Goal: Task Accomplishment & Management: Manage account settings

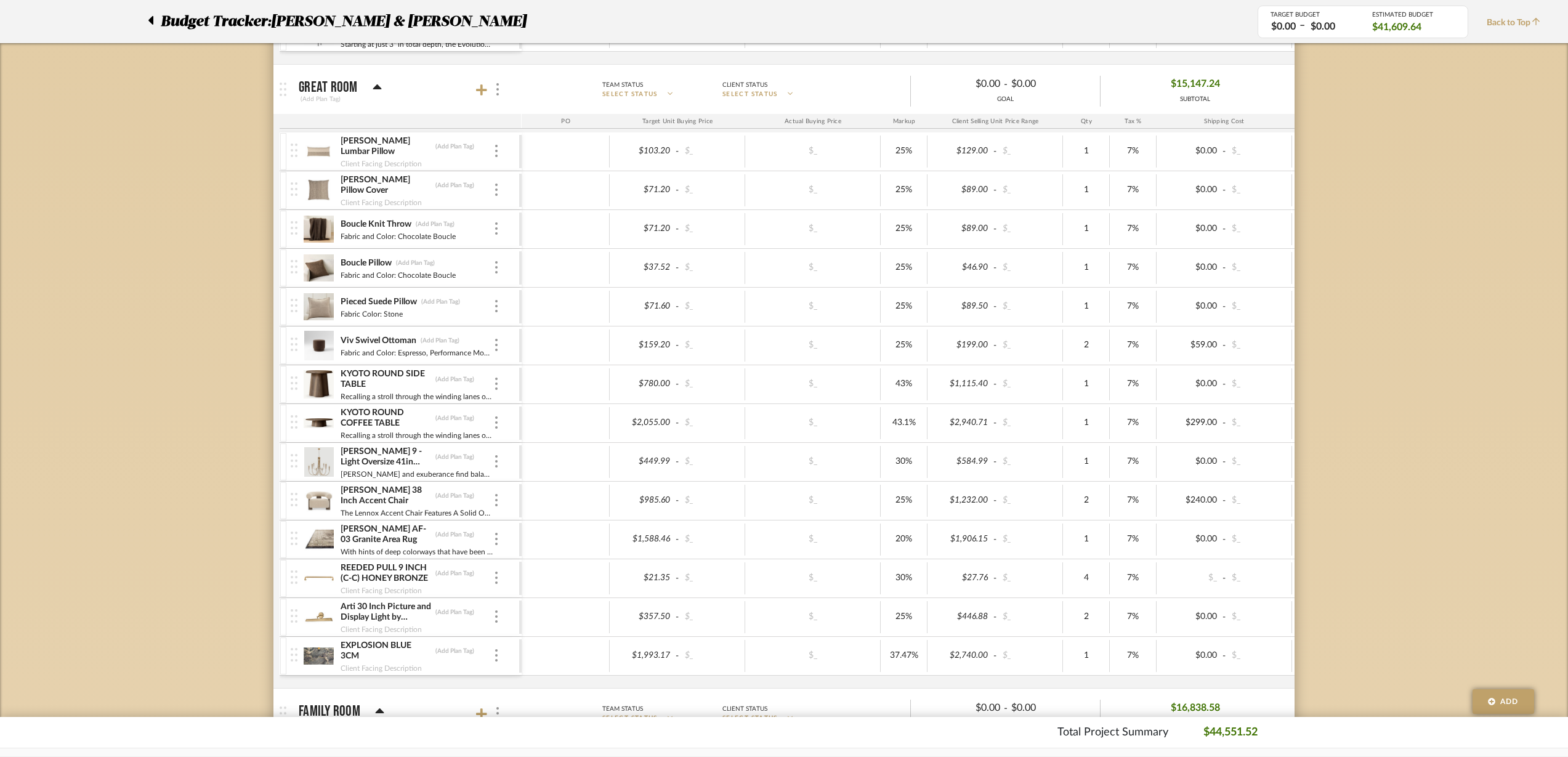
scroll to position [1387, 0]
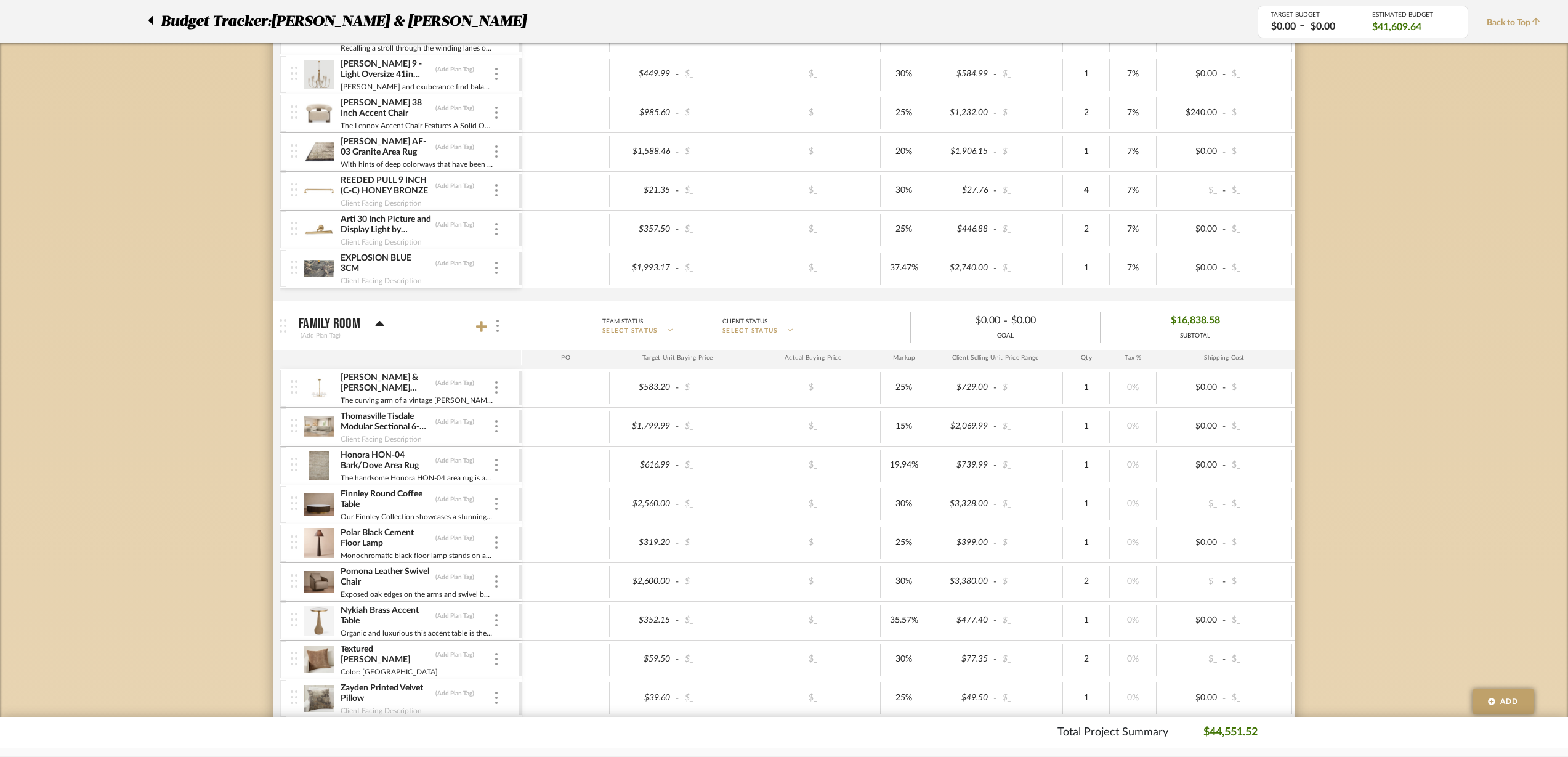
click at [481, 328] on icon at bounding box center [481, 326] width 11 height 11
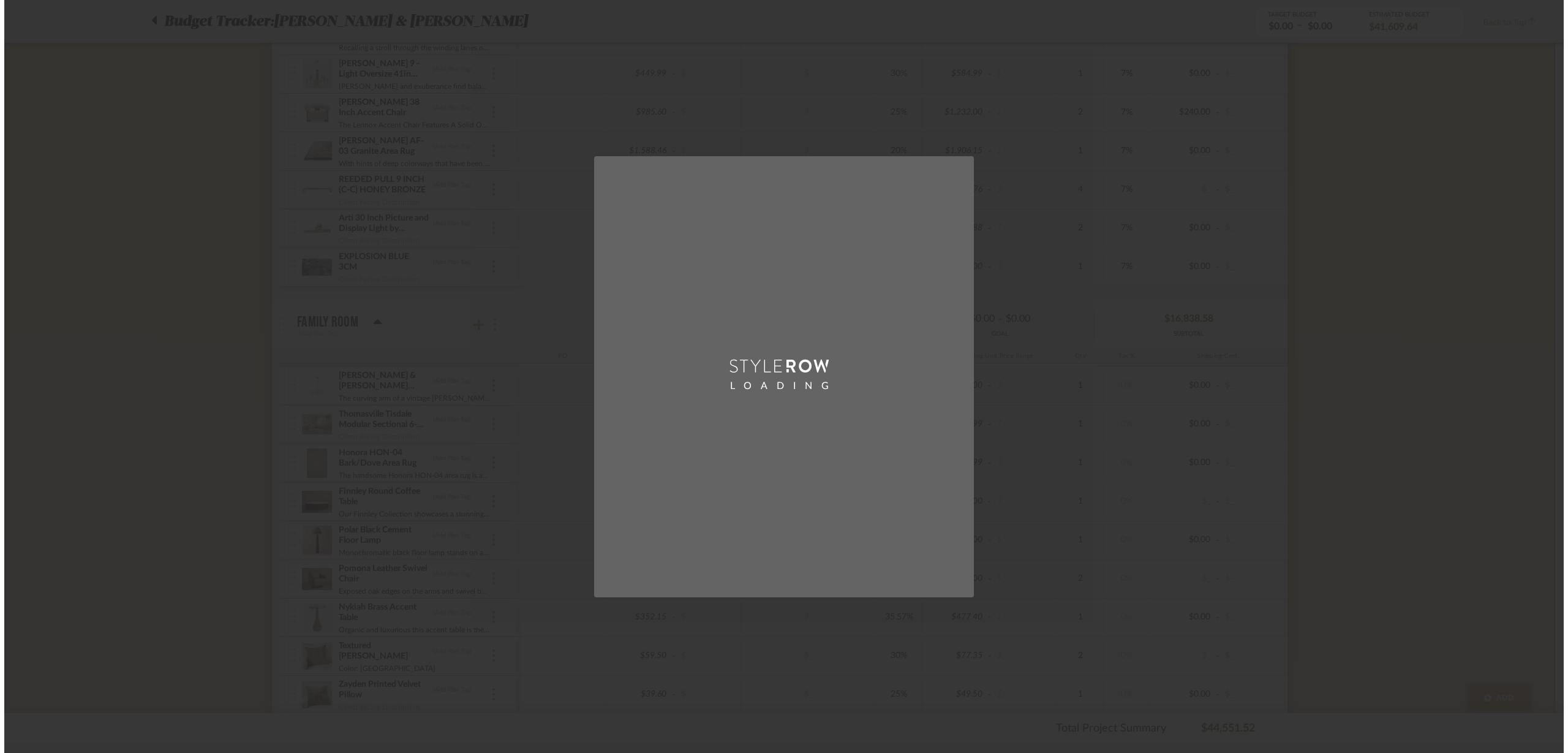
scroll to position [0, 0]
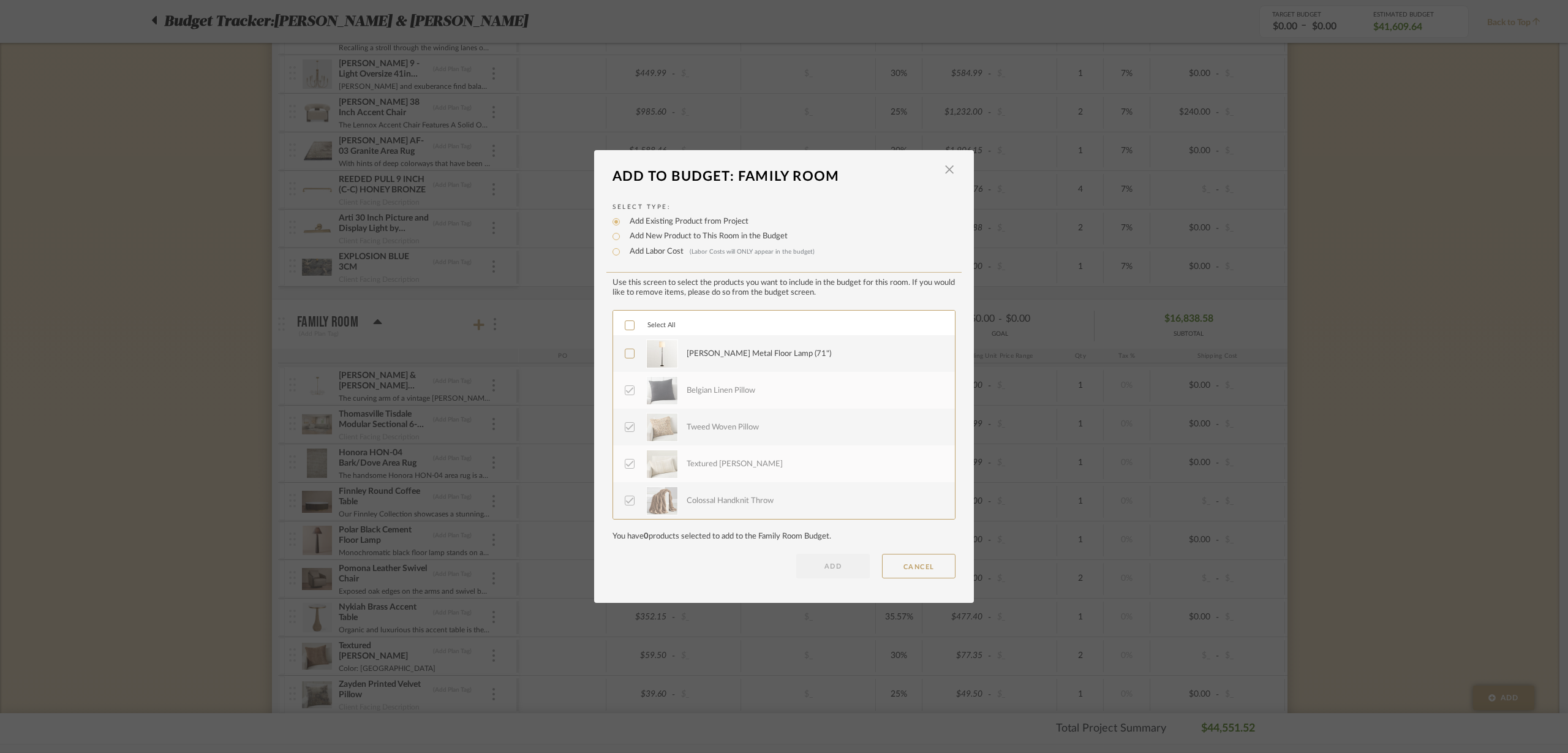
click at [625, 321] on icon at bounding box center [629, 326] width 9 height 9
click at [827, 571] on button "ADD" at bounding box center [833, 566] width 74 height 25
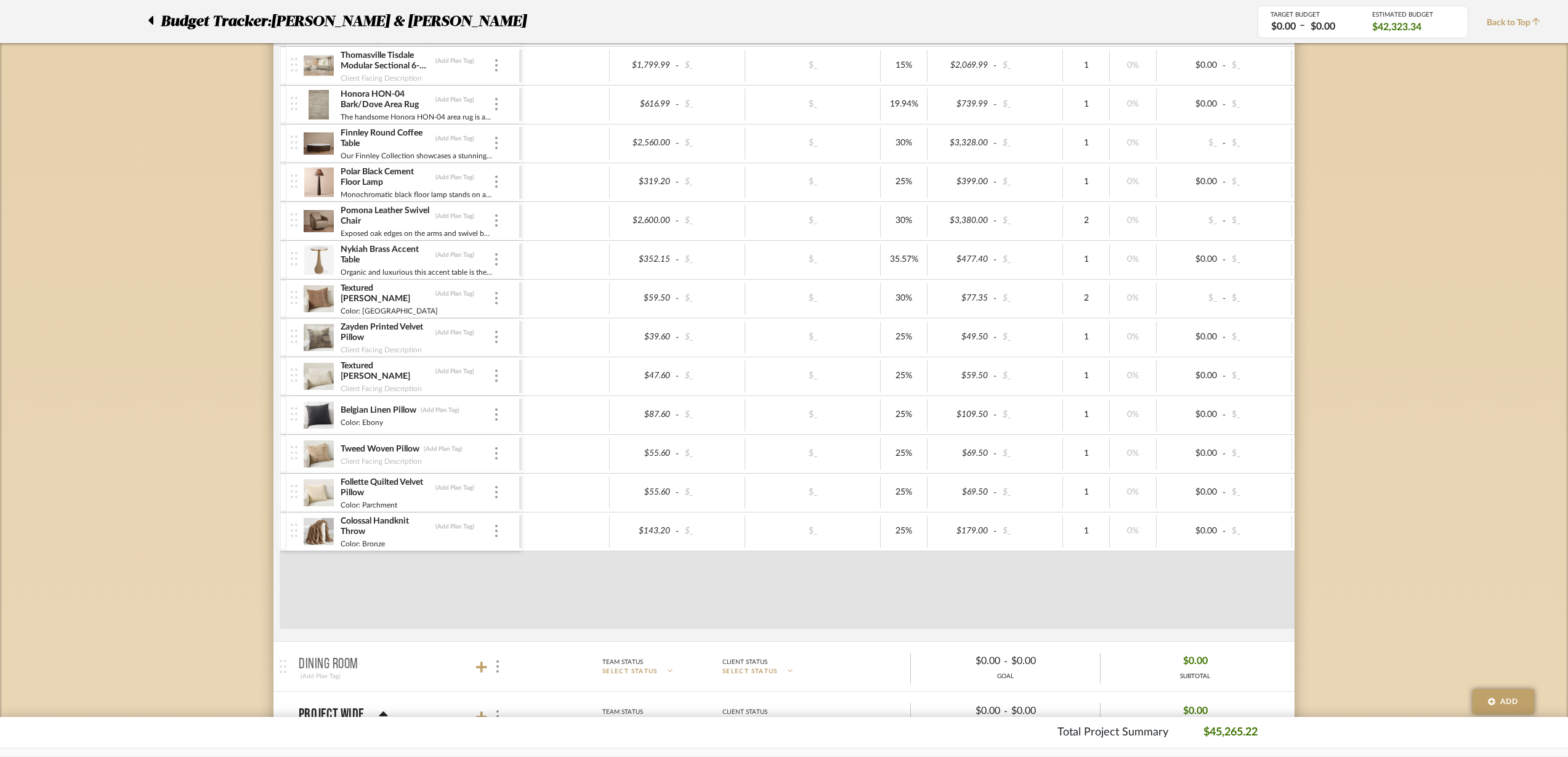
scroll to position [1772, 0]
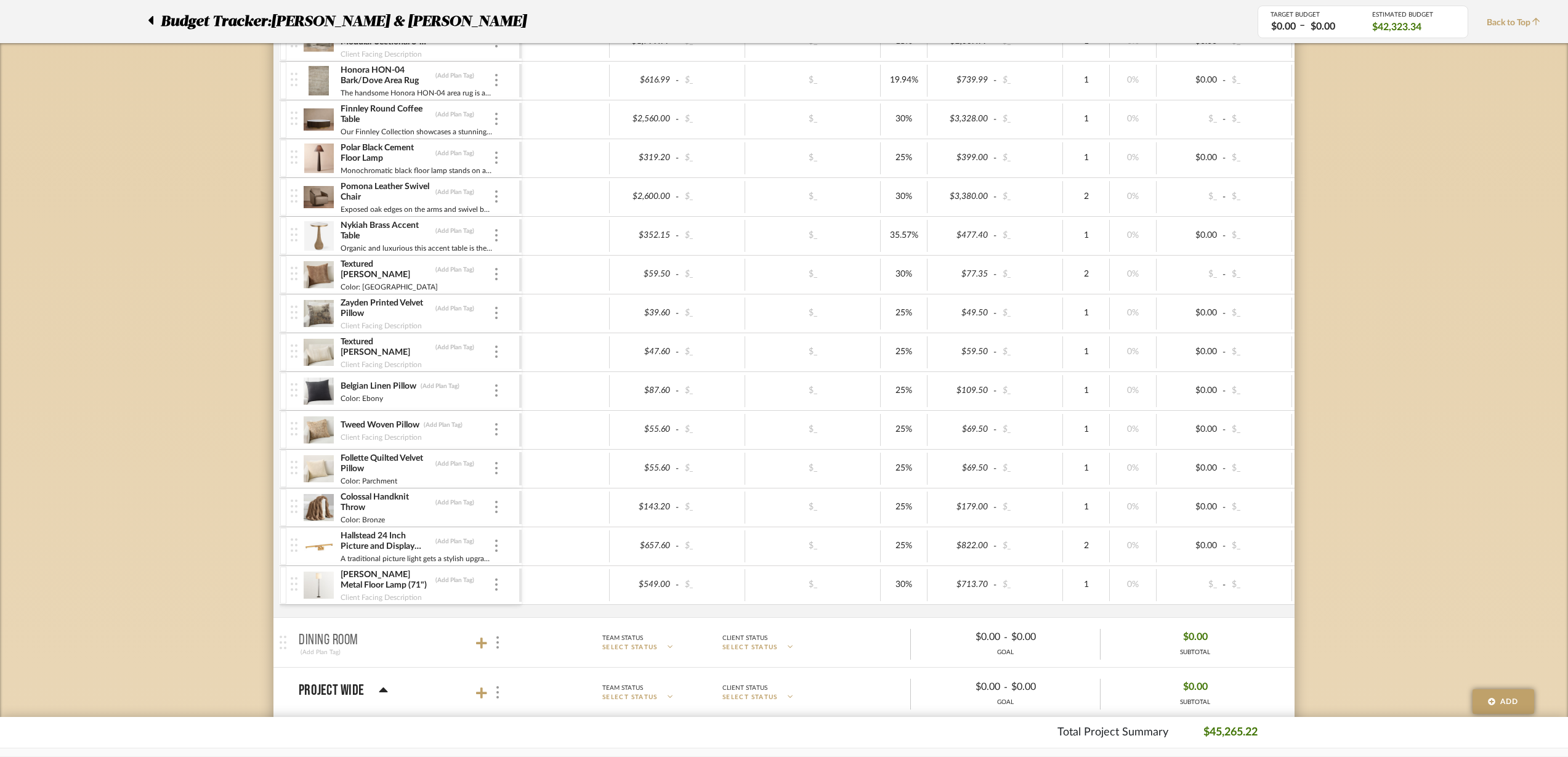
click at [494, 584] on div at bounding box center [496, 586] width 6 height 14
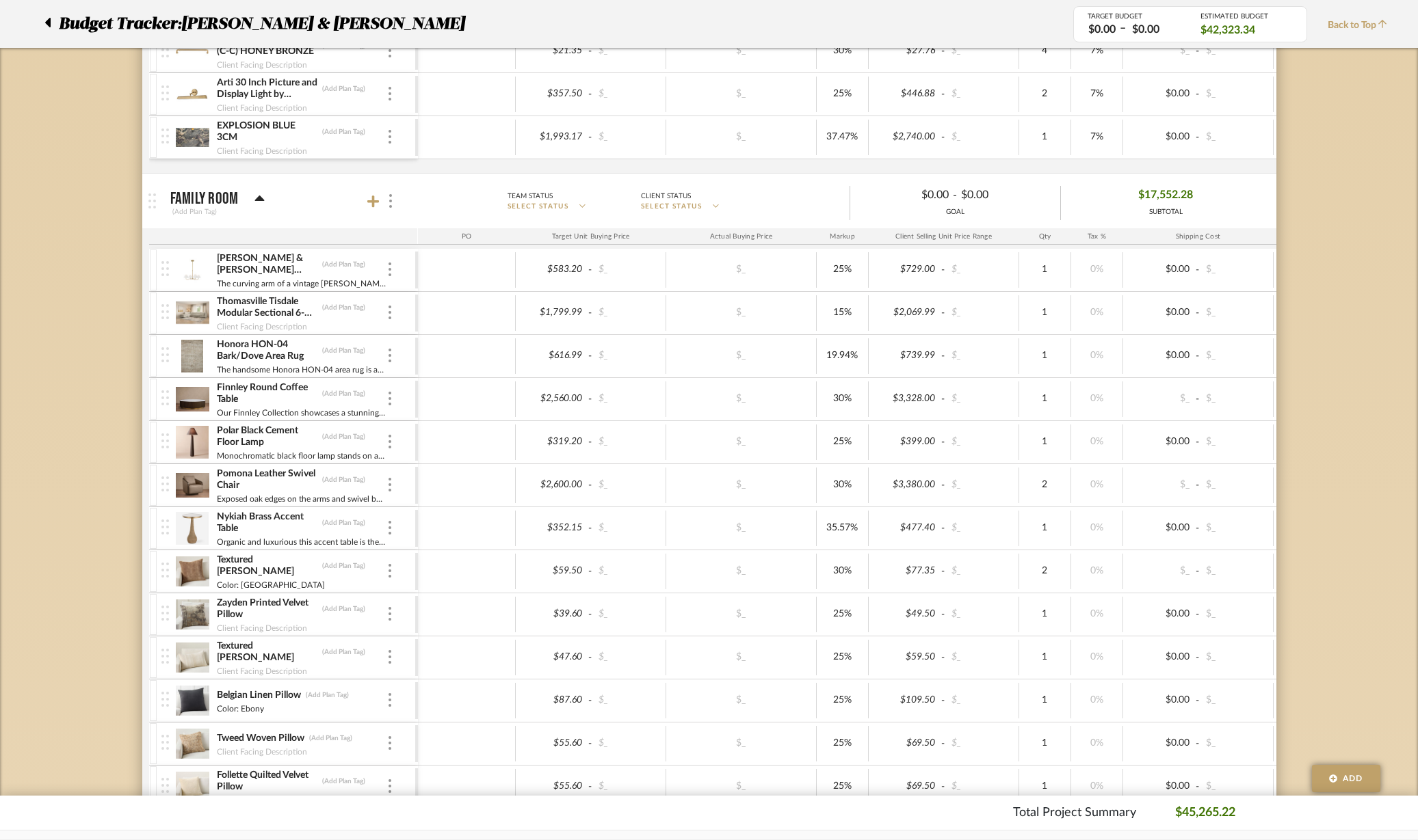
scroll to position [1709, 0]
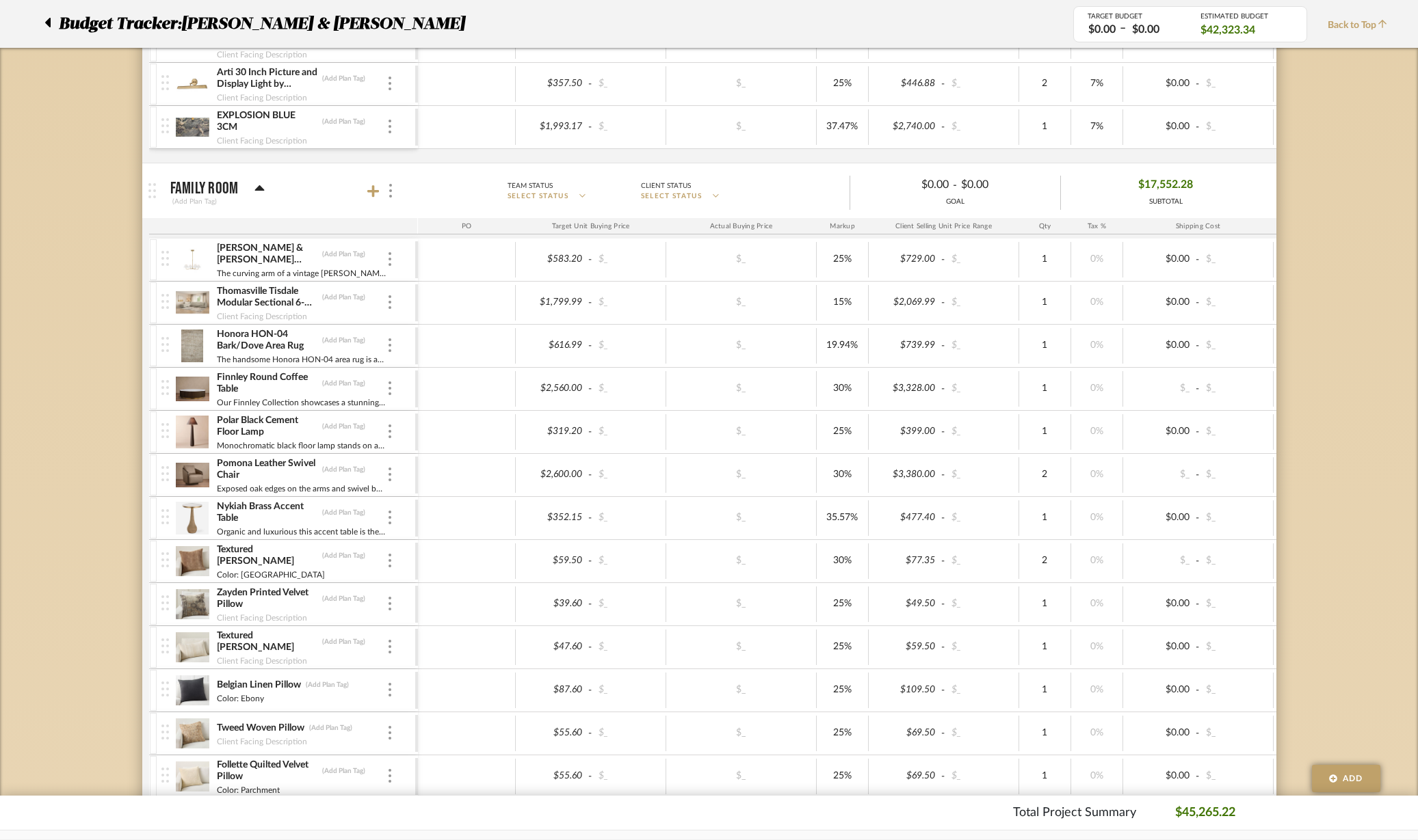
click at [392, 474] on div at bounding box center [389, 475] width 7 height 15
click at [463, 571] on span "Remove Item" at bounding box center [456, 577] width 85 height 11
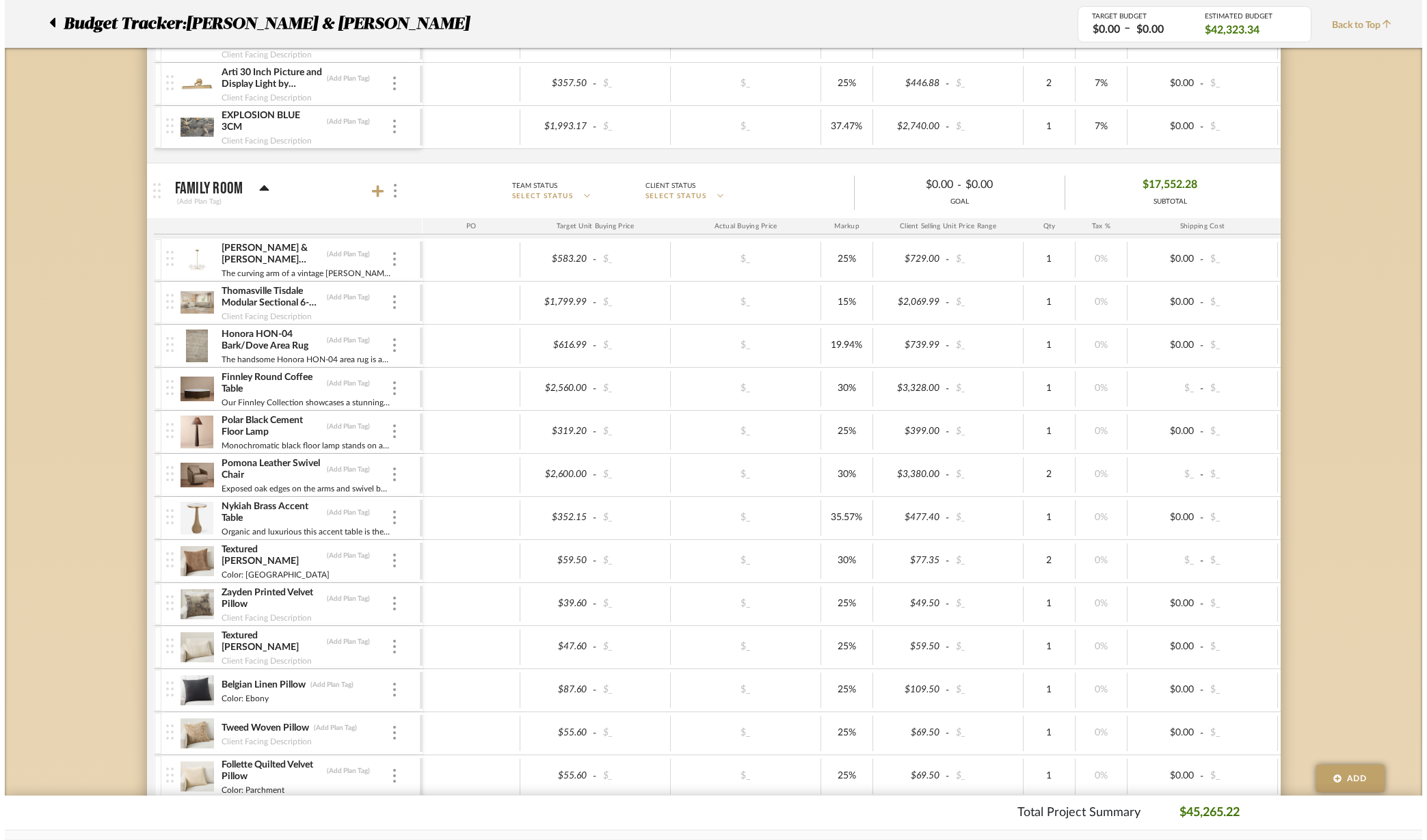
scroll to position [0, 0]
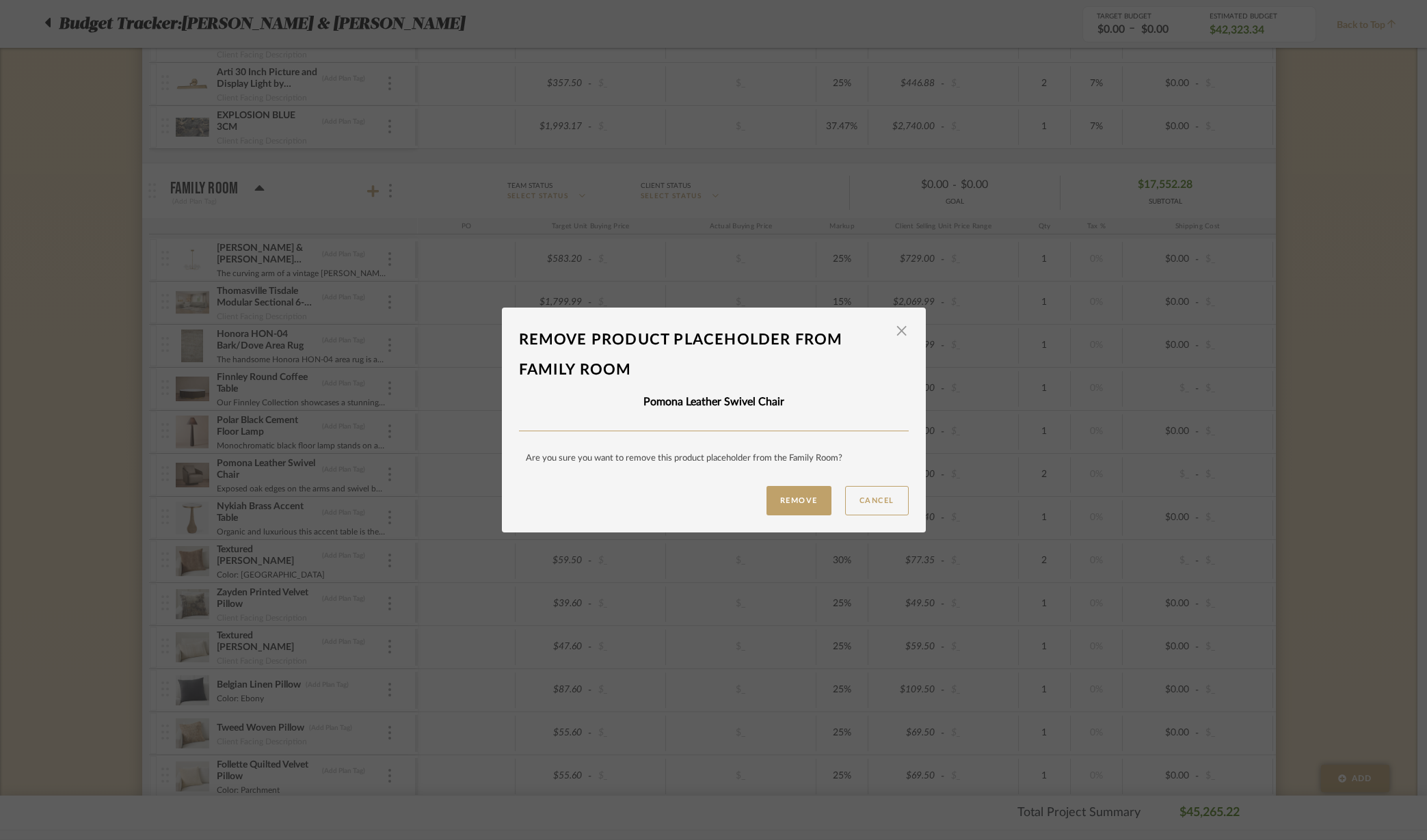
click at [794, 498] on button "Remove" at bounding box center [799, 501] width 65 height 30
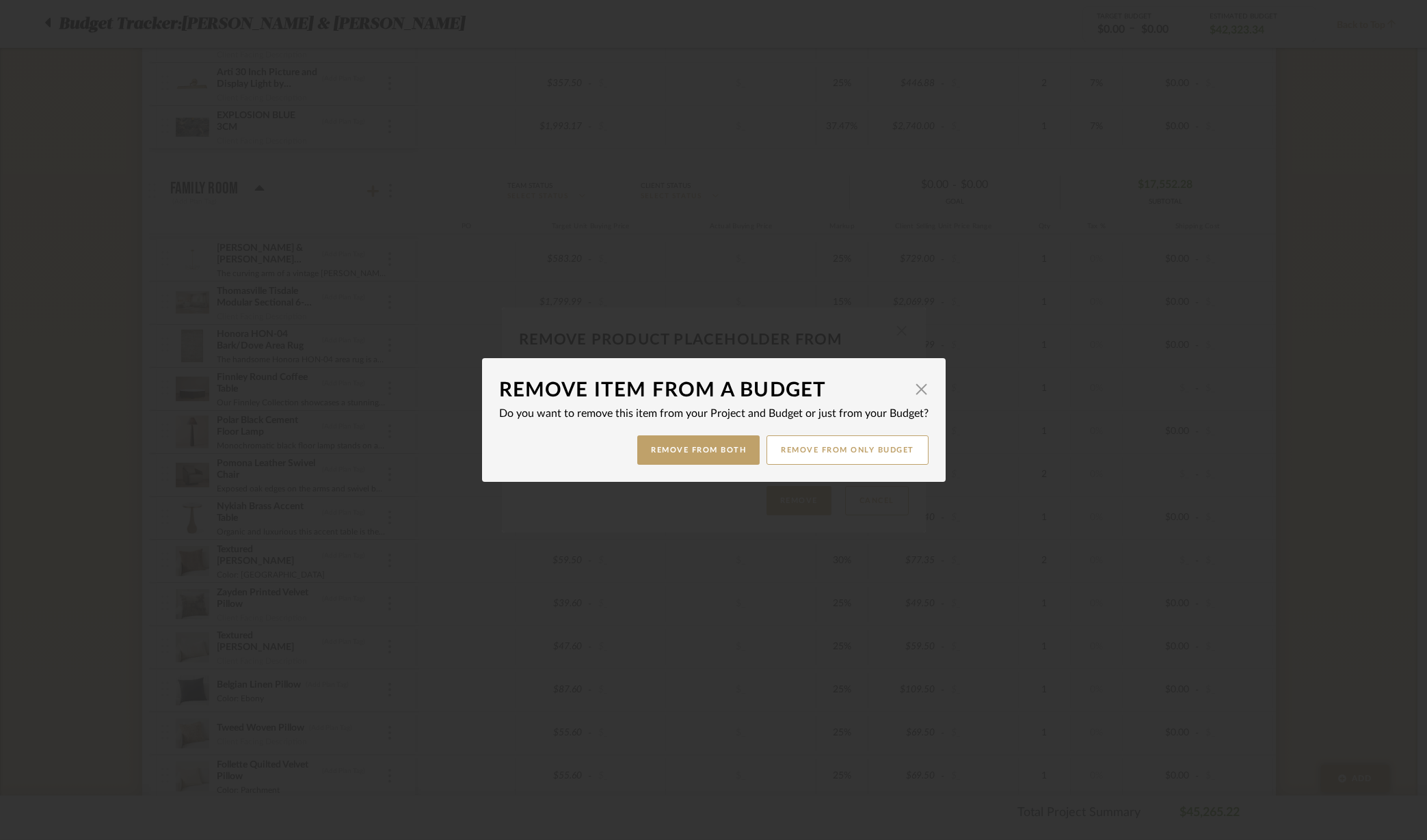
click at [837, 448] on button "Remove from only Budget" at bounding box center [848, 450] width 162 height 30
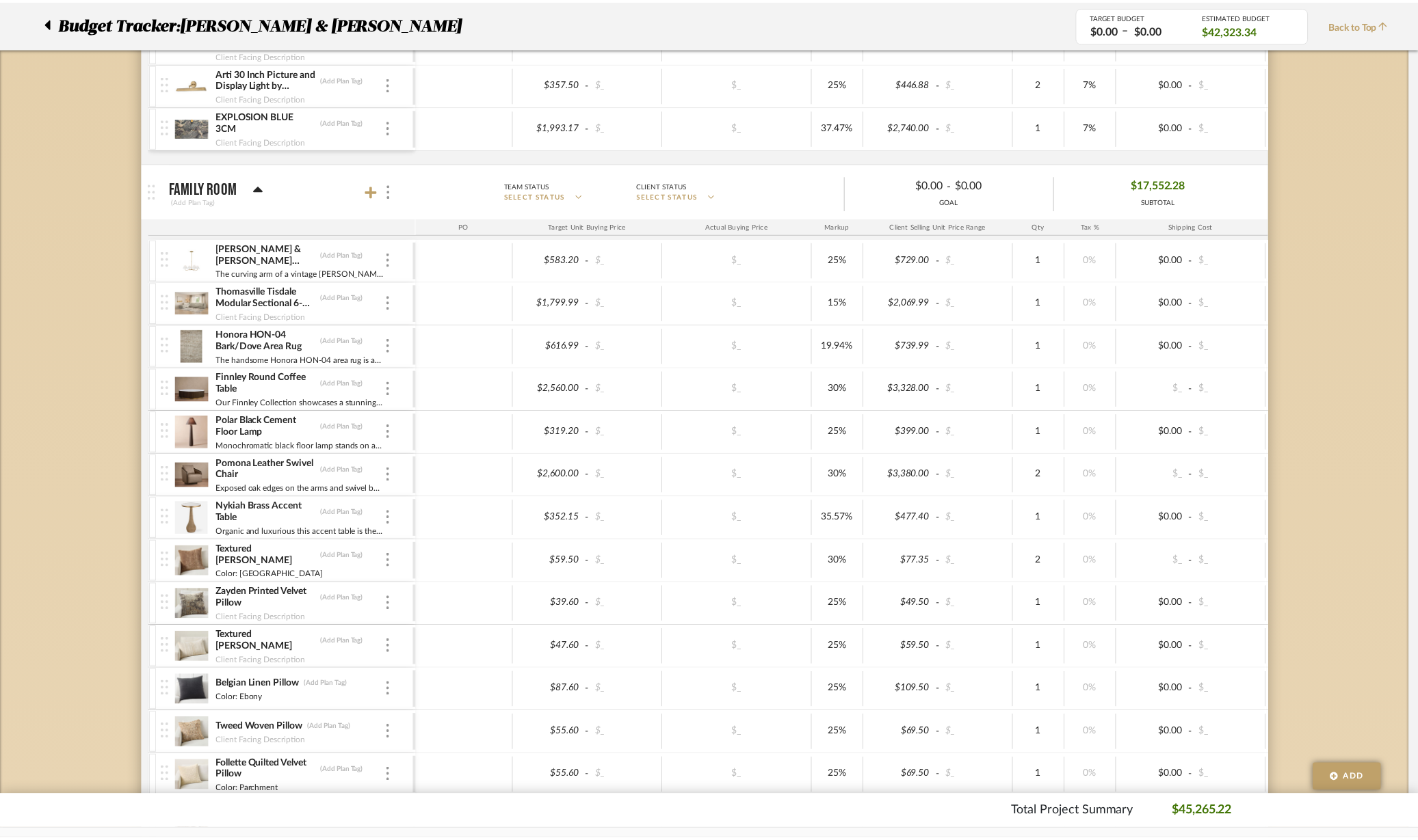
scroll to position [1709, 0]
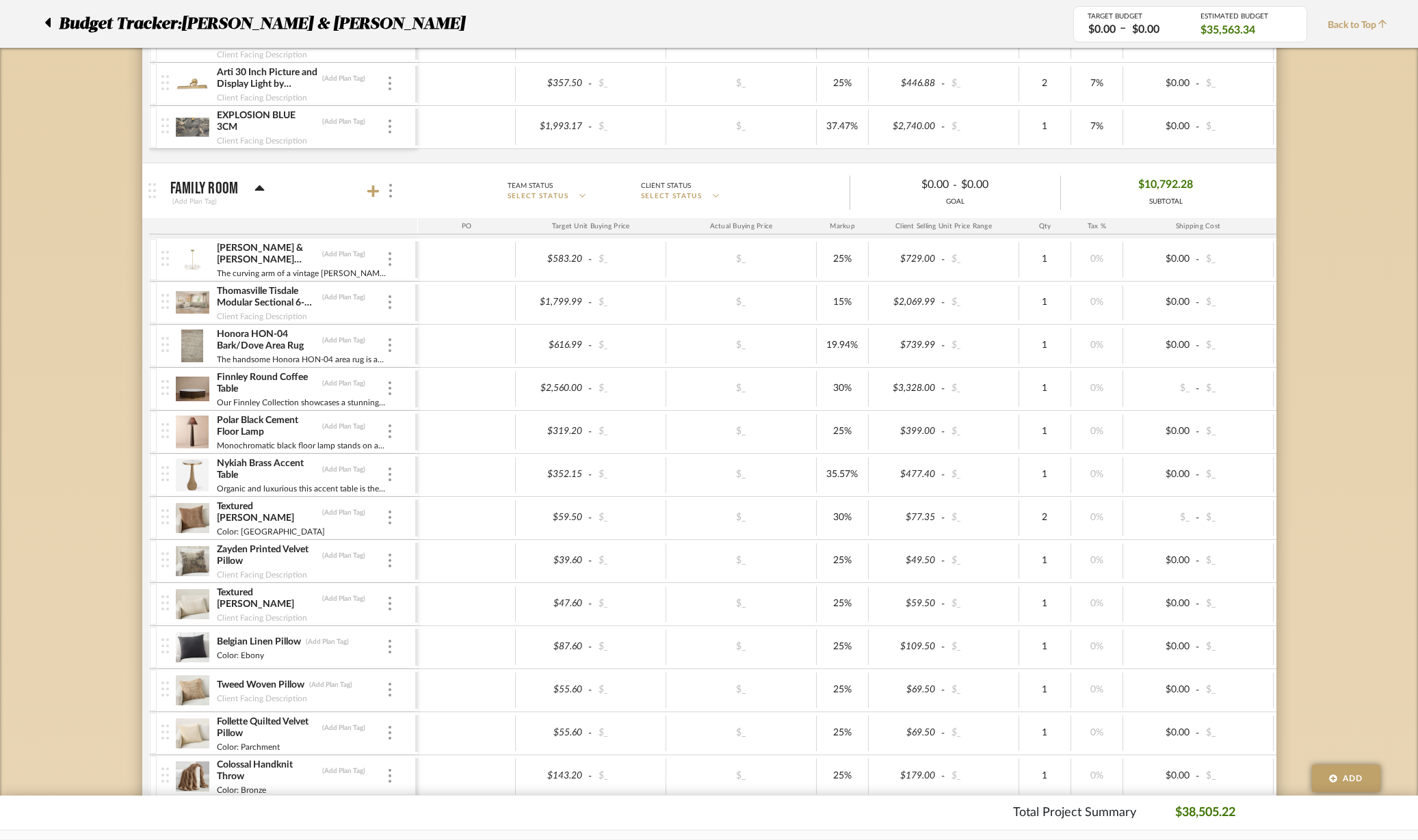
click at [391, 387] on div at bounding box center [389, 389] width 7 height 15
click at [462, 491] on span "Remove Item" at bounding box center [456, 491] width 85 height 11
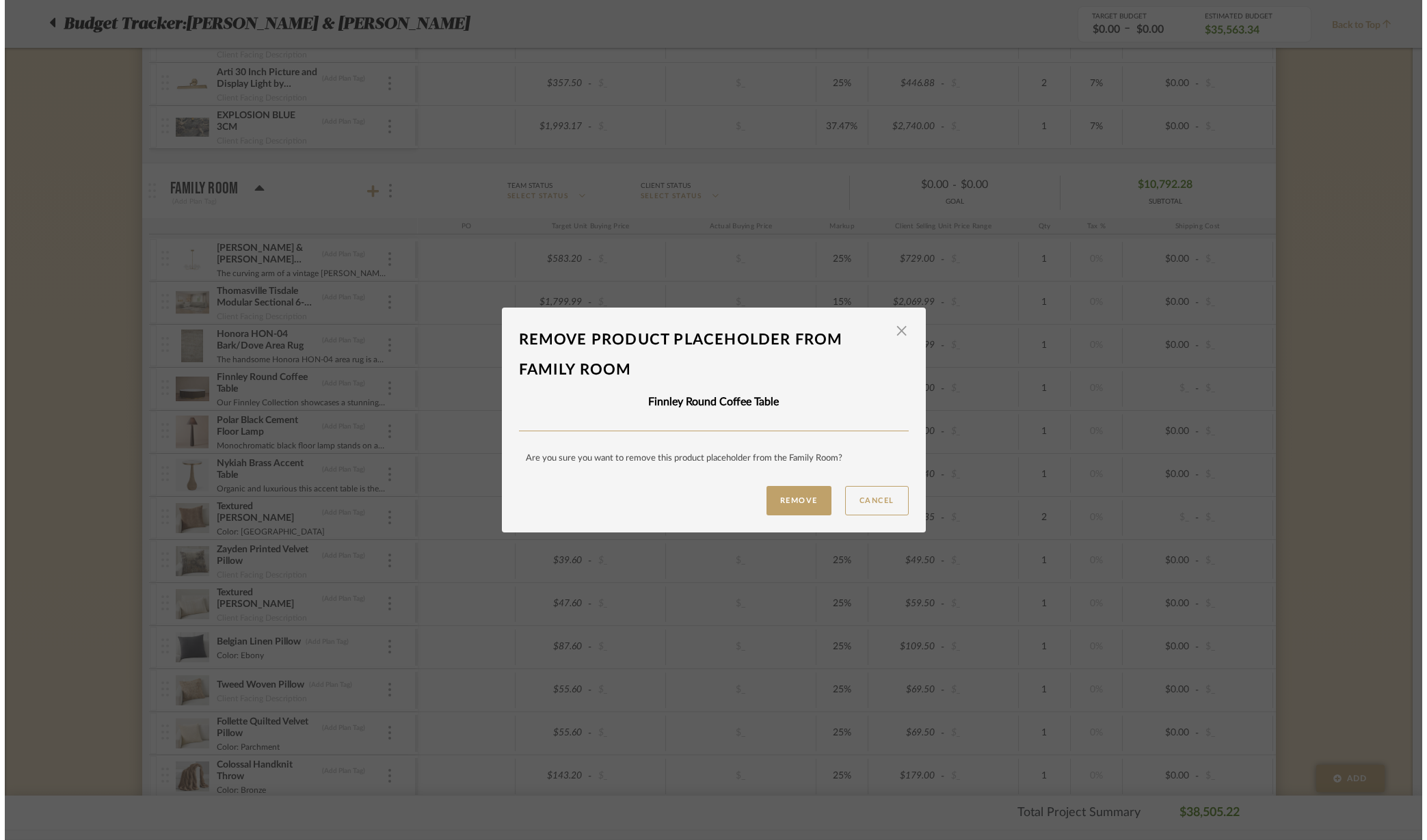
scroll to position [0, 0]
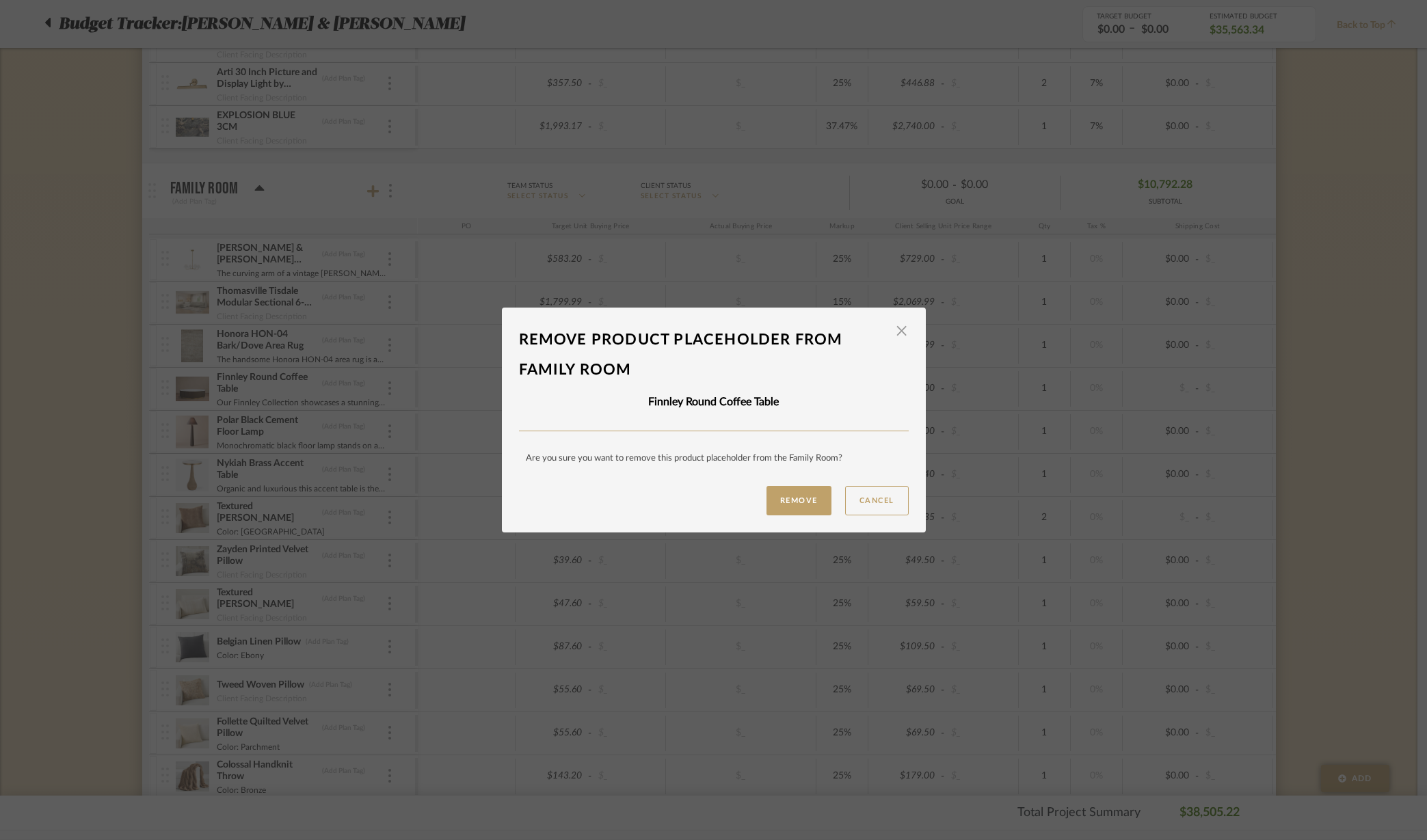
click at [785, 503] on button "Remove" at bounding box center [799, 501] width 65 height 30
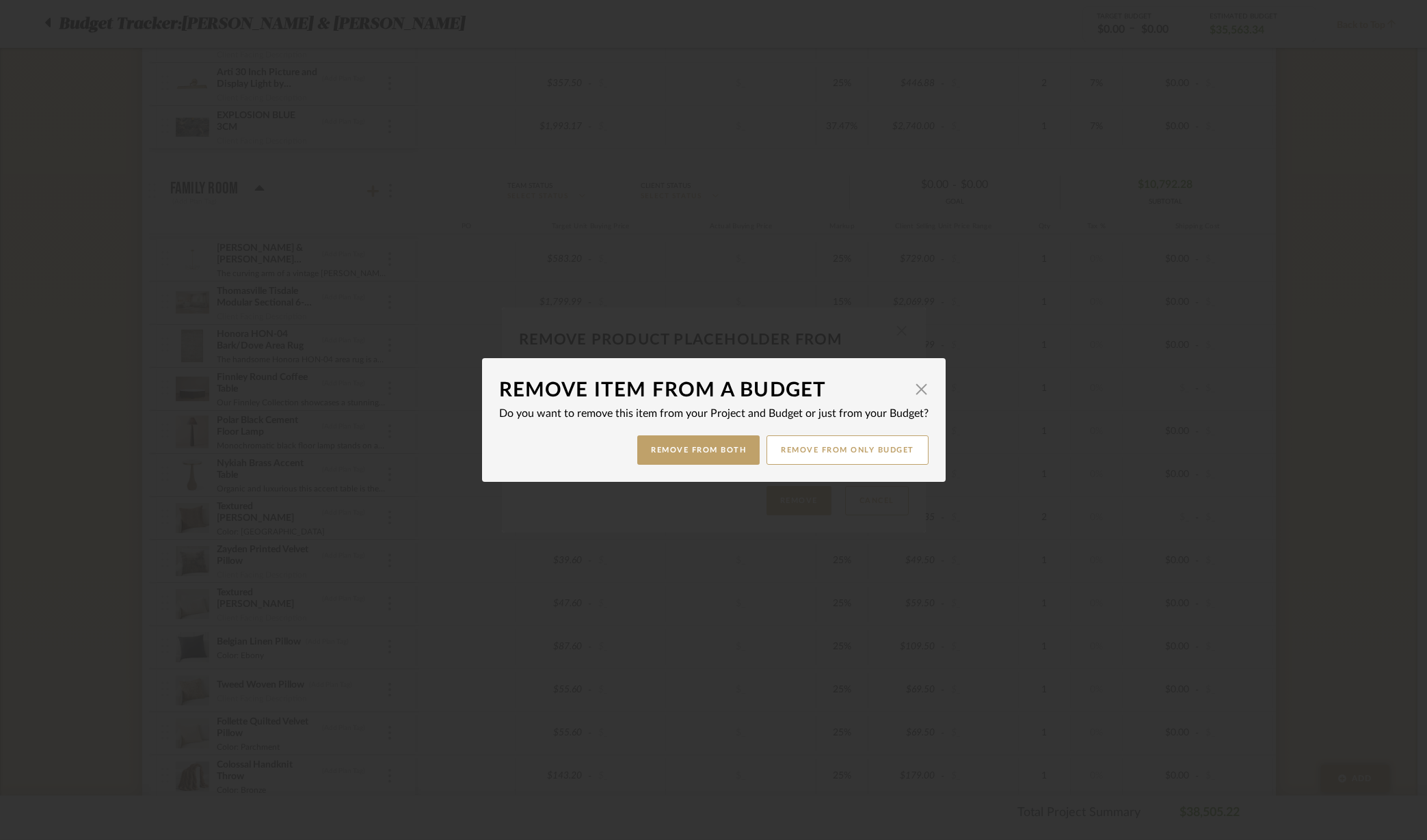
click at [815, 456] on button "Remove from only Budget" at bounding box center [848, 450] width 162 height 30
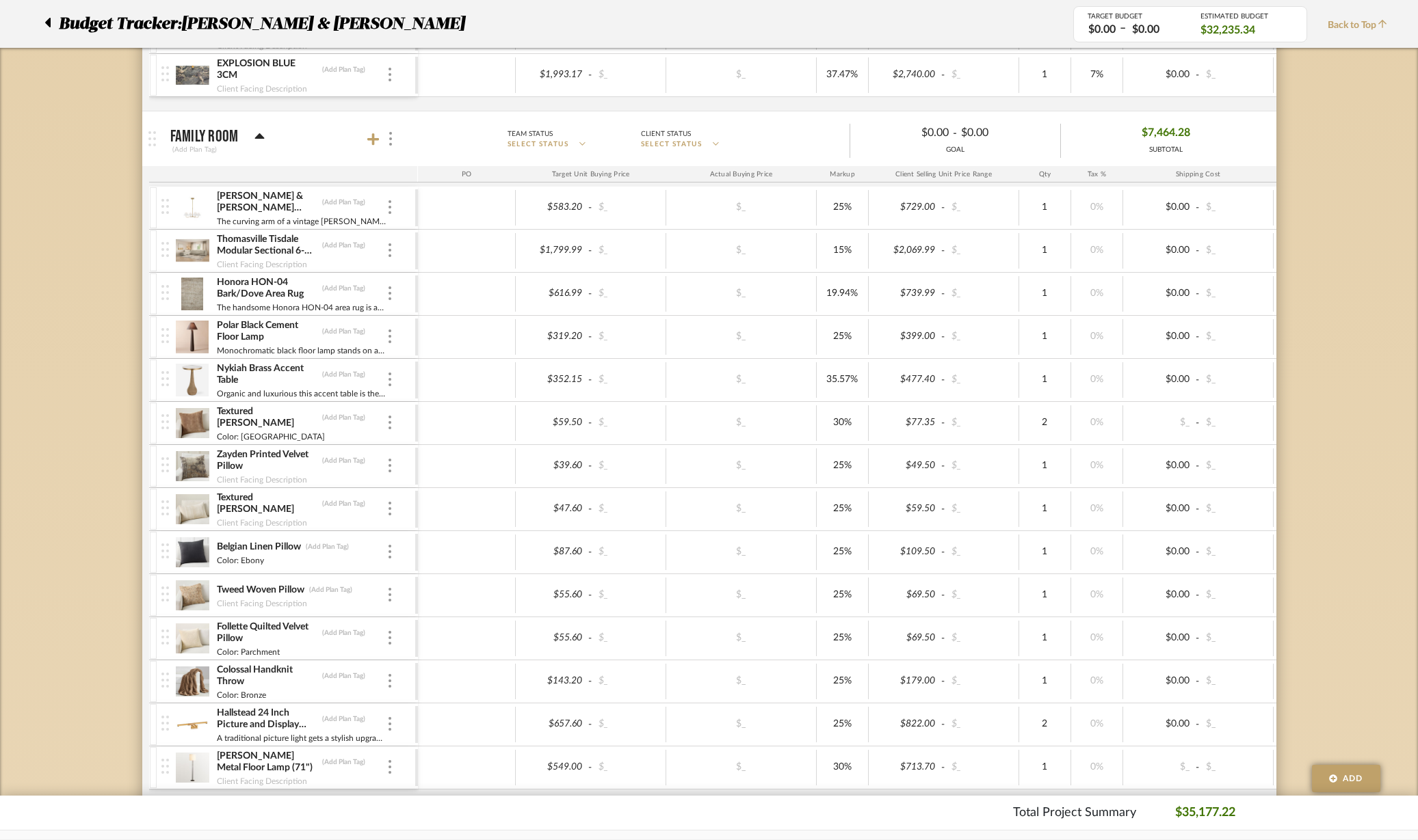
scroll to position [1539, 0]
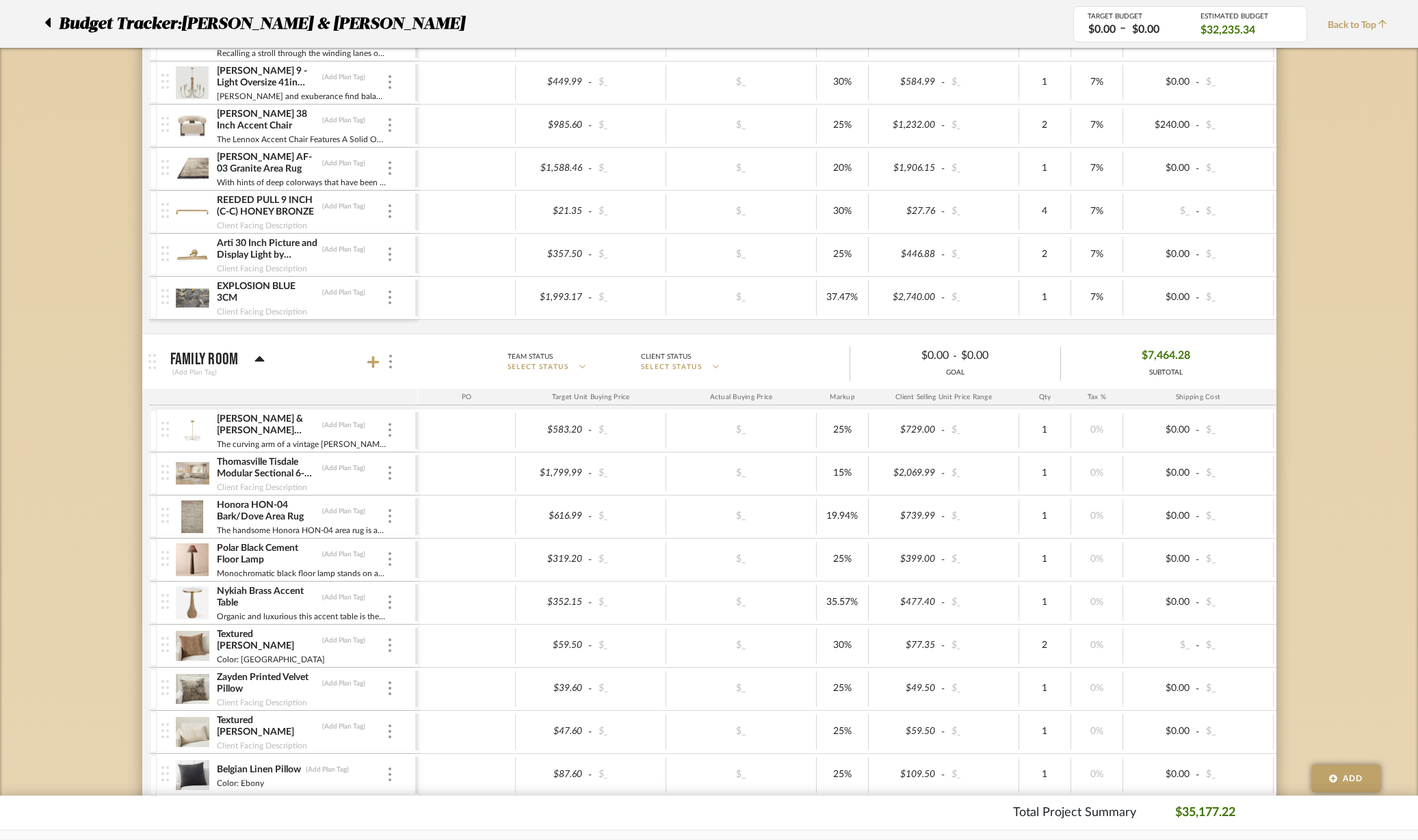
click at [376, 363] on icon at bounding box center [373, 362] width 12 height 12
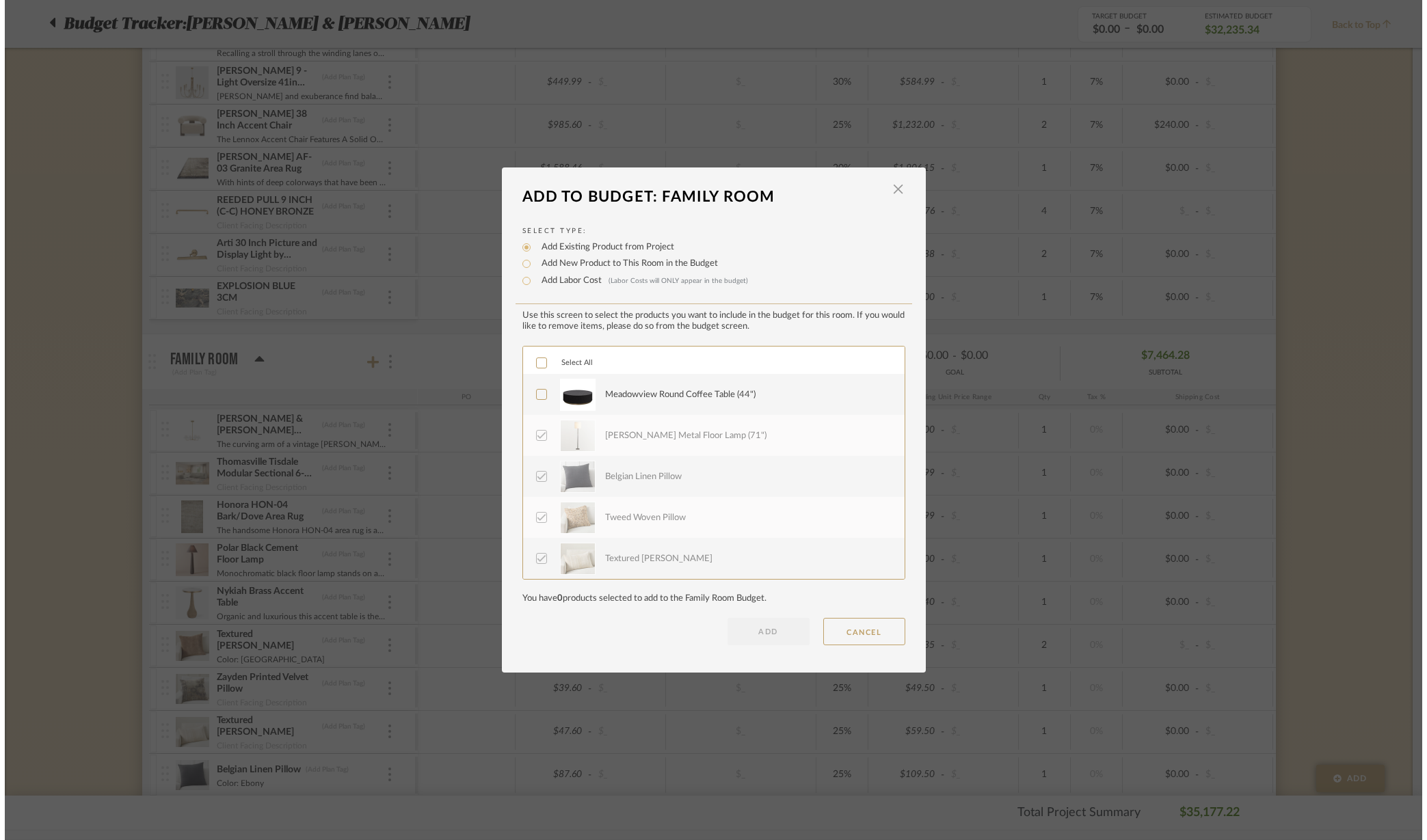
scroll to position [0, 0]
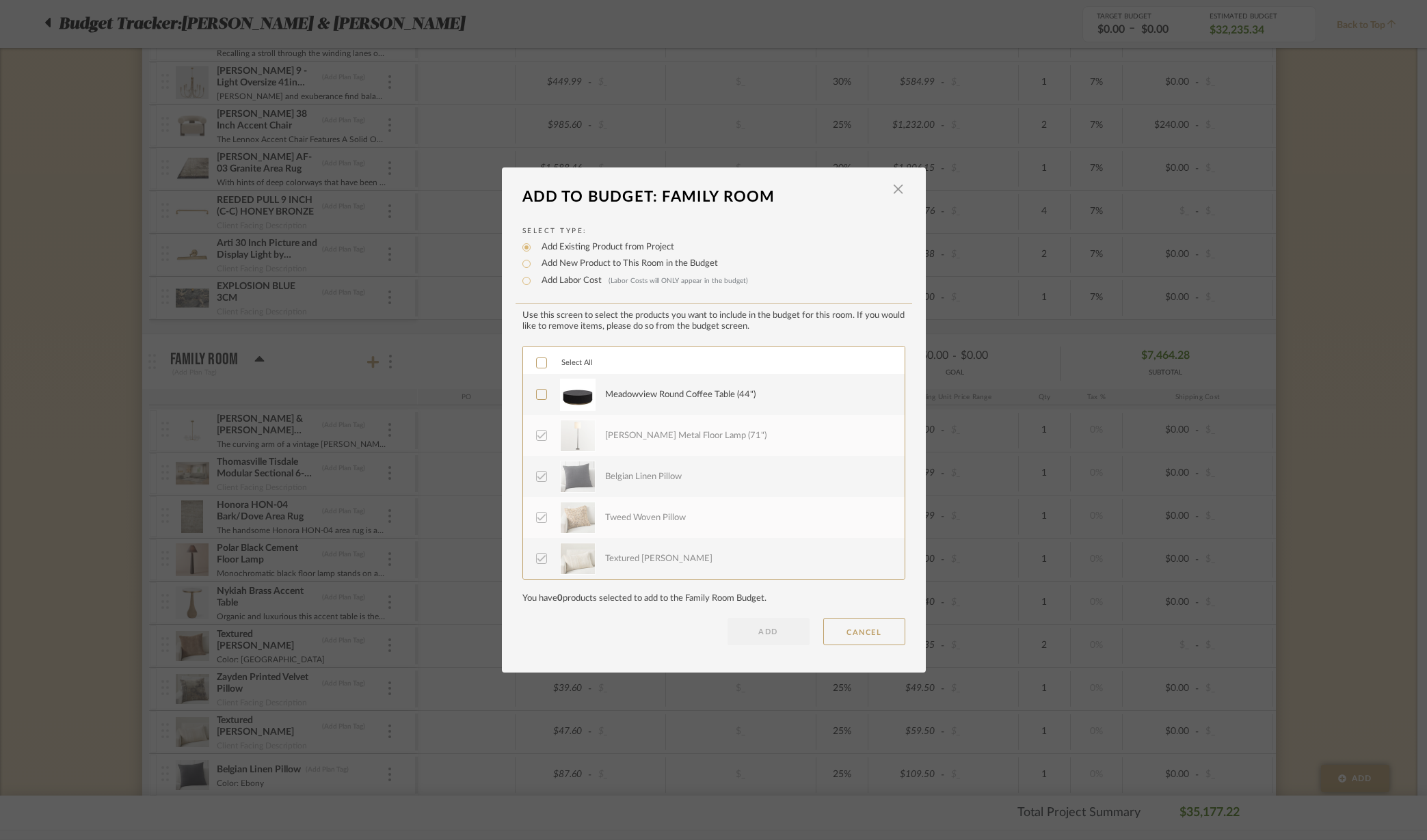
click at [537, 390] on icon at bounding box center [542, 395] width 10 height 10
click at [761, 637] on button "ADD" at bounding box center [768, 632] width 82 height 28
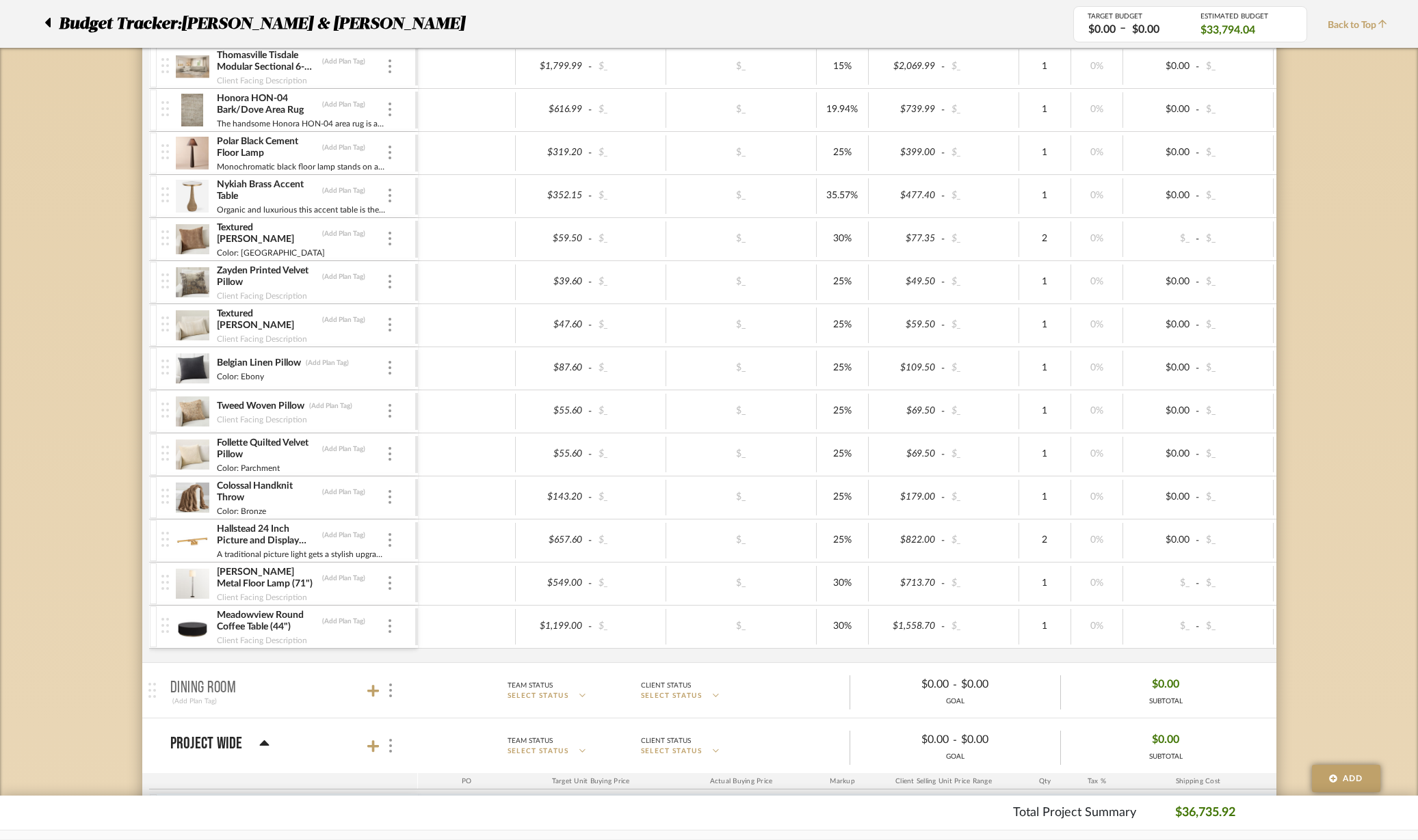
scroll to position [1966, 0]
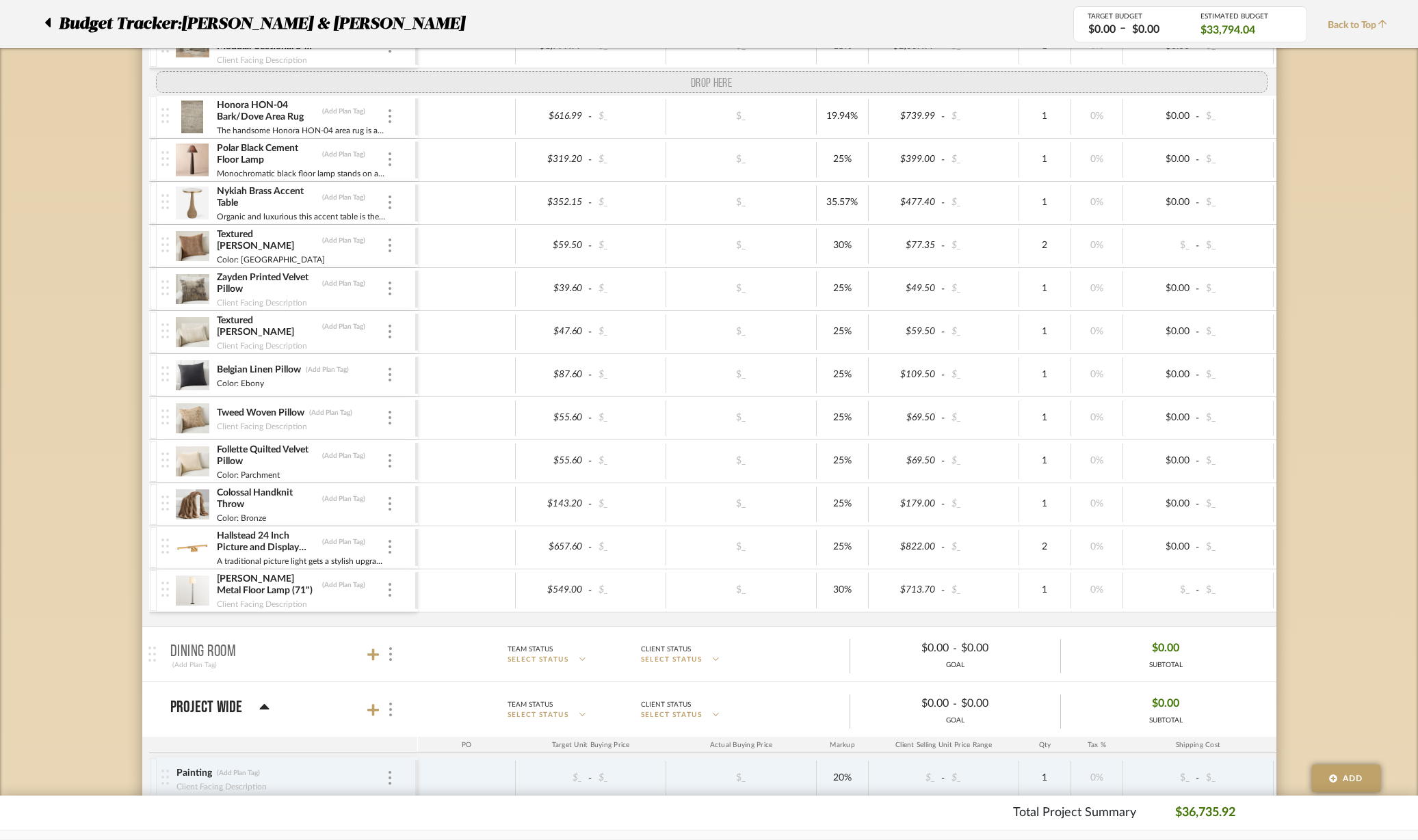
drag, startPoint x: 172, startPoint y: 613, endPoint x: 167, endPoint y: 85, distance: 528.0
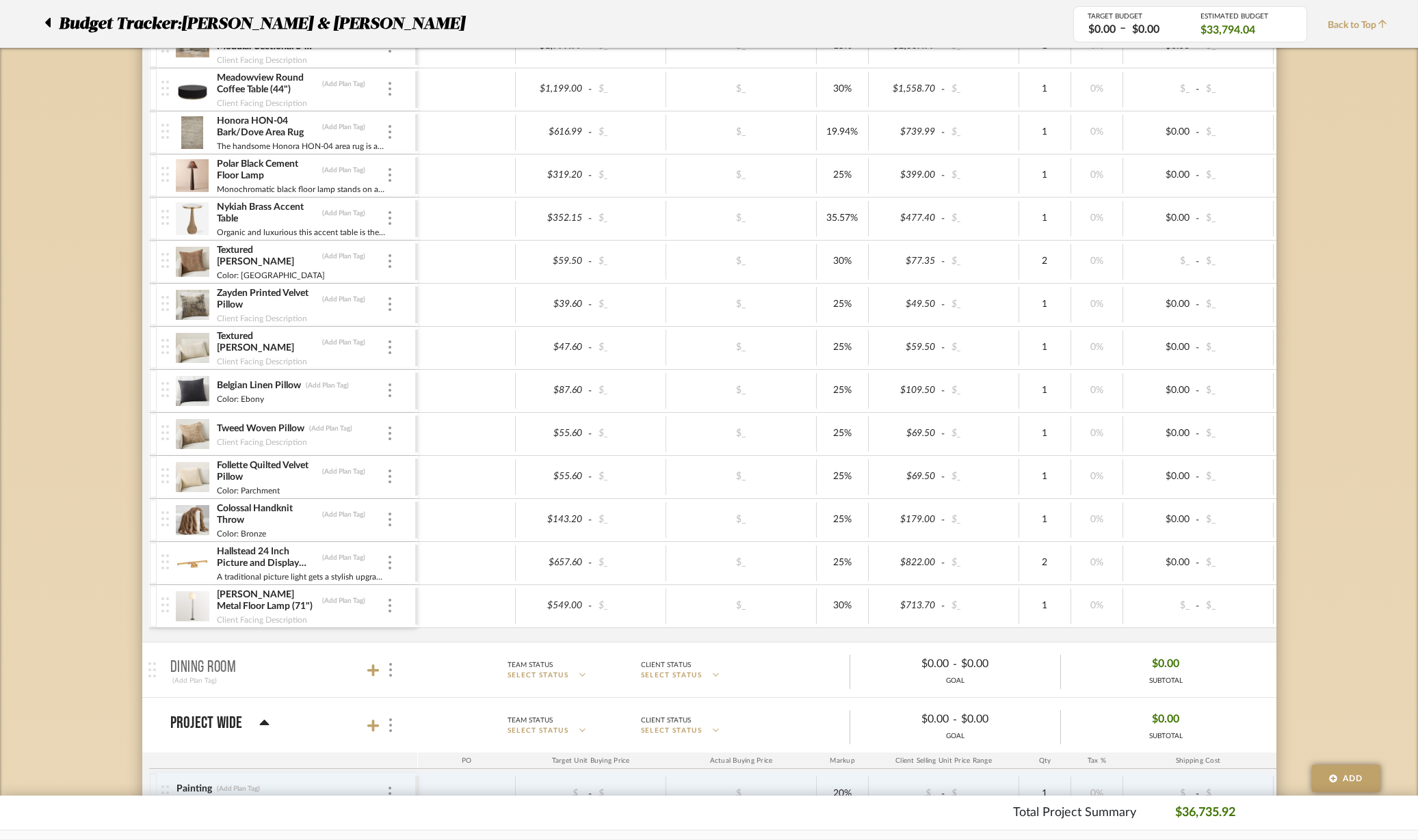
click at [386, 609] on div at bounding box center [389, 607] width 7 height 15
click at [450, 696] on button "Remove Item" at bounding box center [447, 708] width 123 height 32
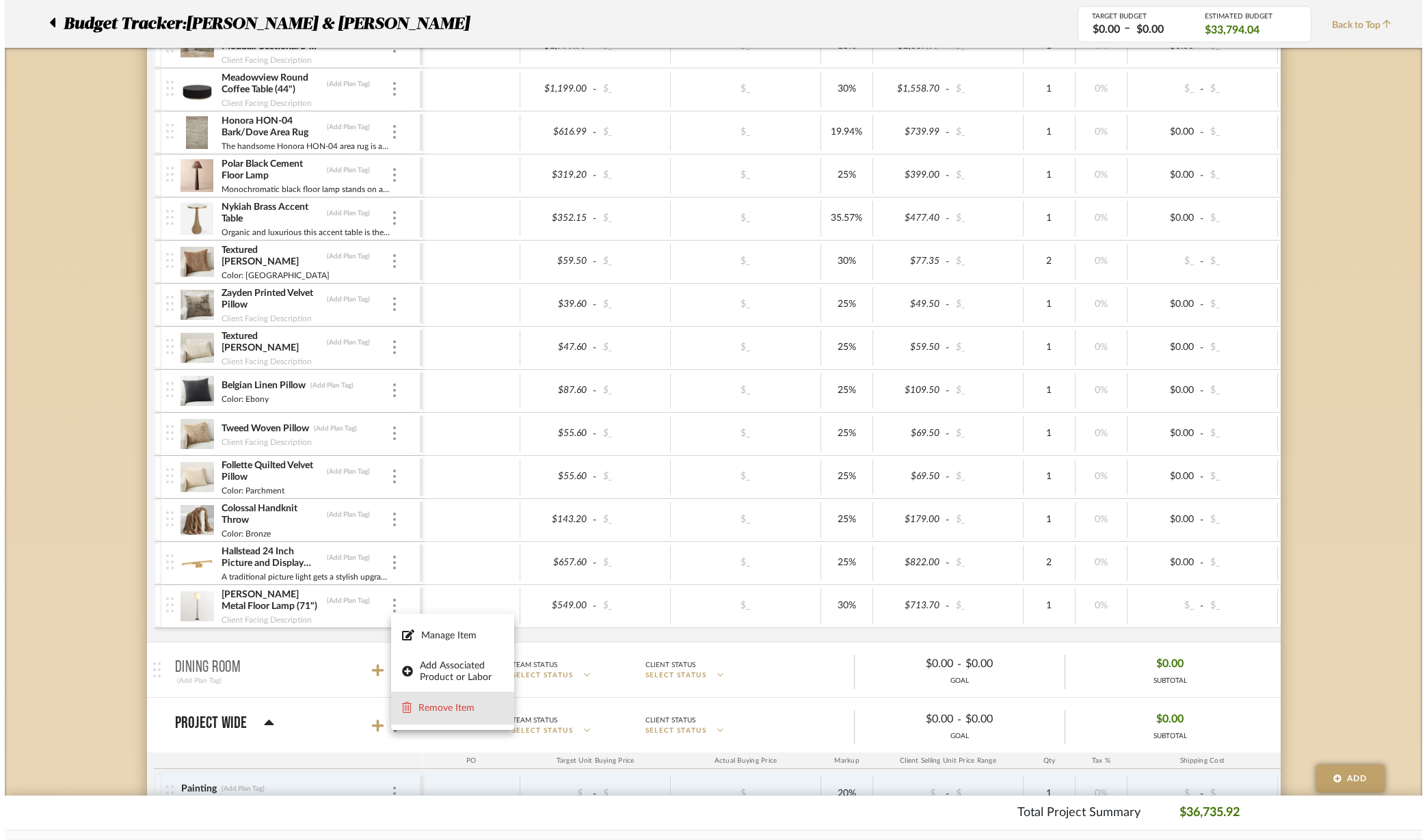
scroll to position [0, 0]
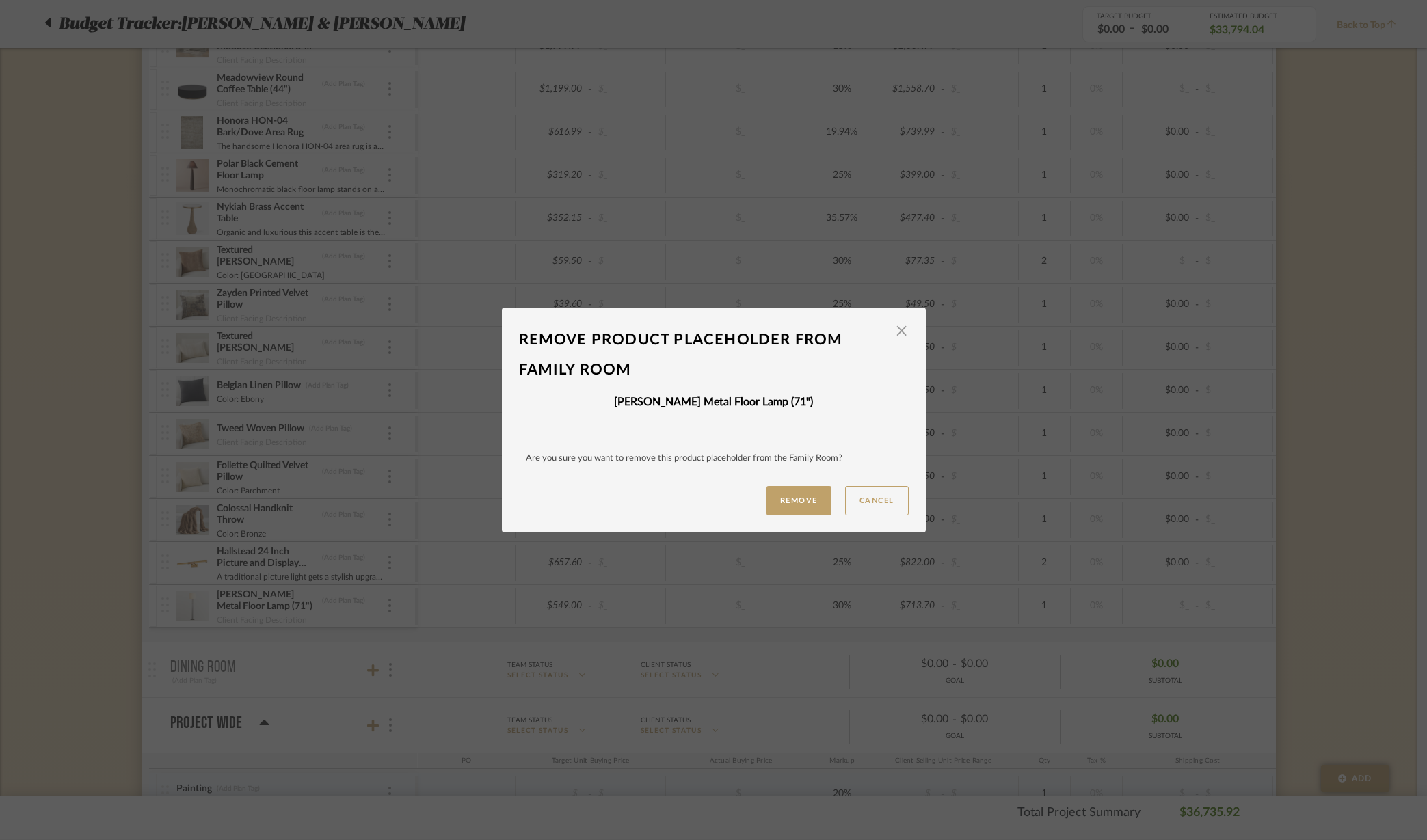
click at [795, 502] on button "Remove" at bounding box center [799, 501] width 65 height 30
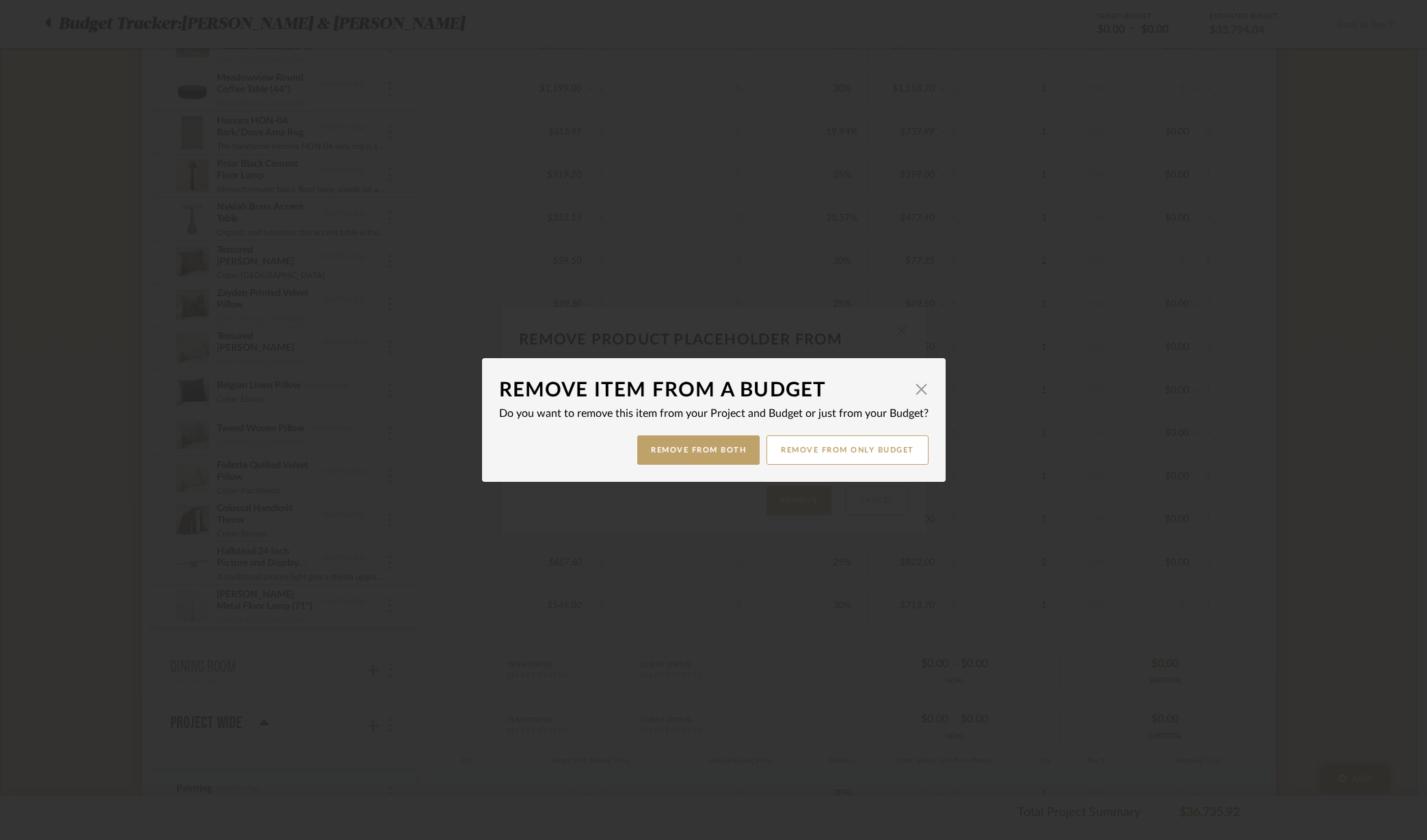
click at [869, 449] on button "Remove from only Budget" at bounding box center [848, 450] width 162 height 30
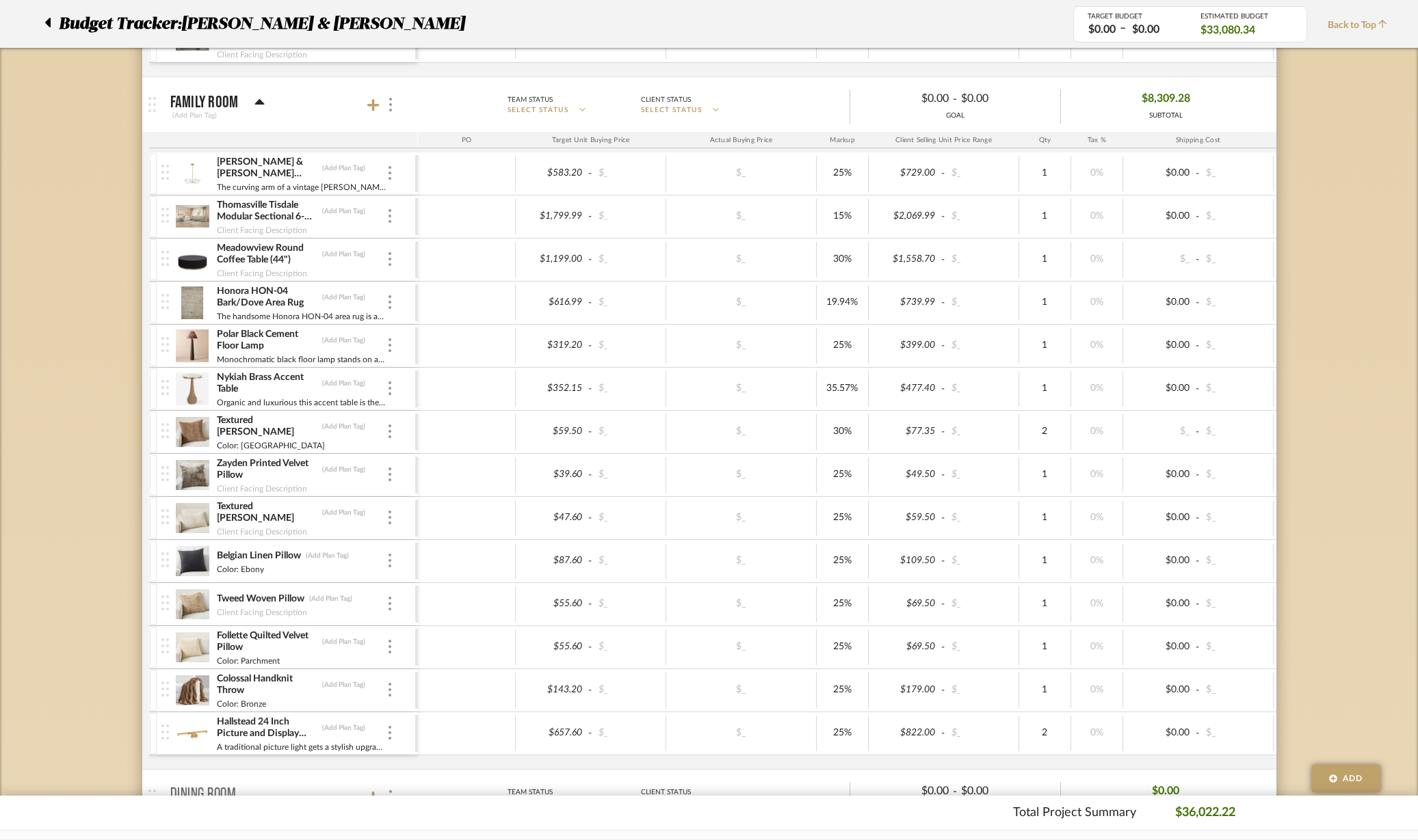
scroll to position [1795, 0]
type input "959.2"
type input "25"
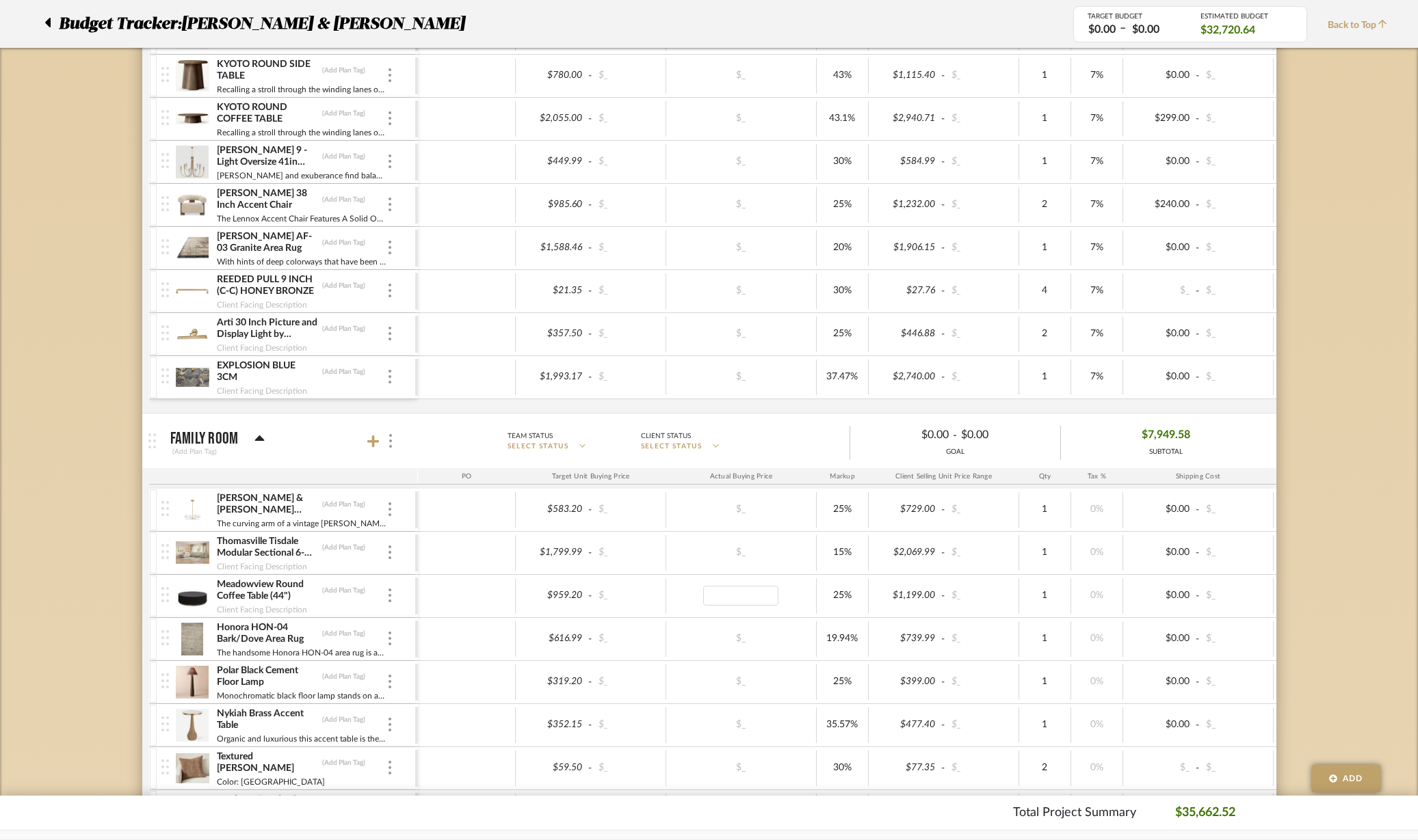
scroll to position [1453, 0]
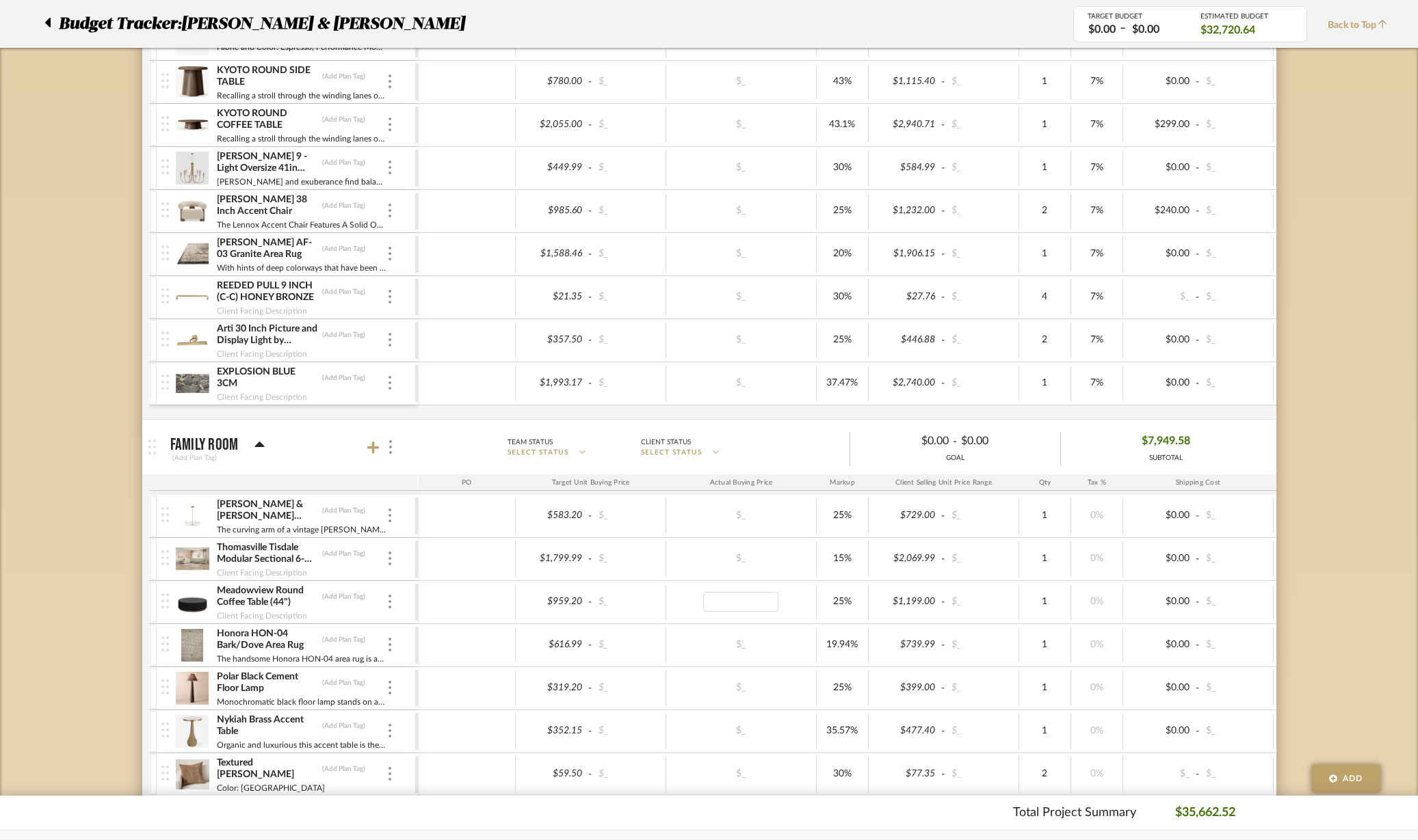
click at [926, 251] on div "$1,906.15" at bounding box center [906, 253] width 67 height 20
type input "1905.99"
click at [796, 279] on div "$21.35 - $_ $_ 30% $27.76 - $_ 4 7% $_ - $_ 0% Taxable $118.79" at bounding box center [987, 297] width 1139 height 37
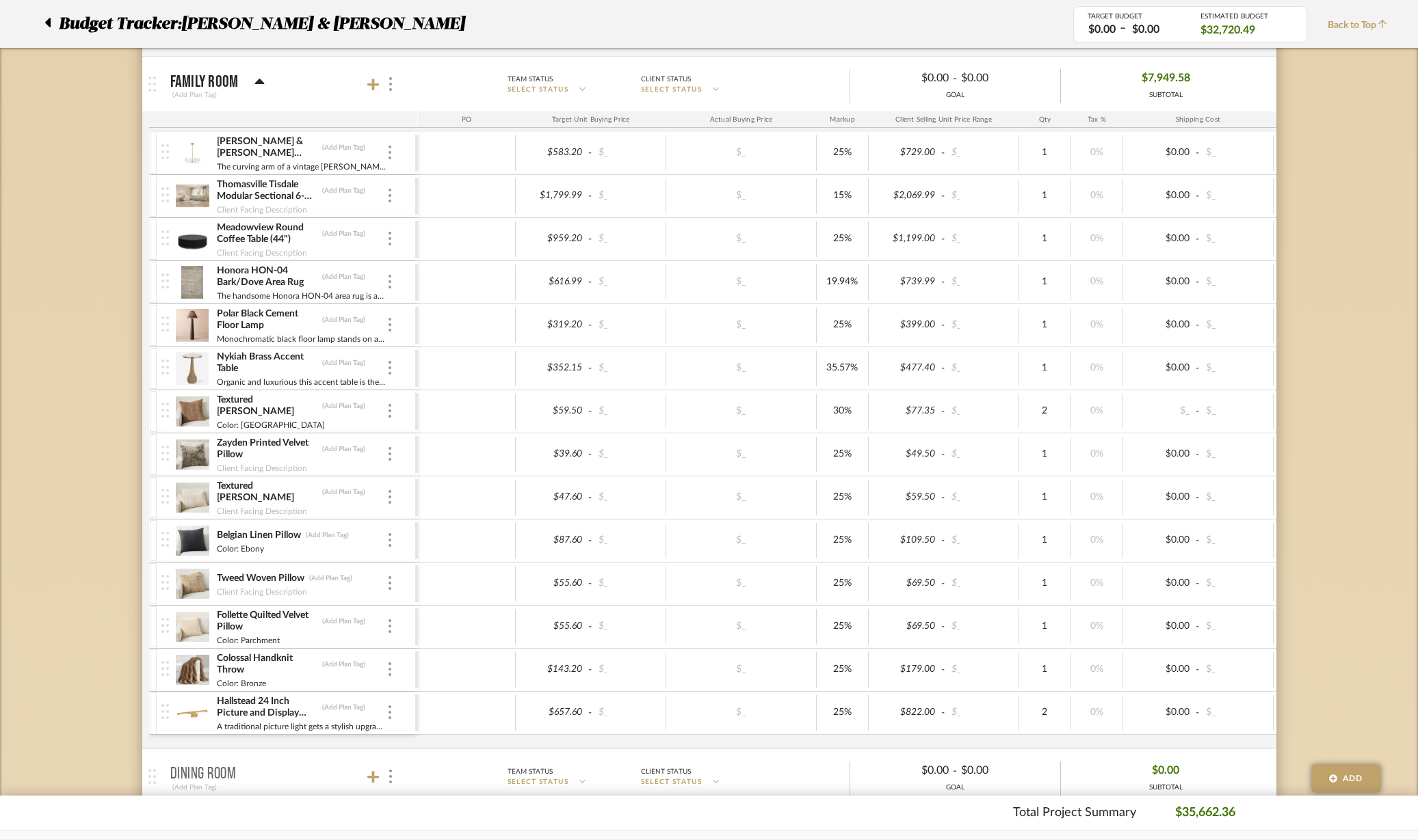
scroll to position [1795, 0]
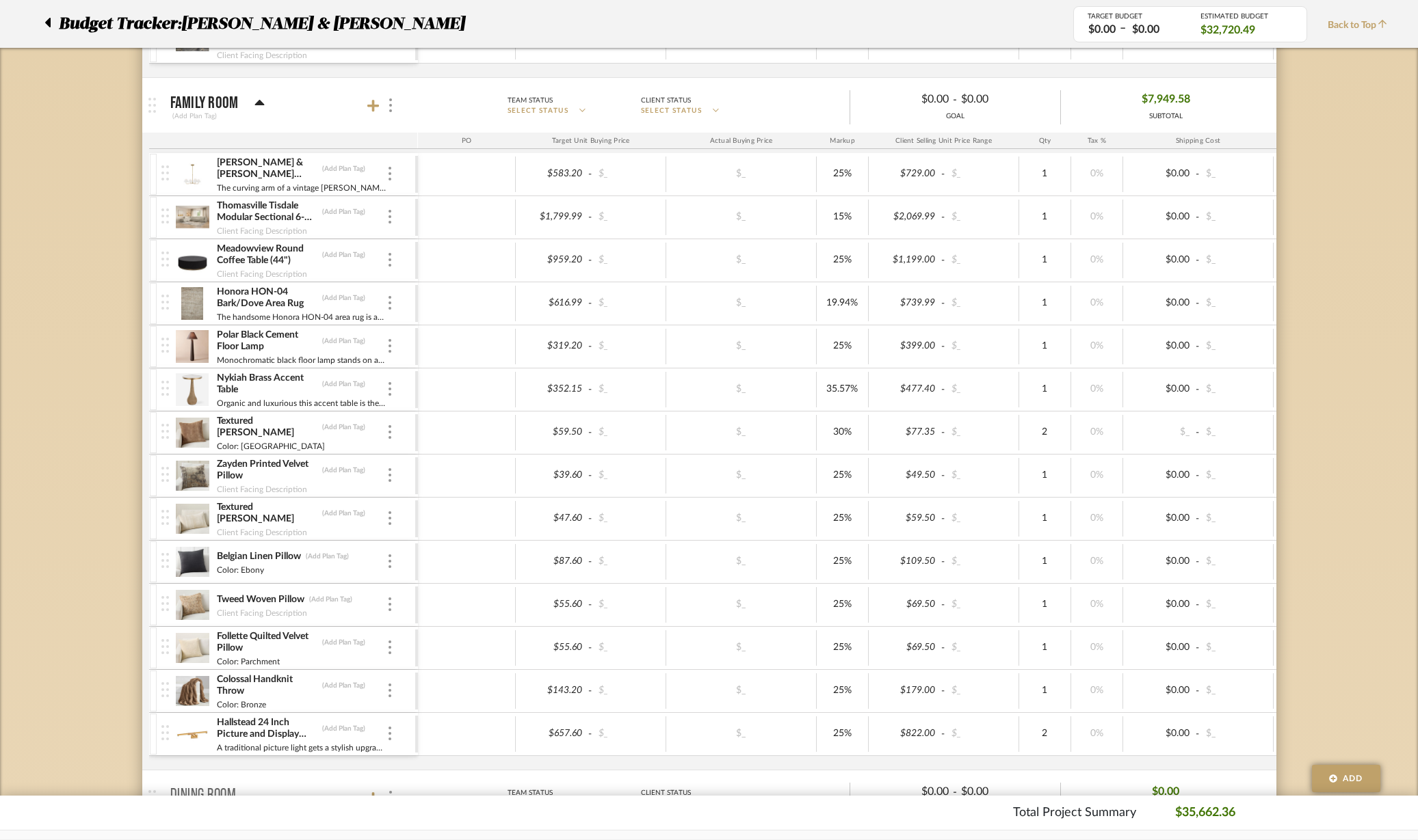
click at [576, 436] on div "$59.50" at bounding box center [554, 432] width 67 height 20
type input "47.6"
type input "25"
click at [790, 442] on div "$_" at bounding box center [741, 432] width 142 height 20
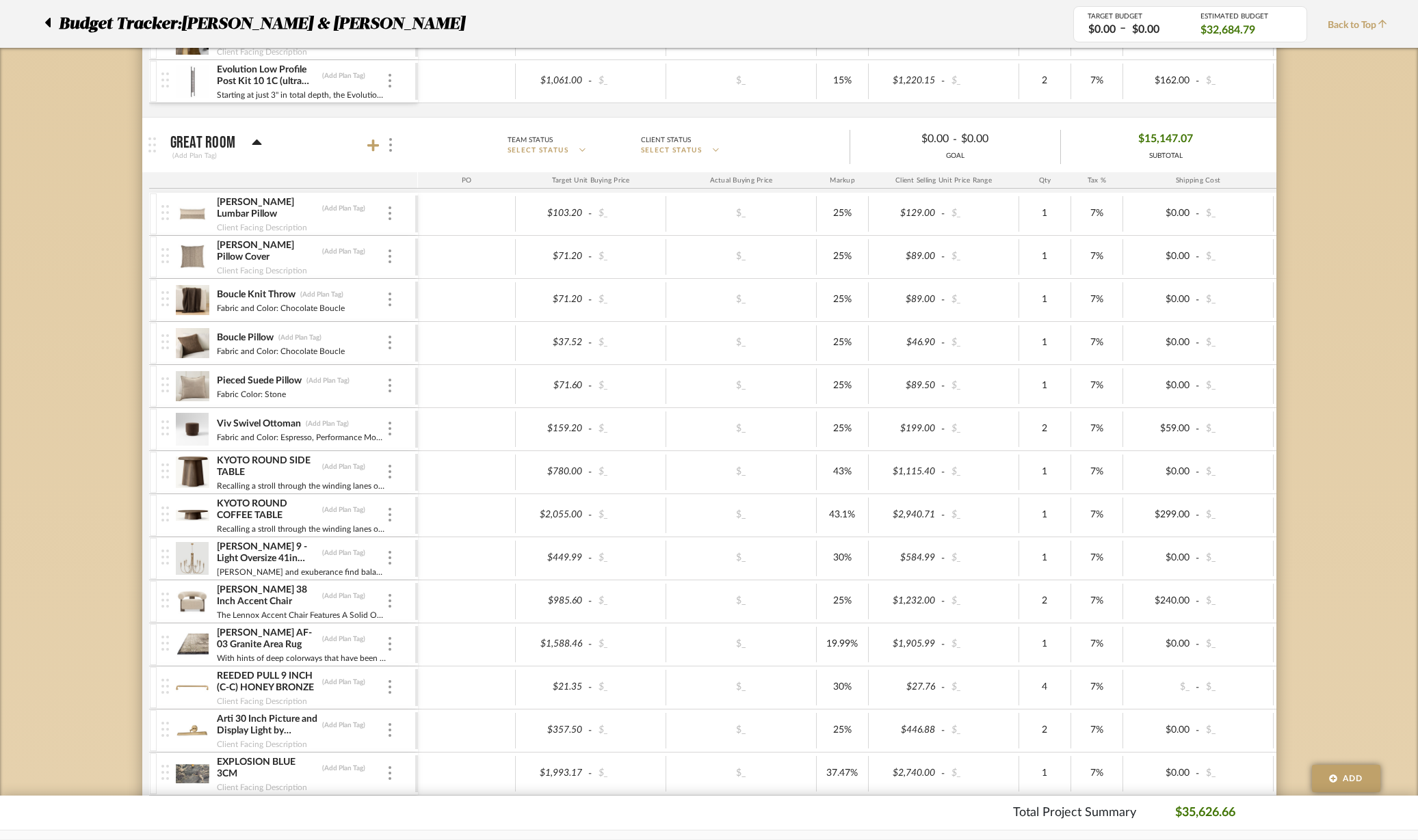
scroll to position [1110, 0]
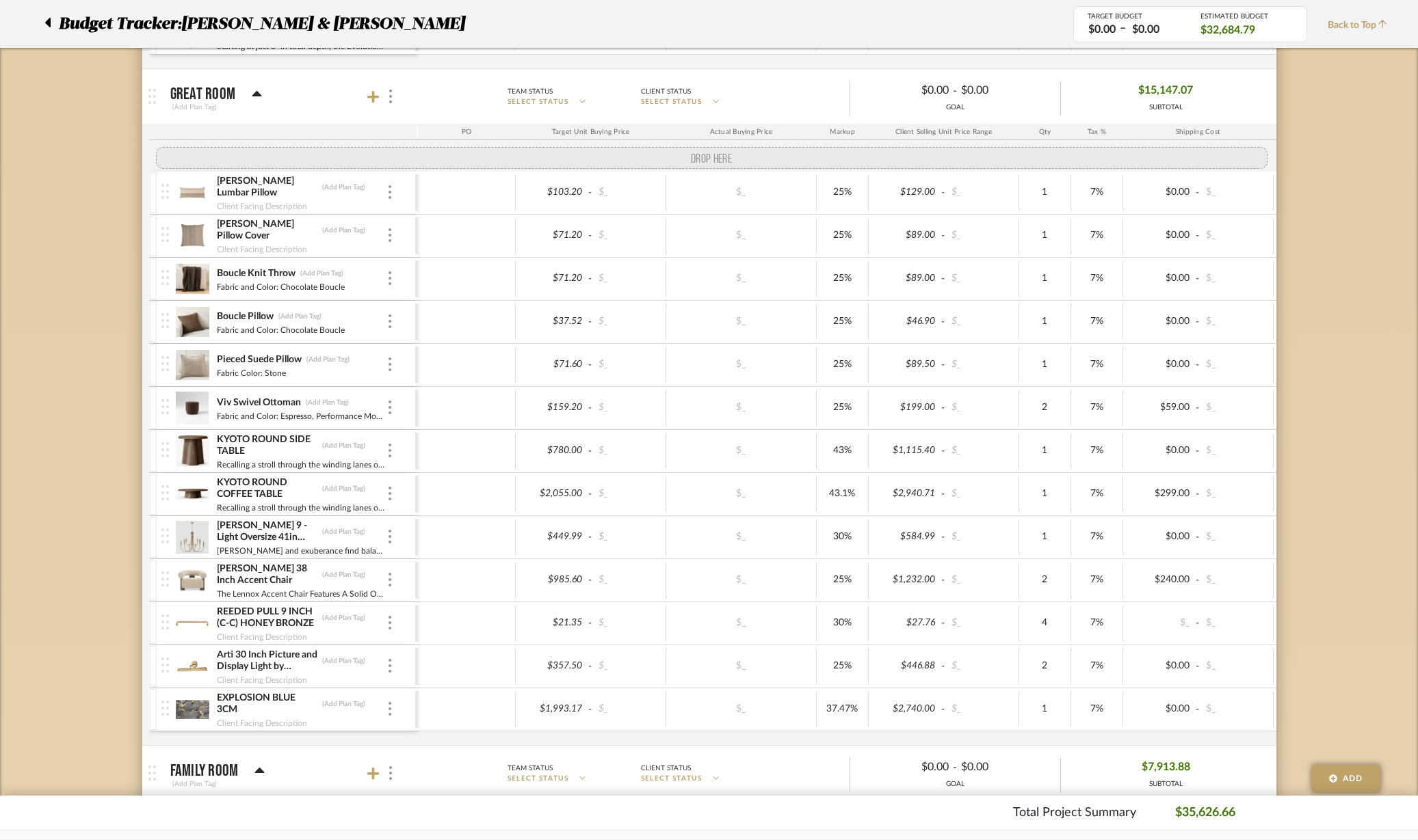
drag, startPoint x: 166, startPoint y: 594, endPoint x: 158, endPoint y: 158, distance: 436.1
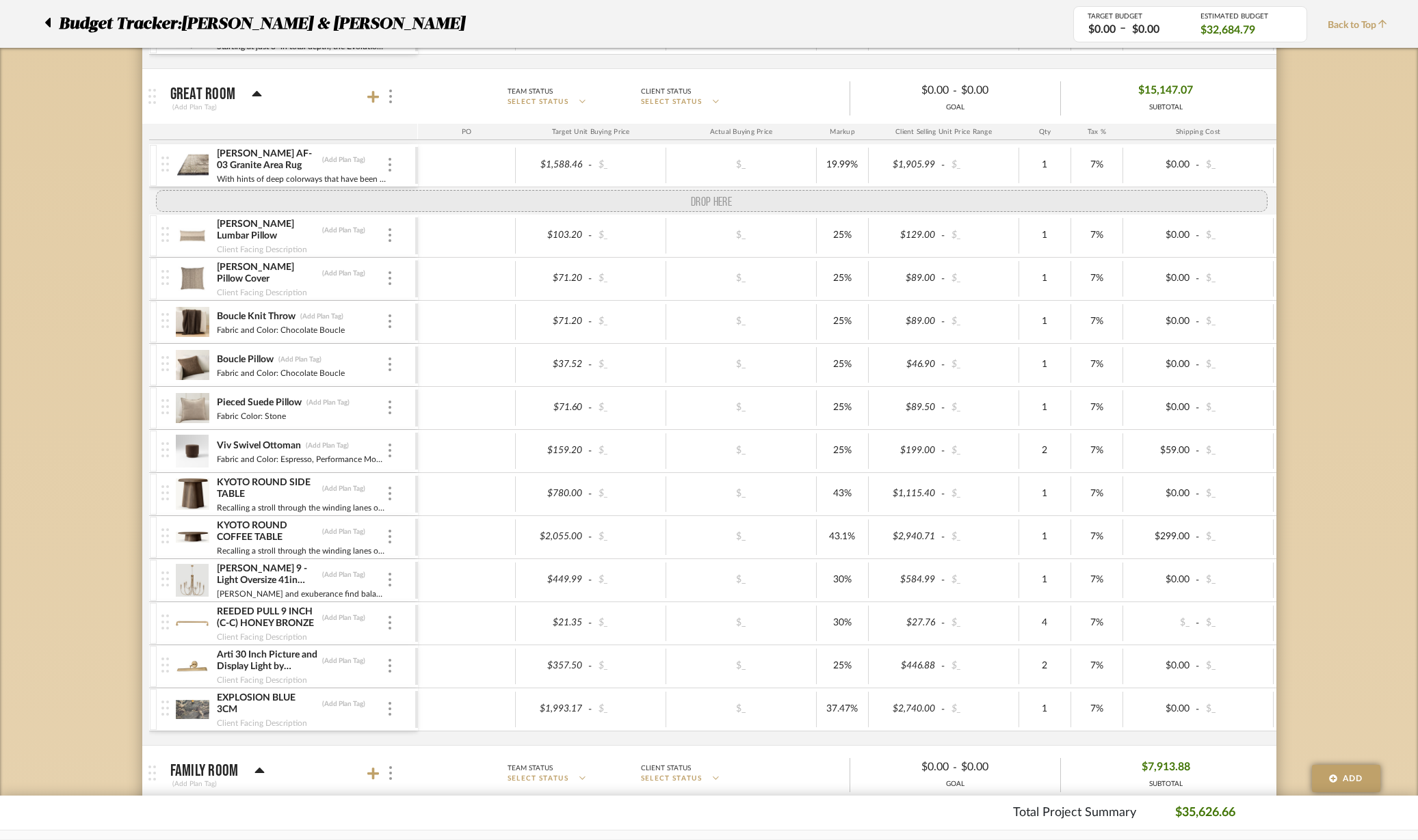
drag, startPoint x: 163, startPoint y: 599, endPoint x: 168, endPoint y: 191, distance: 408.0
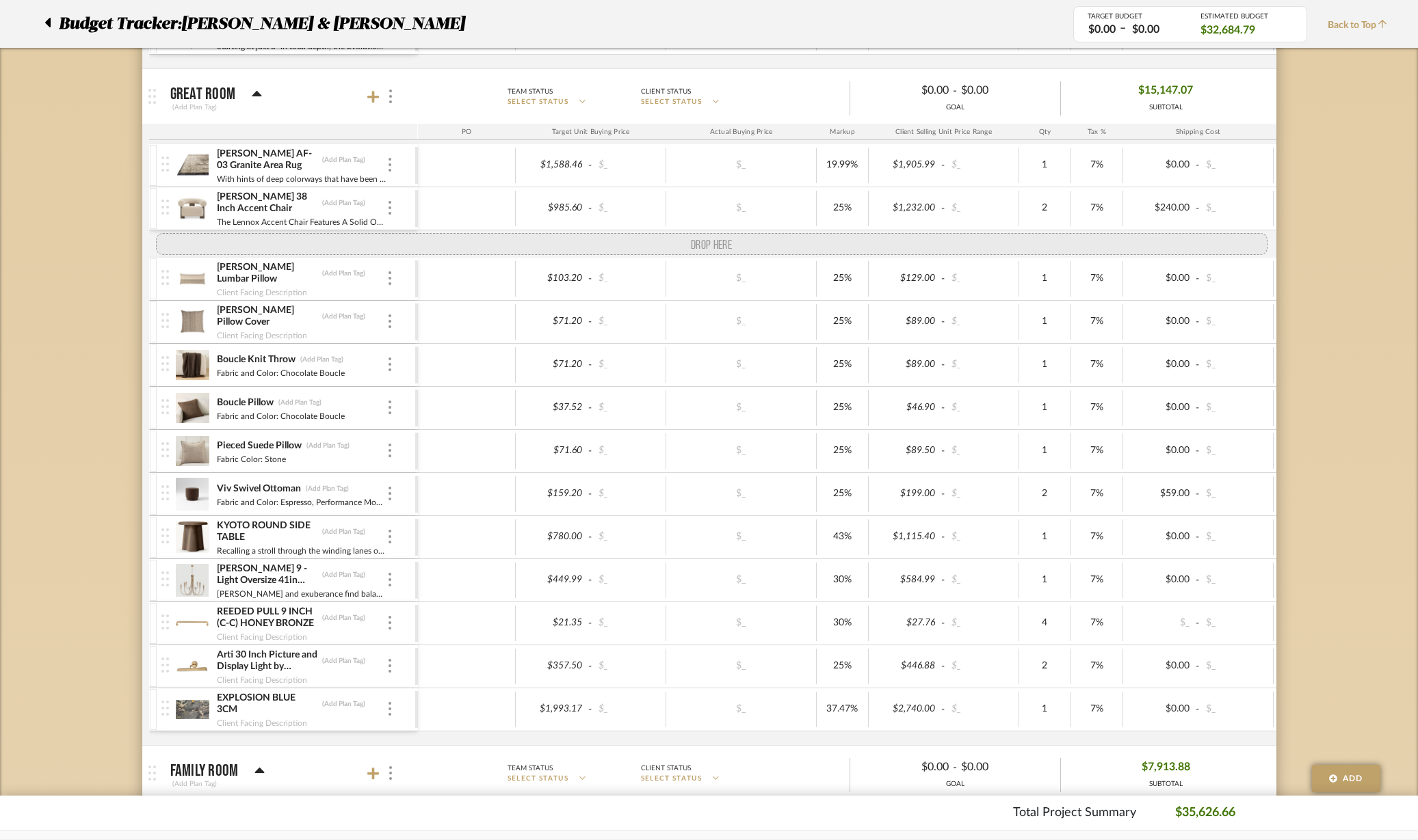
drag, startPoint x: 161, startPoint y: 555, endPoint x: 172, endPoint y: 231, distance: 324.2
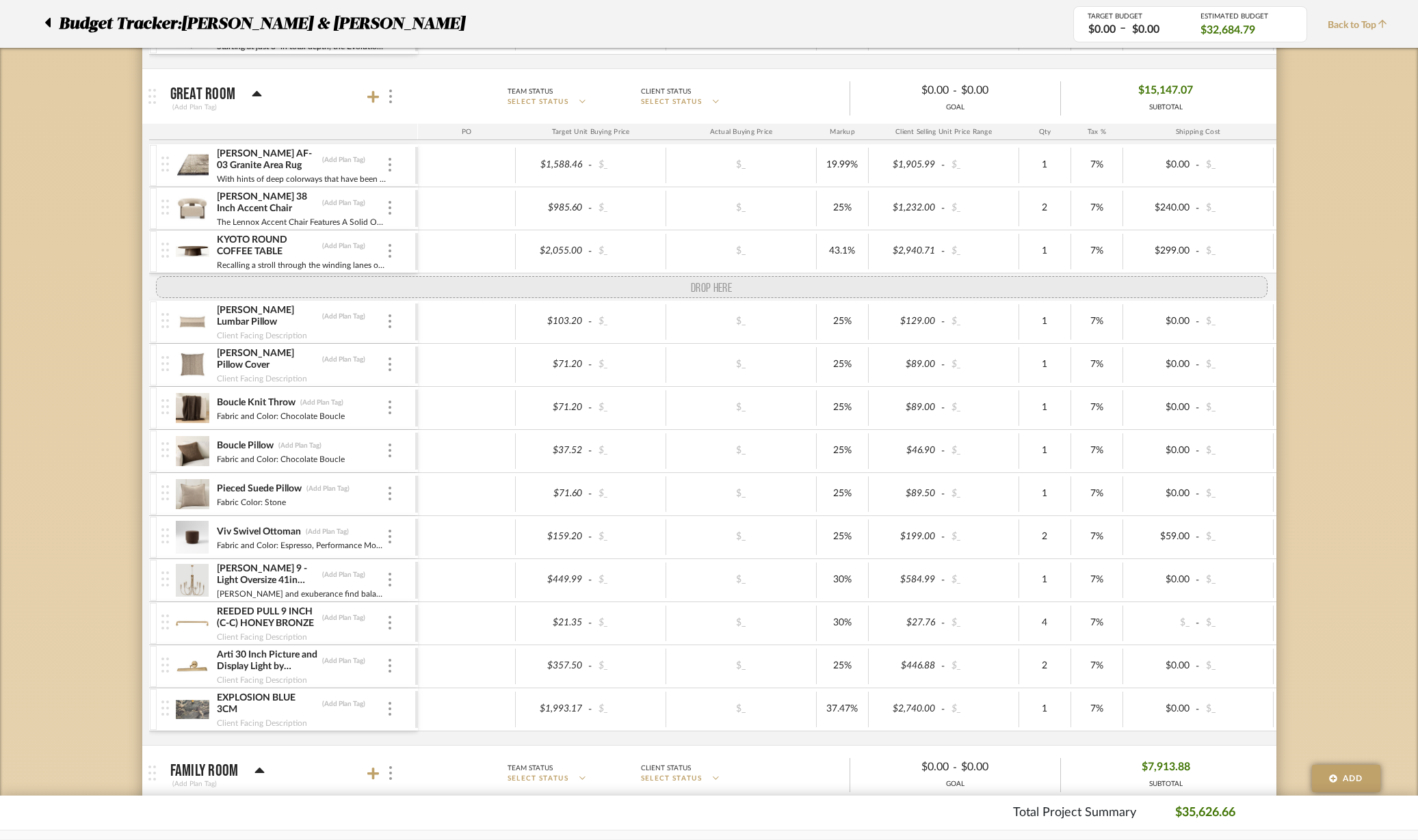
drag, startPoint x: 159, startPoint y: 549, endPoint x: 146, endPoint y: 285, distance: 264.3
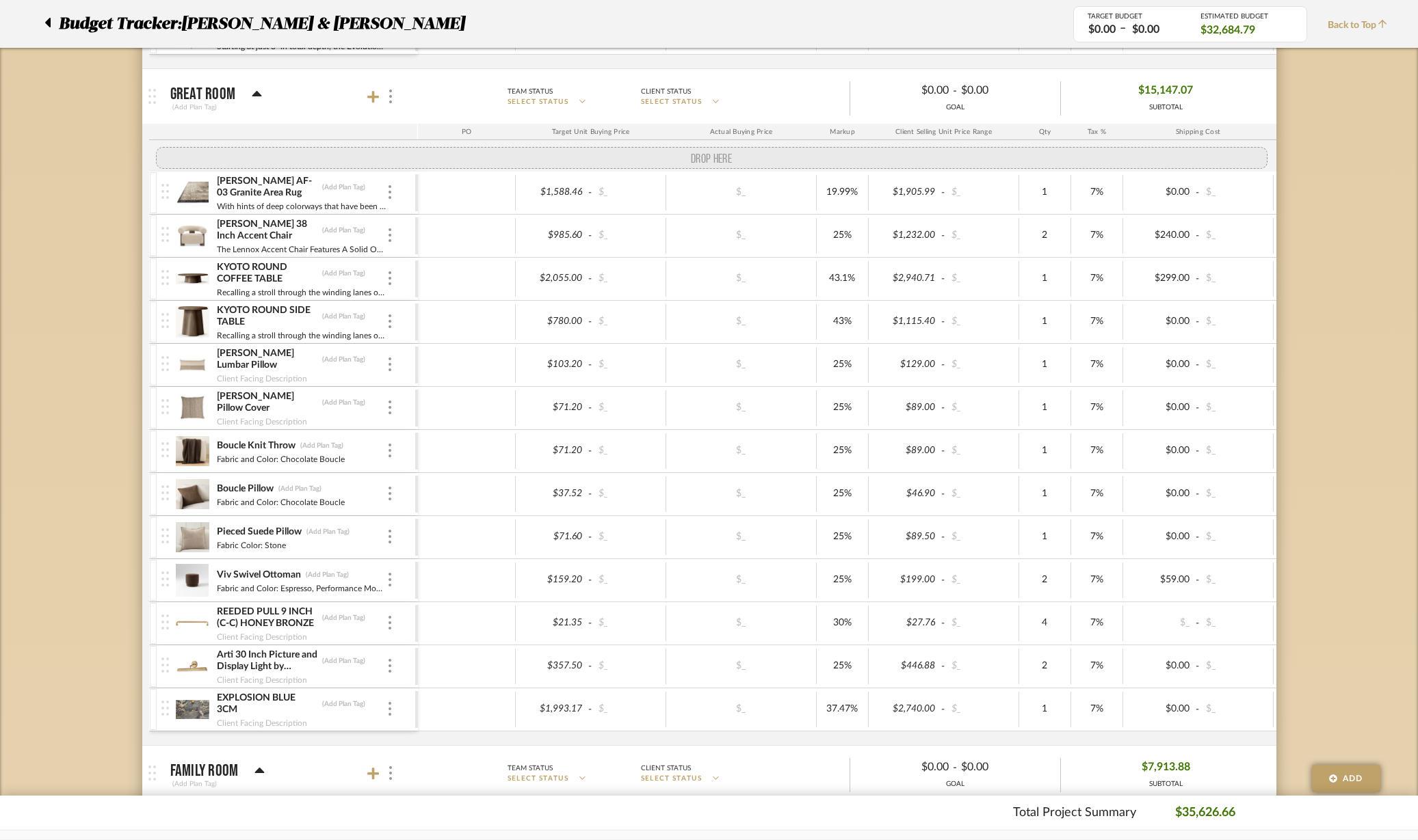
drag, startPoint x: 166, startPoint y: 593, endPoint x: 139, endPoint y: 140, distance: 453.8
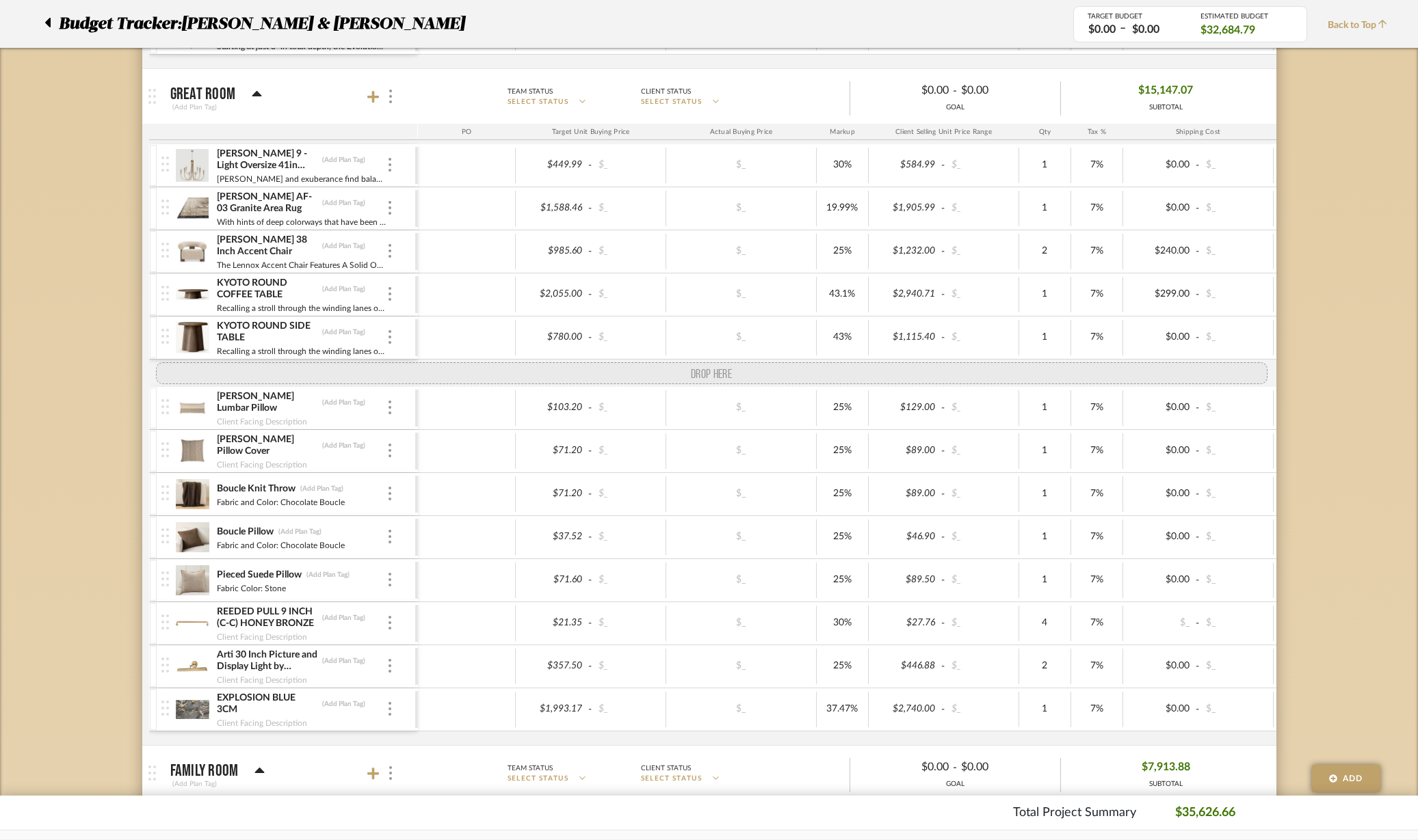
drag, startPoint x: 164, startPoint y: 596, endPoint x: 159, endPoint y: 366, distance: 230.1
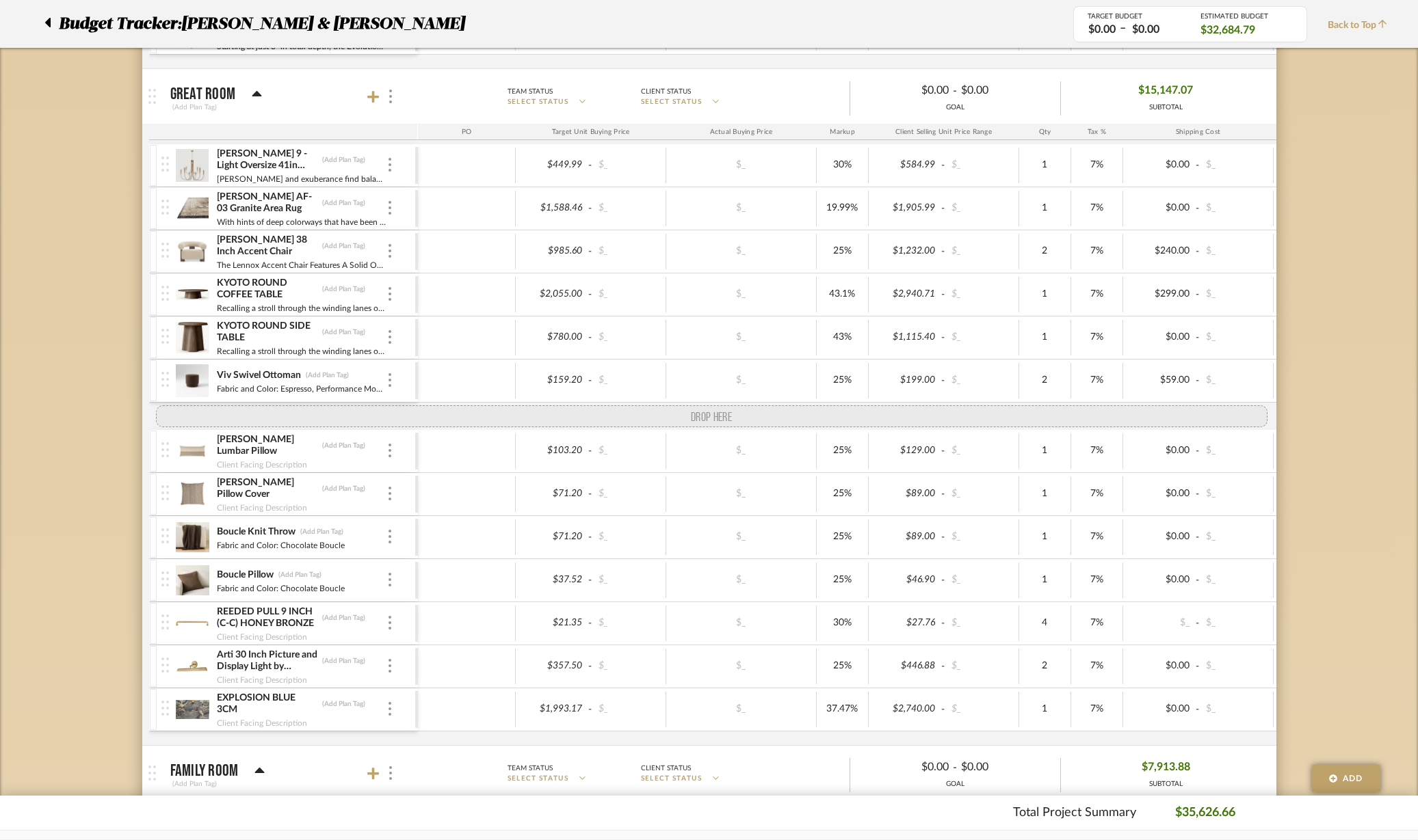
drag, startPoint x: 160, startPoint y: 607, endPoint x: 166, endPoint y: 419, distance: 188.1
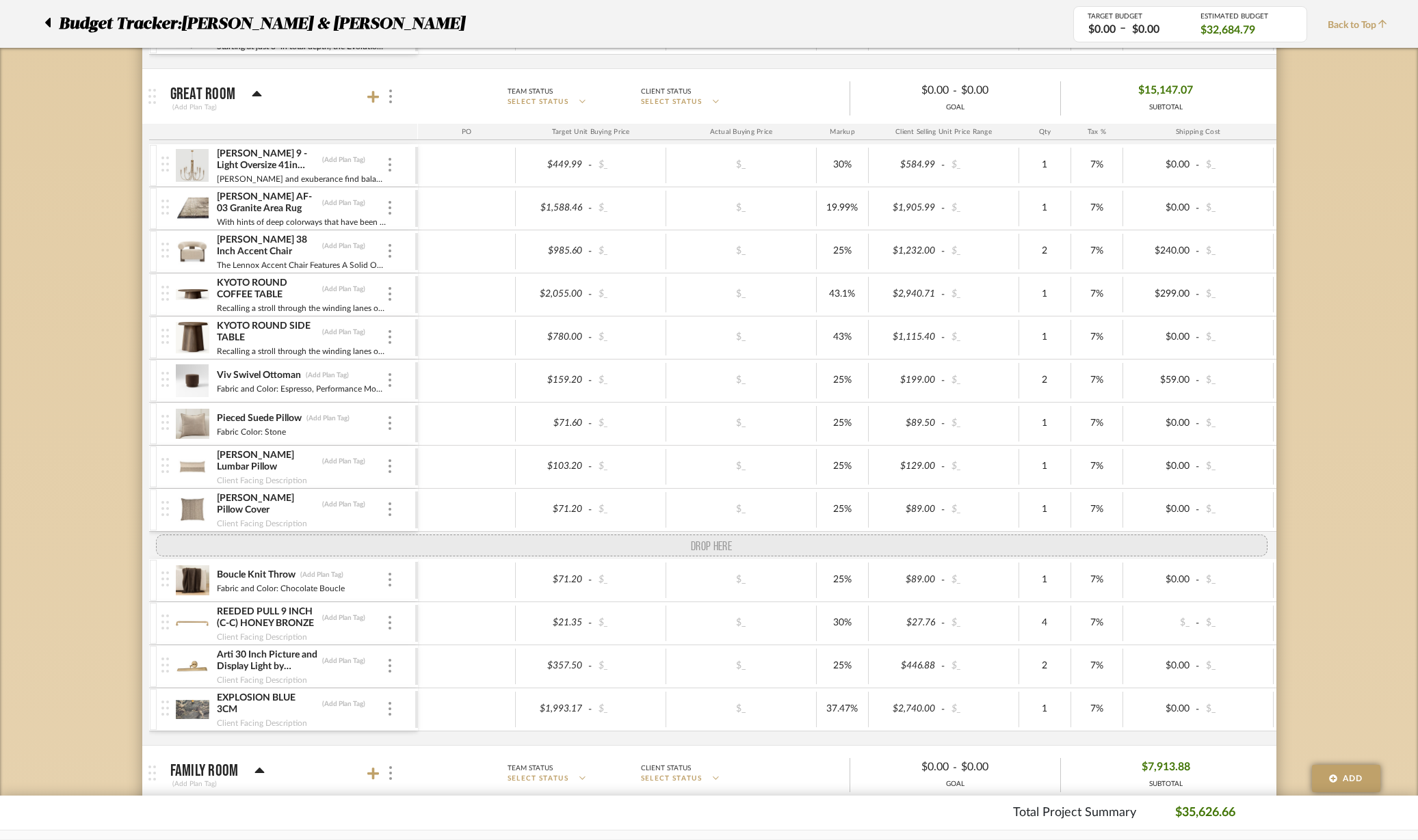
drag, startPoint x: 163, startPoint y: 598, endPoint x: 156, endPoint y: 544, distance: 54.5
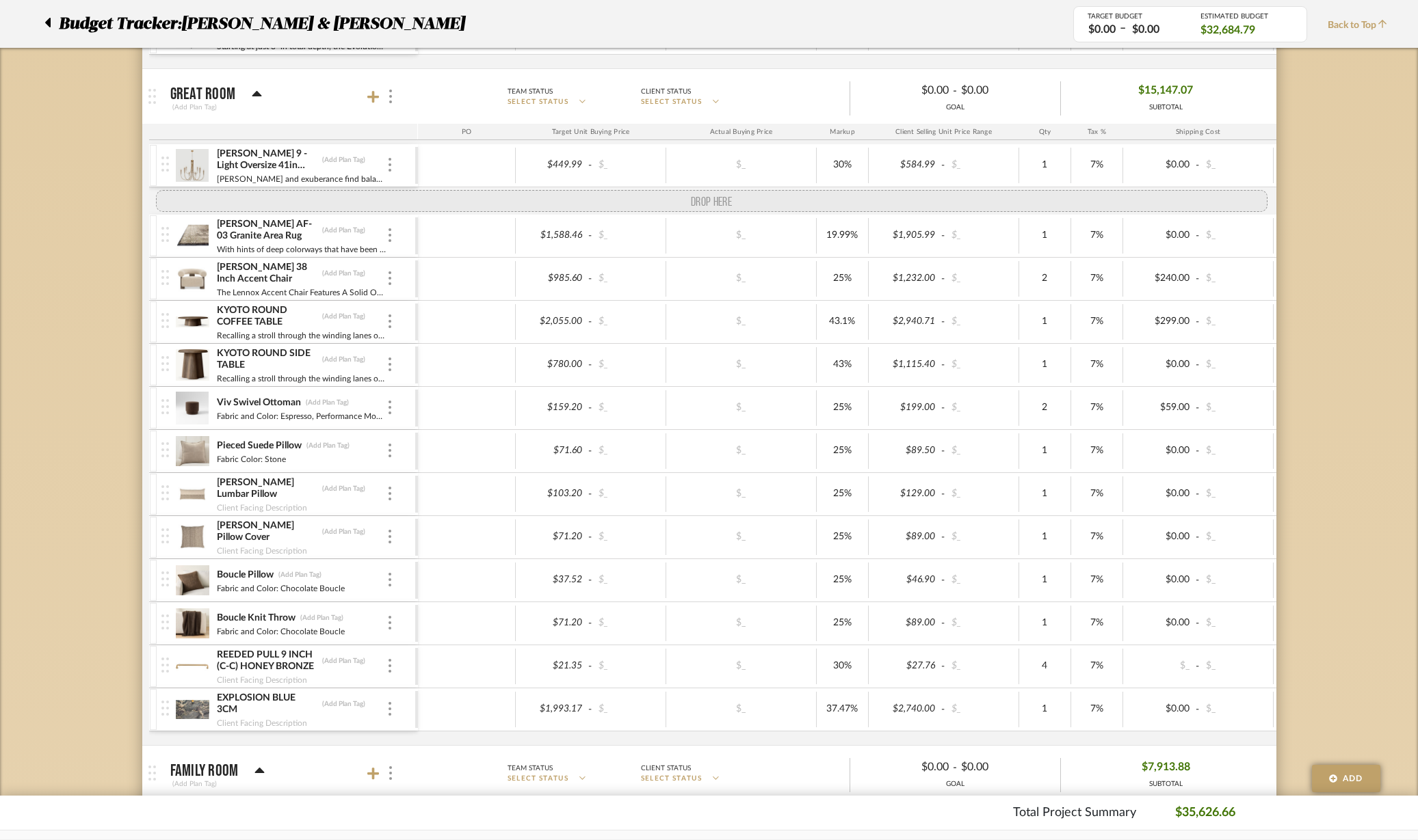
drag, startPoint x: 161, startPoint y: 676, endPoint x: 164, endPoint y: 194, distance: 482.0
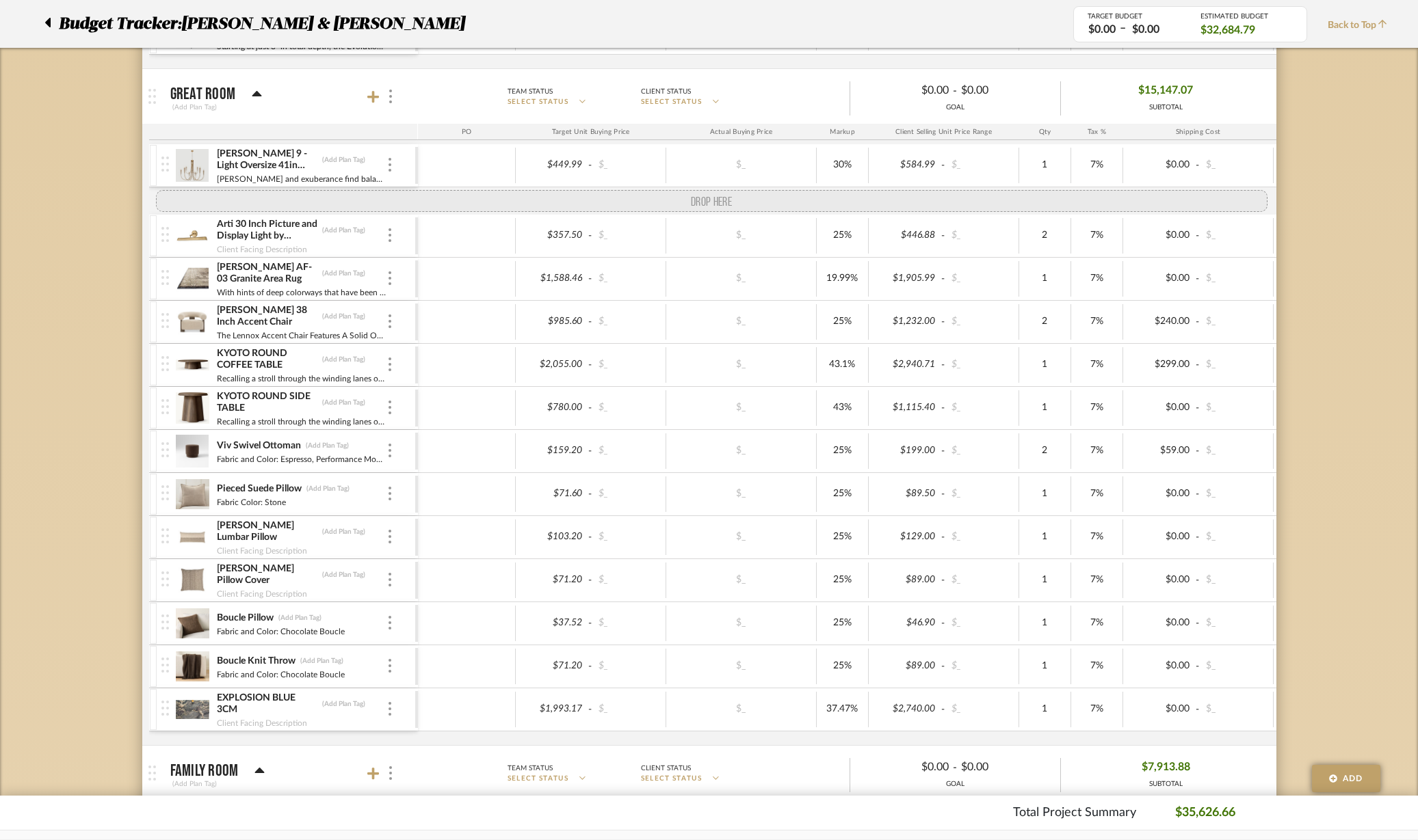
drag, startPoint x: 160, startPoint y: 679, endPoint x: 160, endPoint y: 229, distance: 450.0
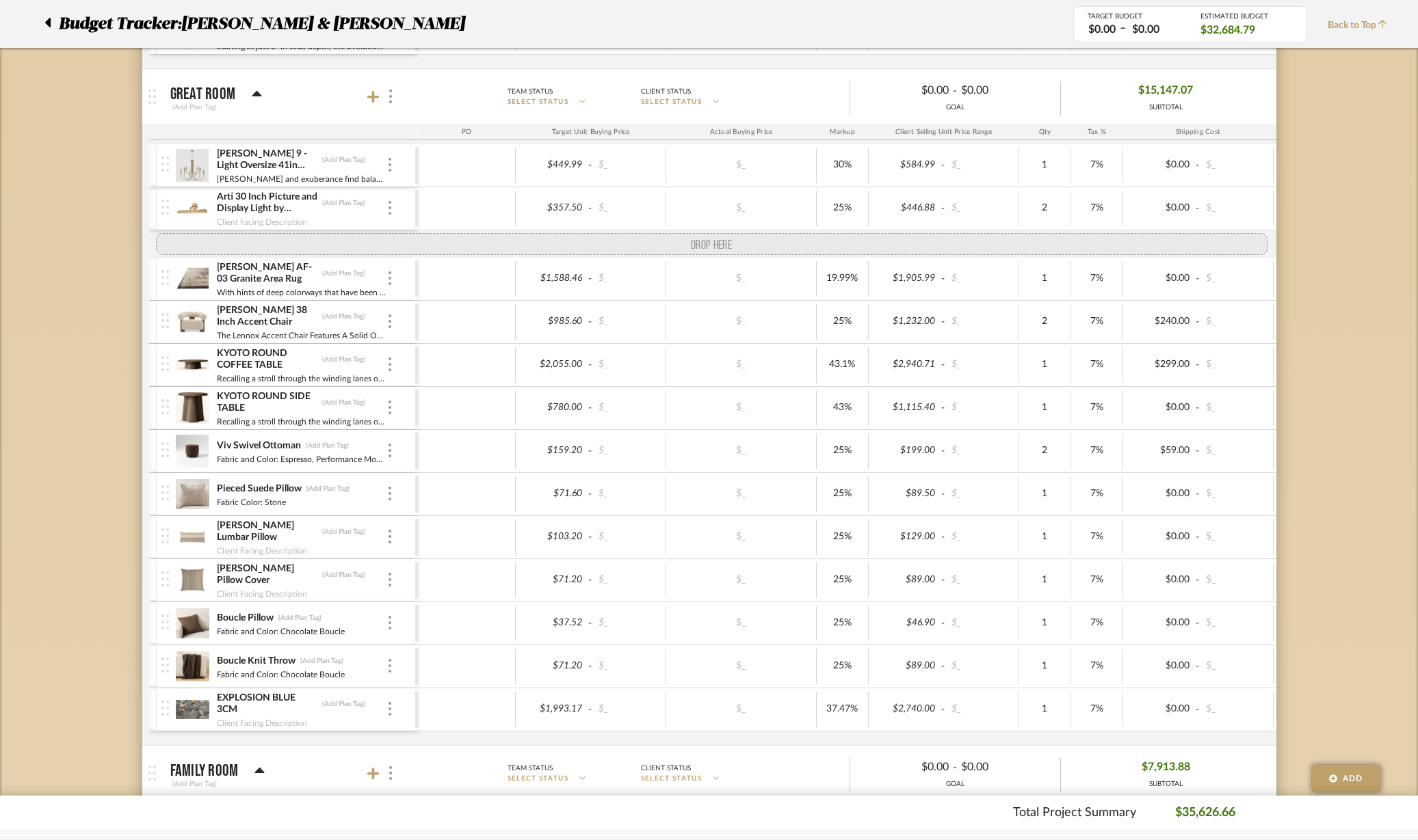
drag, startPoint x: 168, startPoint y: 228, endPoint x: 156, endPoint y: 232, distance: 12.6
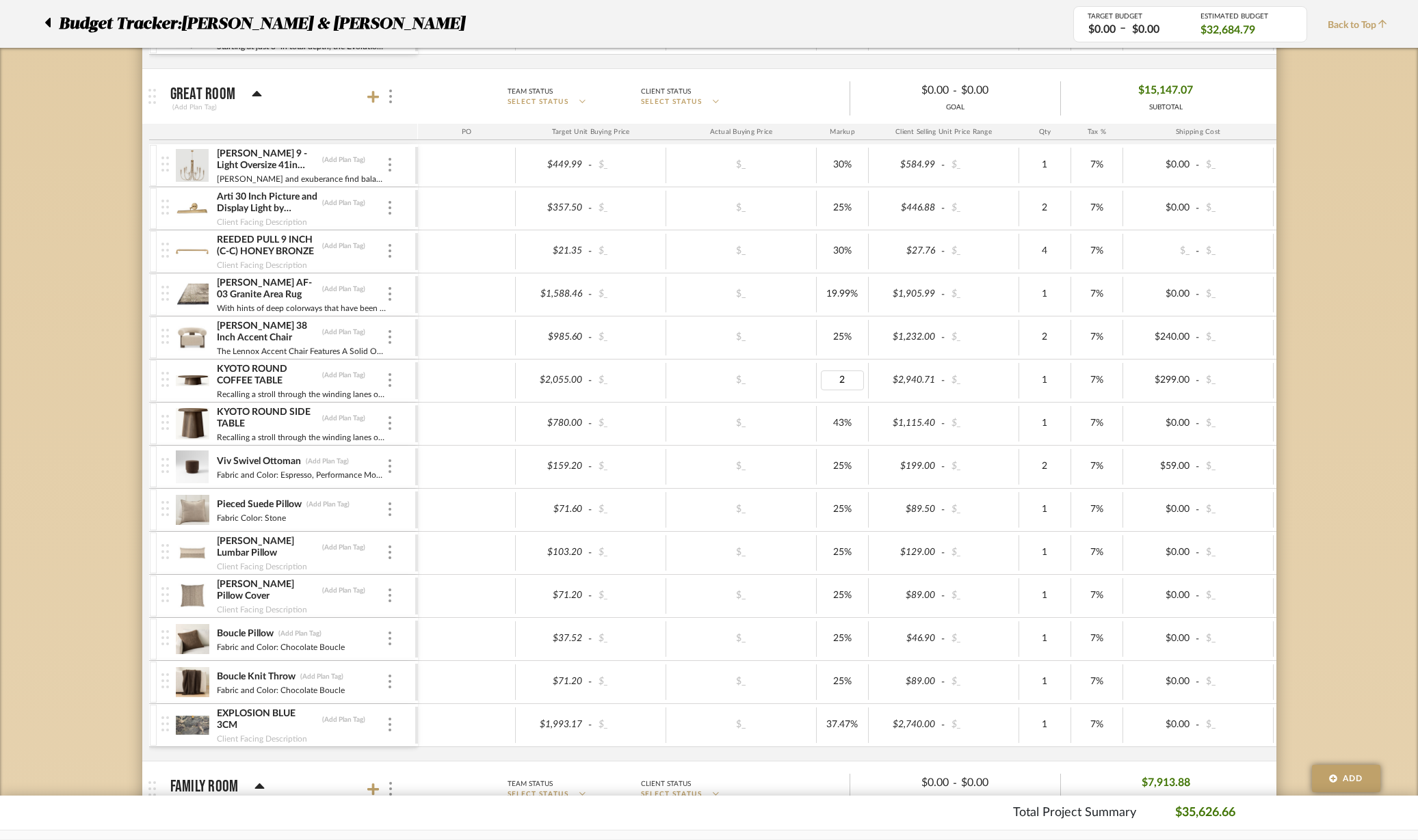
type input "25"
click at [1350, 371] on div "Budget Tracker: Ellen & Greg Feldman Non-Transparent Last Updated: Karey Abolaf…" at bounding box center [709, 528] width 1418 height 3081
type input "24"
click at [909, 380] on div "$2,548.20" at bounding box center [906, 380] width 67 height 20
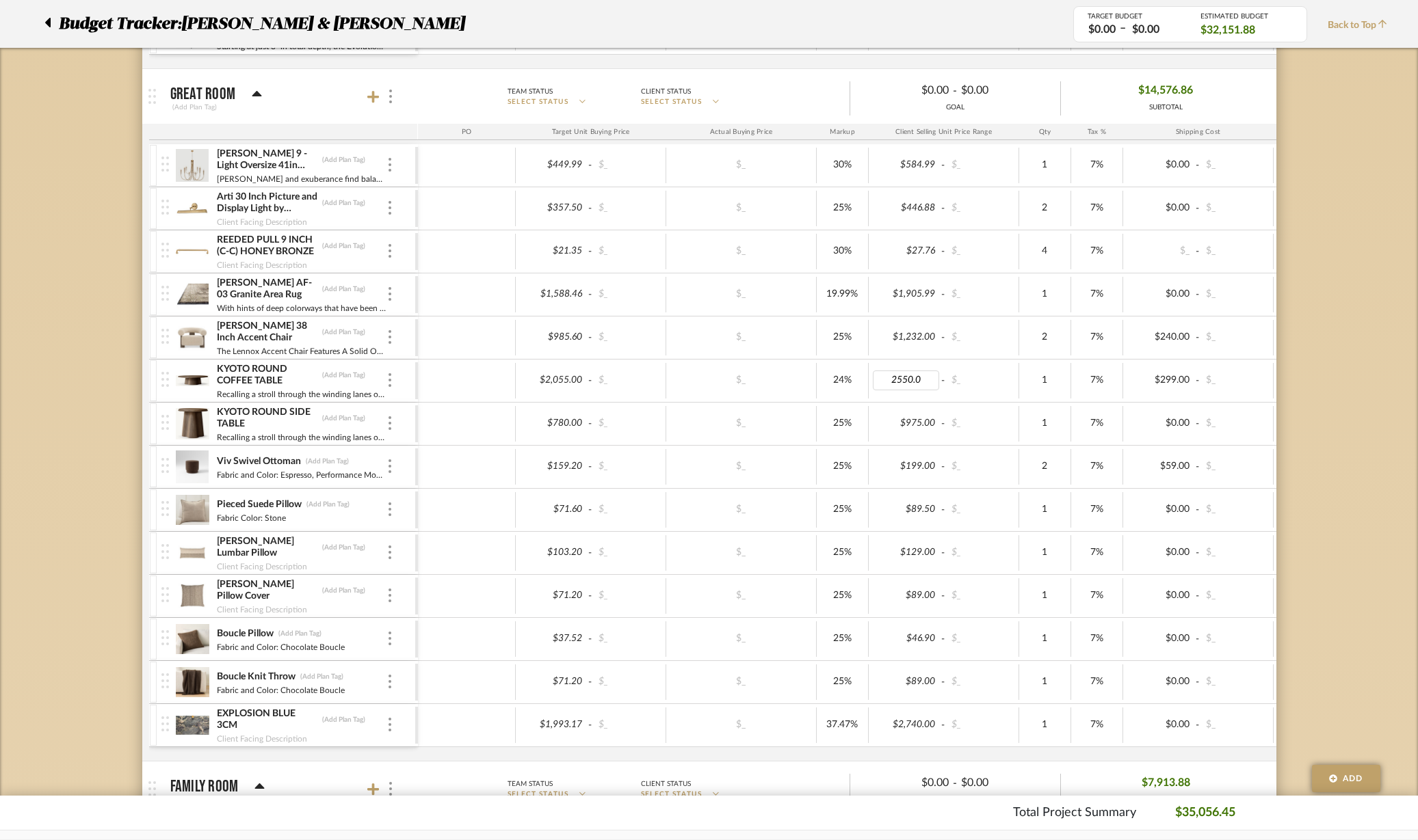
type input "2550.00"
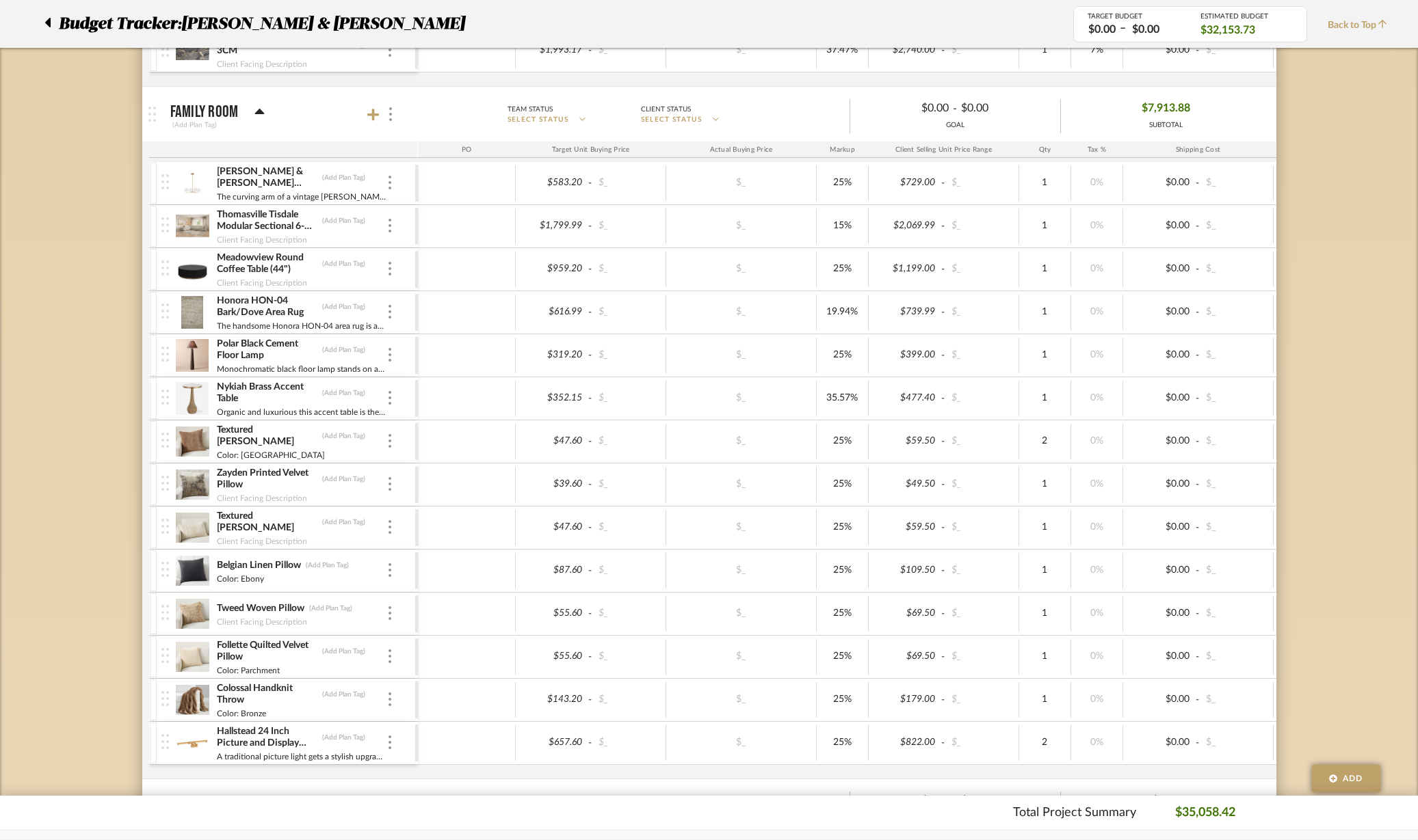
scroll to position [1795, 0]
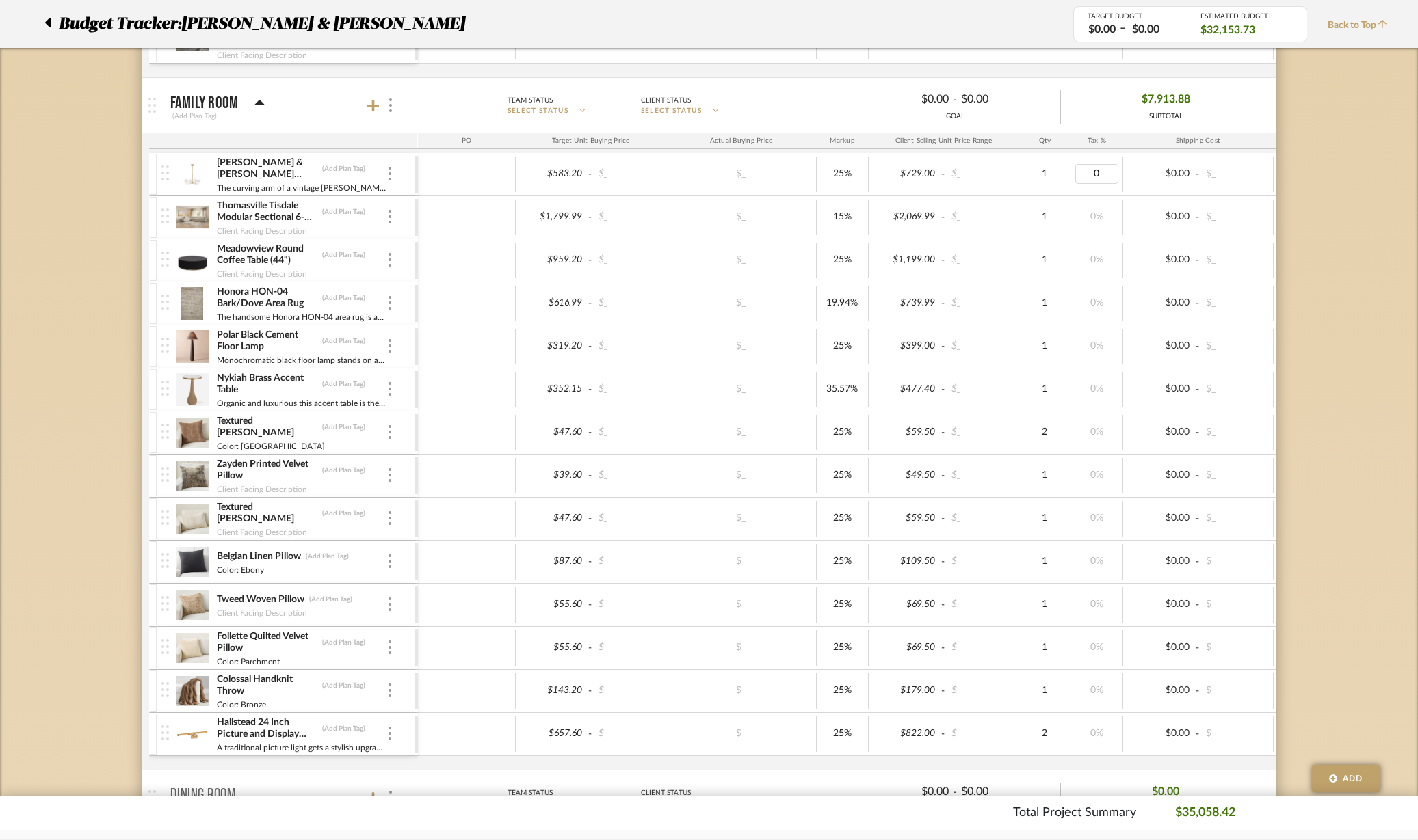
type input "7"
click at [1092, 291] on div "0%" at bounding box center [1097, 303] width 52 height 35
type input "7"
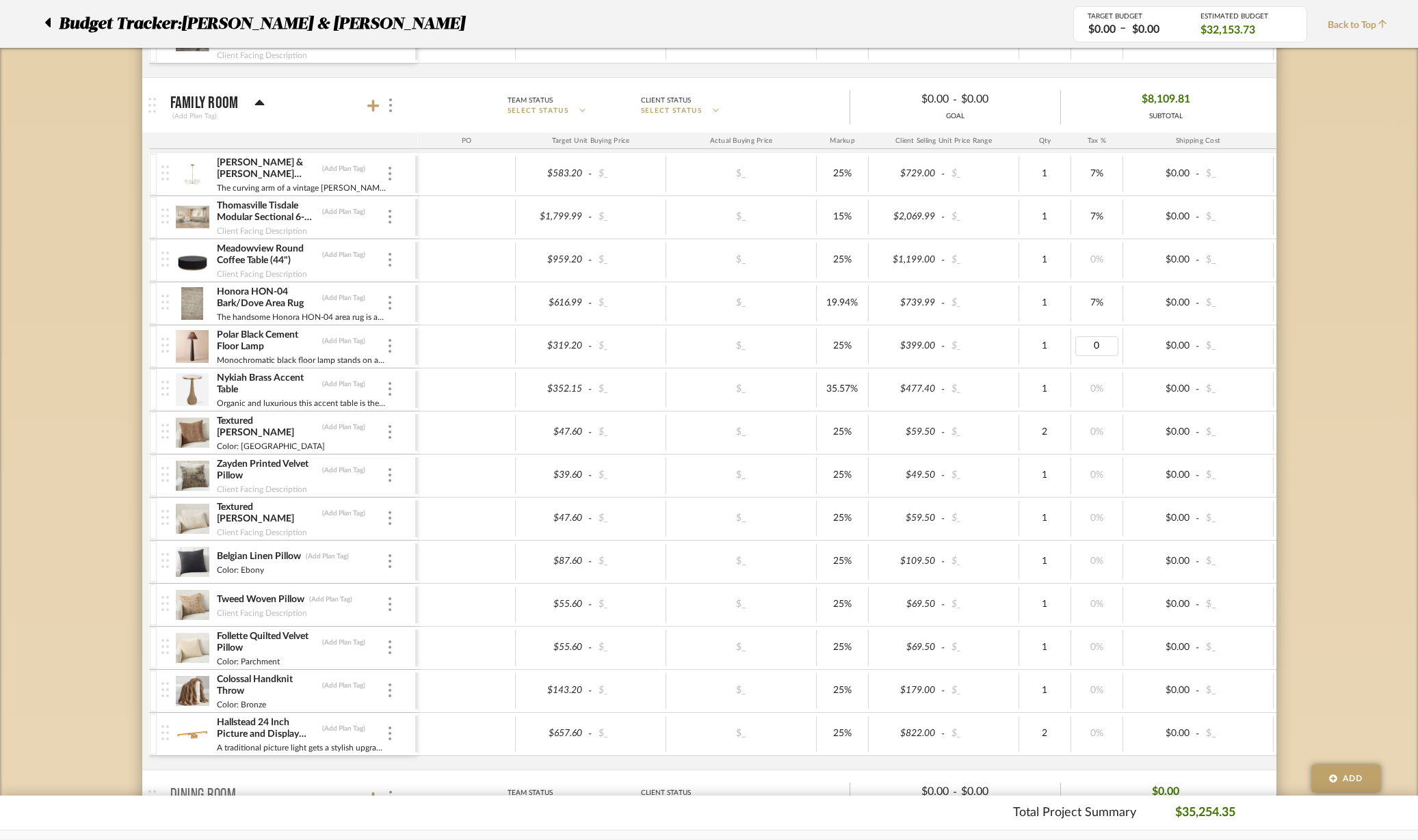
type input "7"
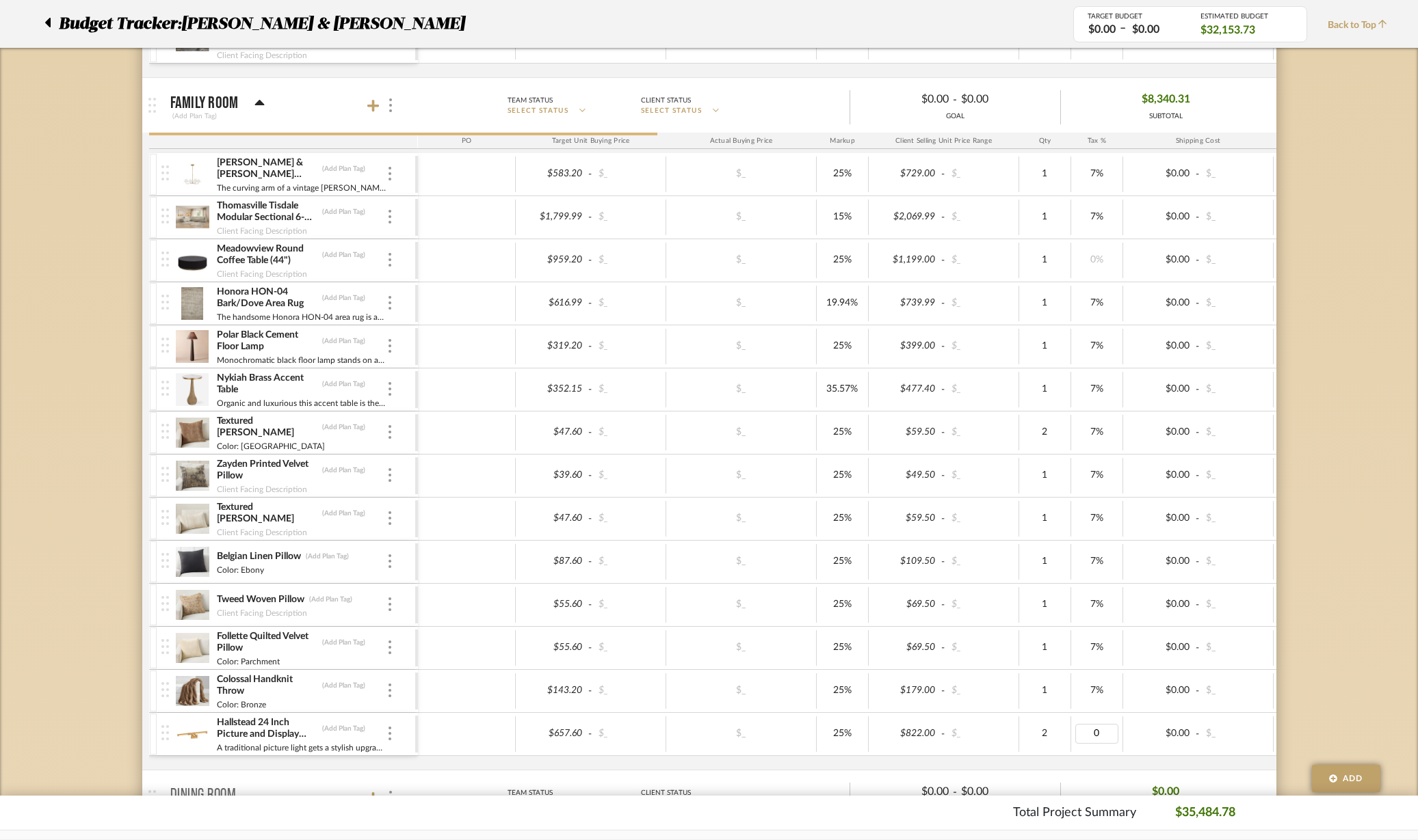
type input "7"
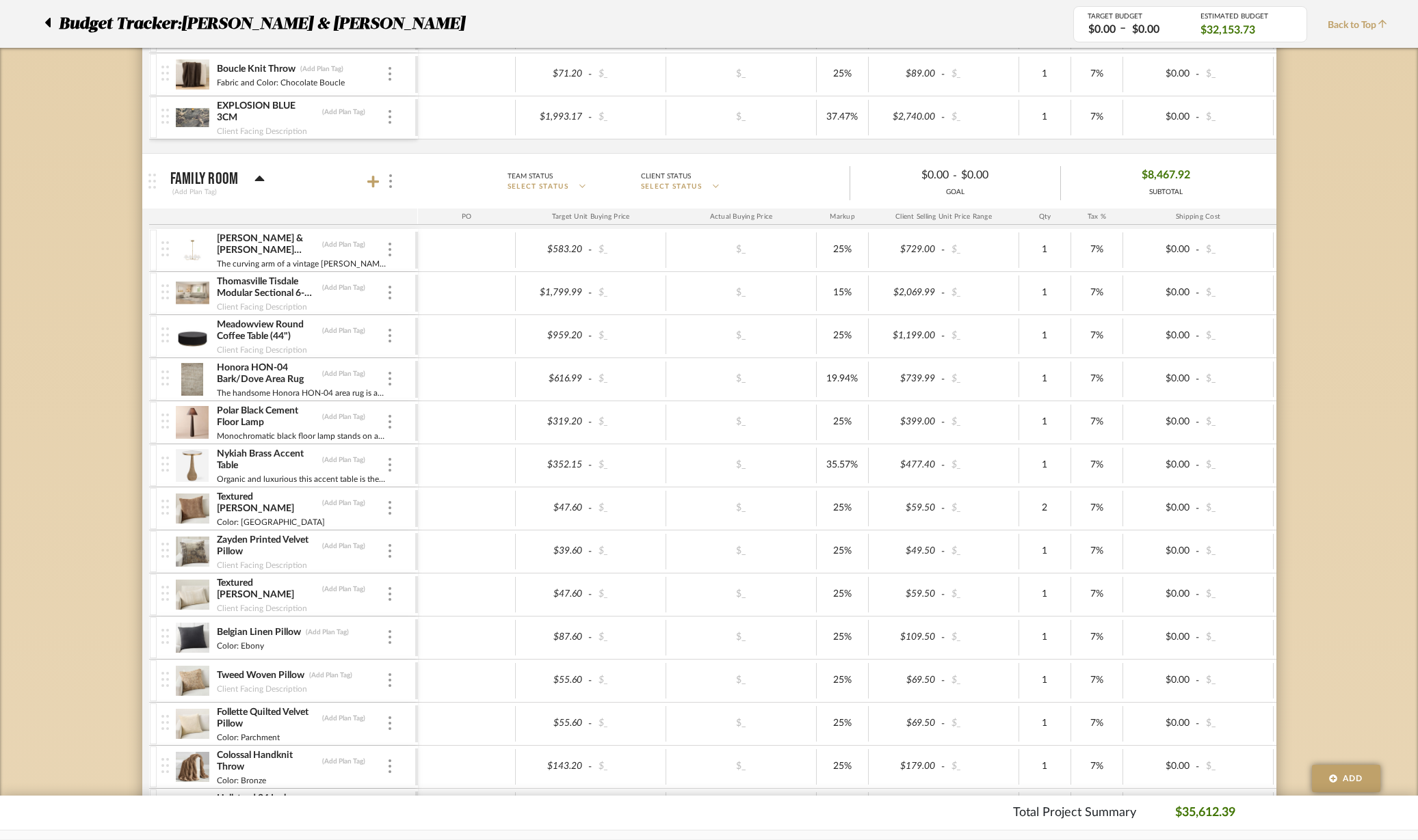
scroll to position [2051, 0]
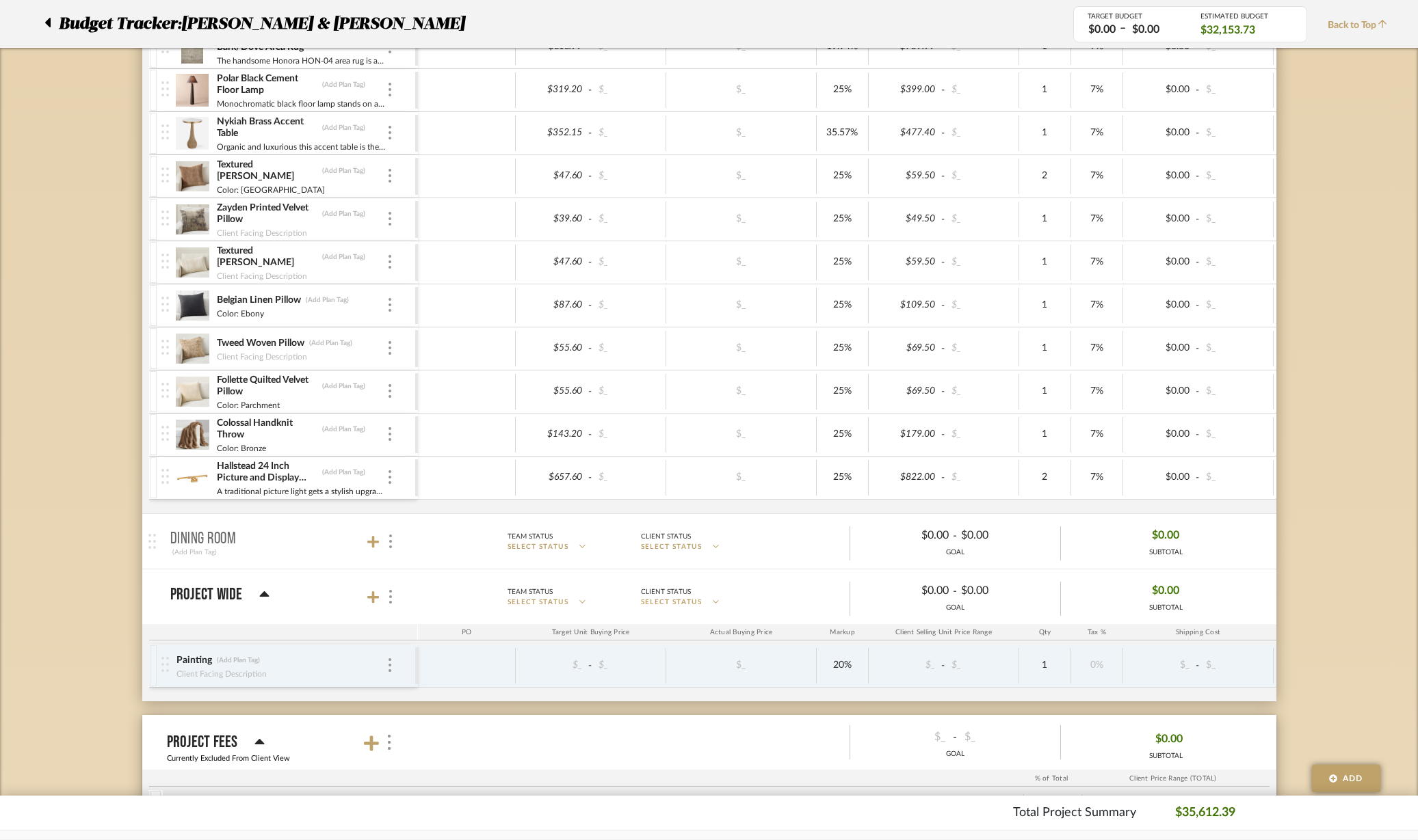
click at [371, 542] on icon at bounding box center [373, 542] width 12 height 12
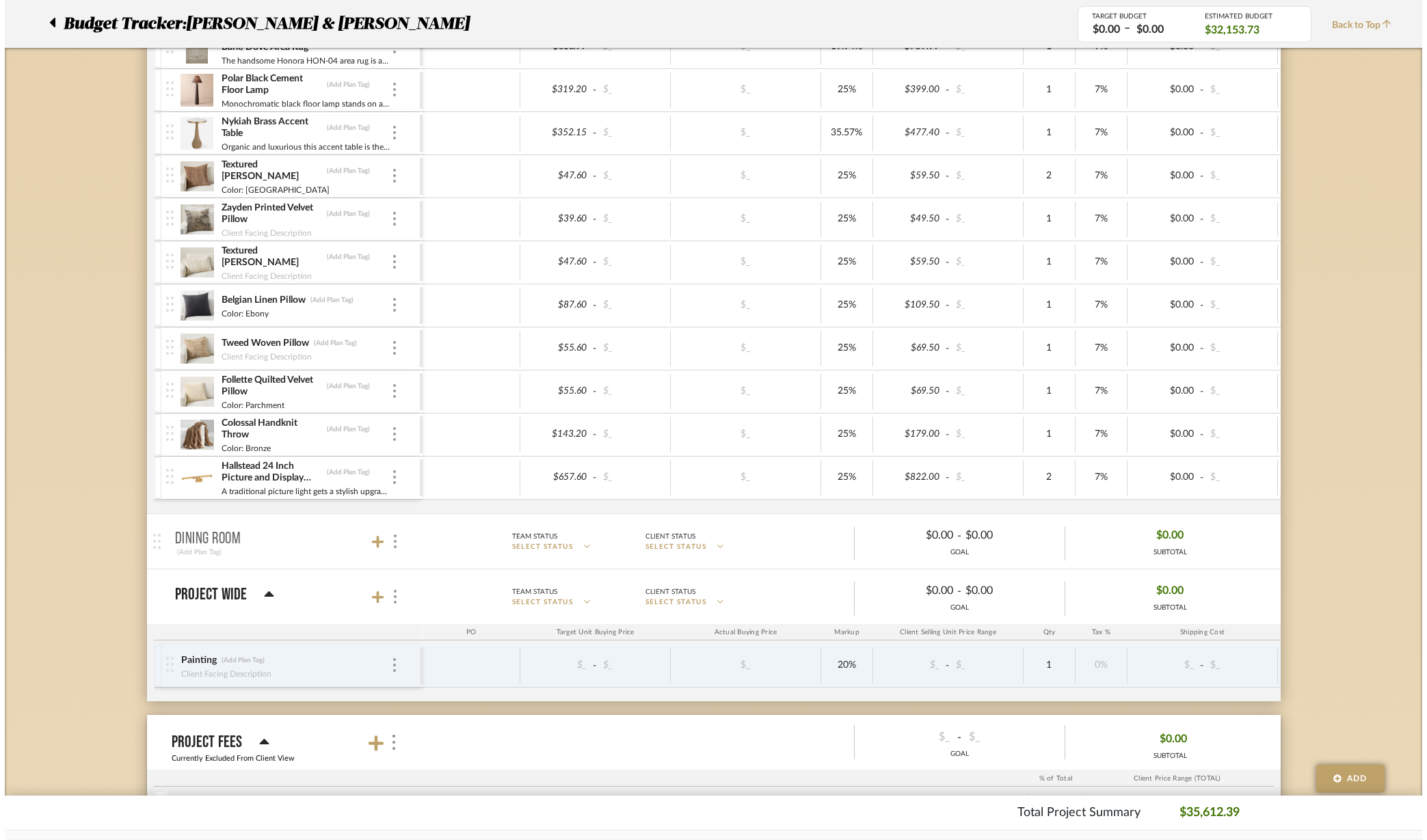
scroll to position [0, 0]
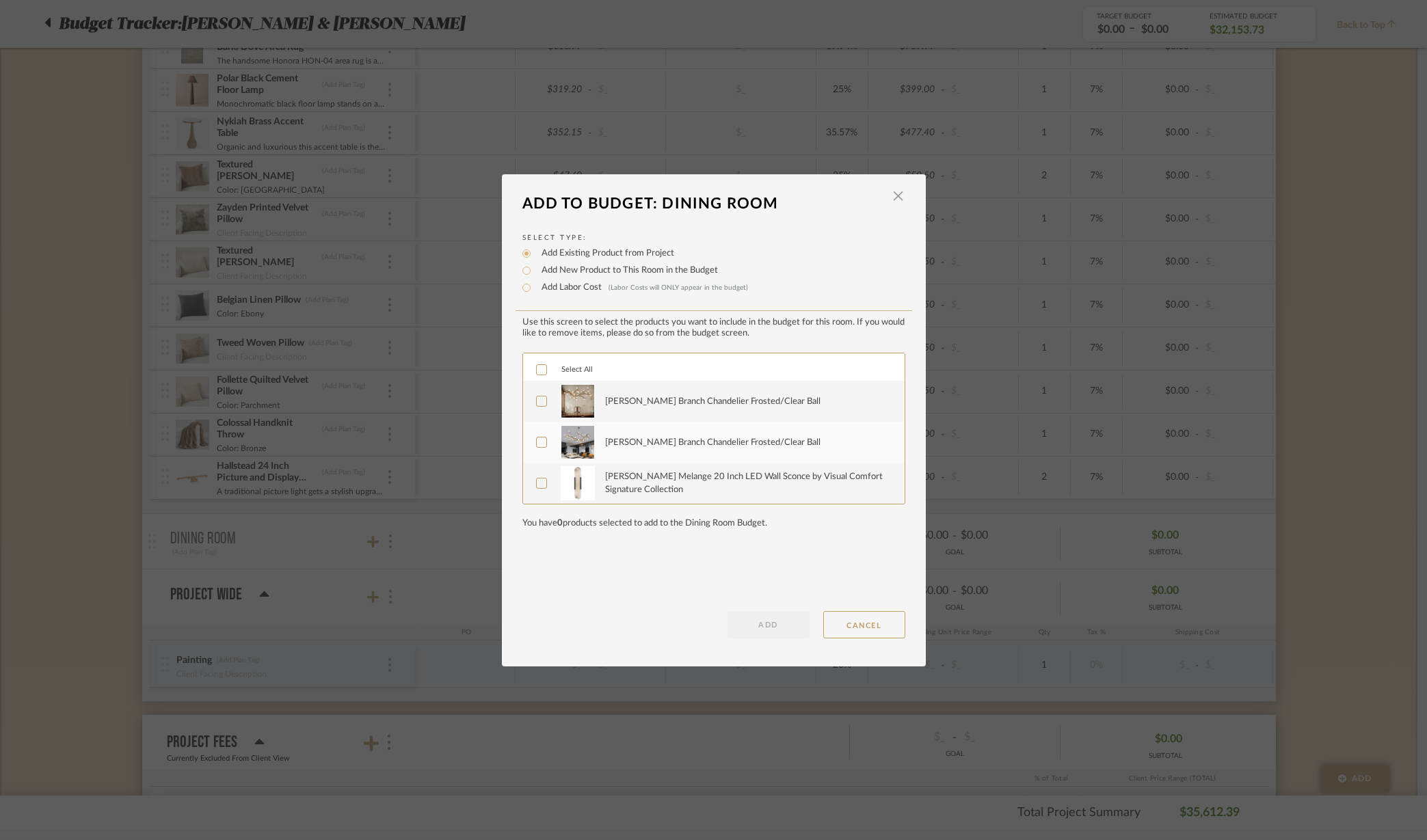
click at [537, 402] on icon at bounding box center [542, 401] width 10 height 10
click at [536, 448] on label "Madelyn Rustic Branch Chandelier Frosted/Clear Ball" at bounding box center [712, 442] width 353 height 34
click at [756, 623] on button "ADD" at bounding box center [768, 625] width 82 height 28
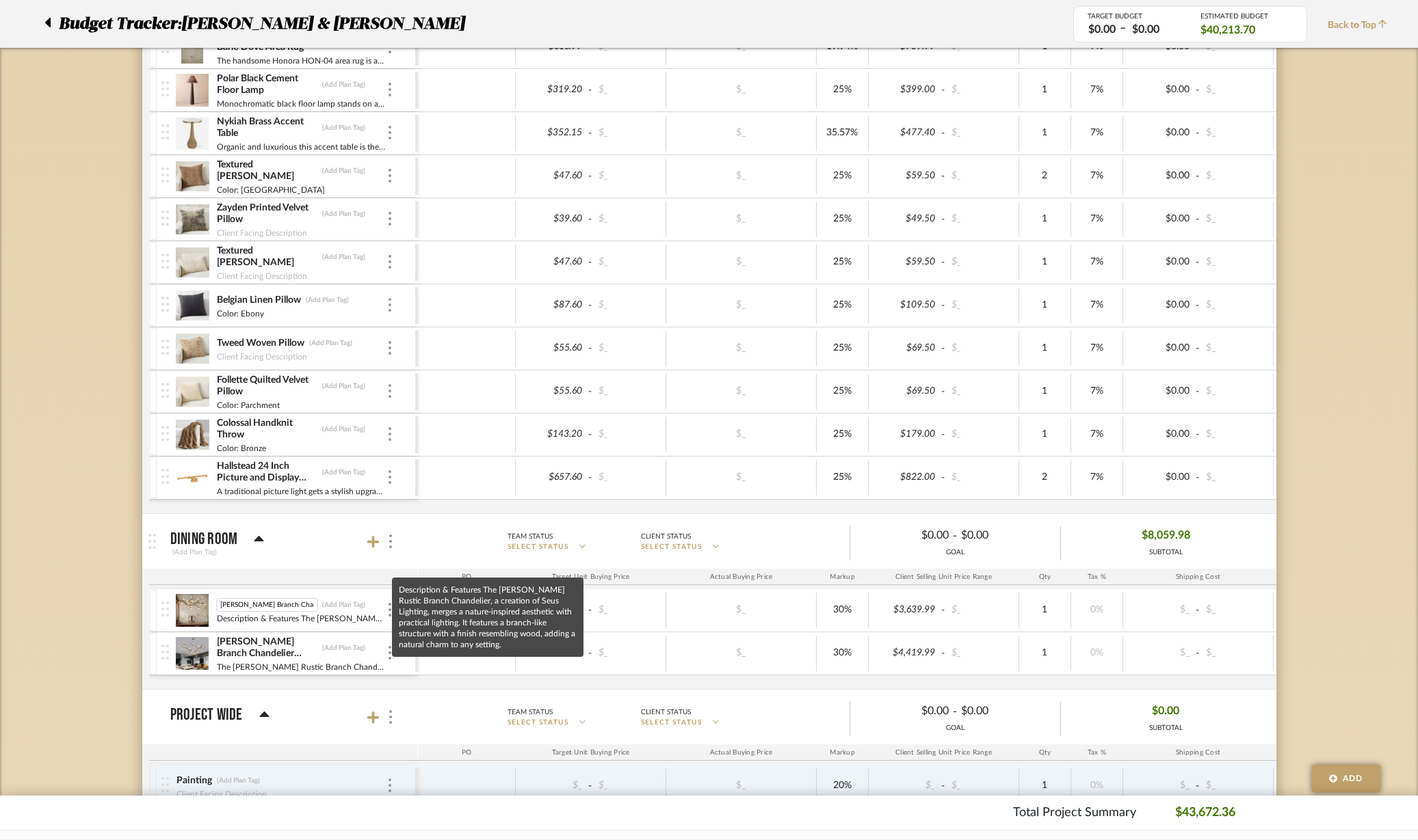
scroll to position [0, 65]
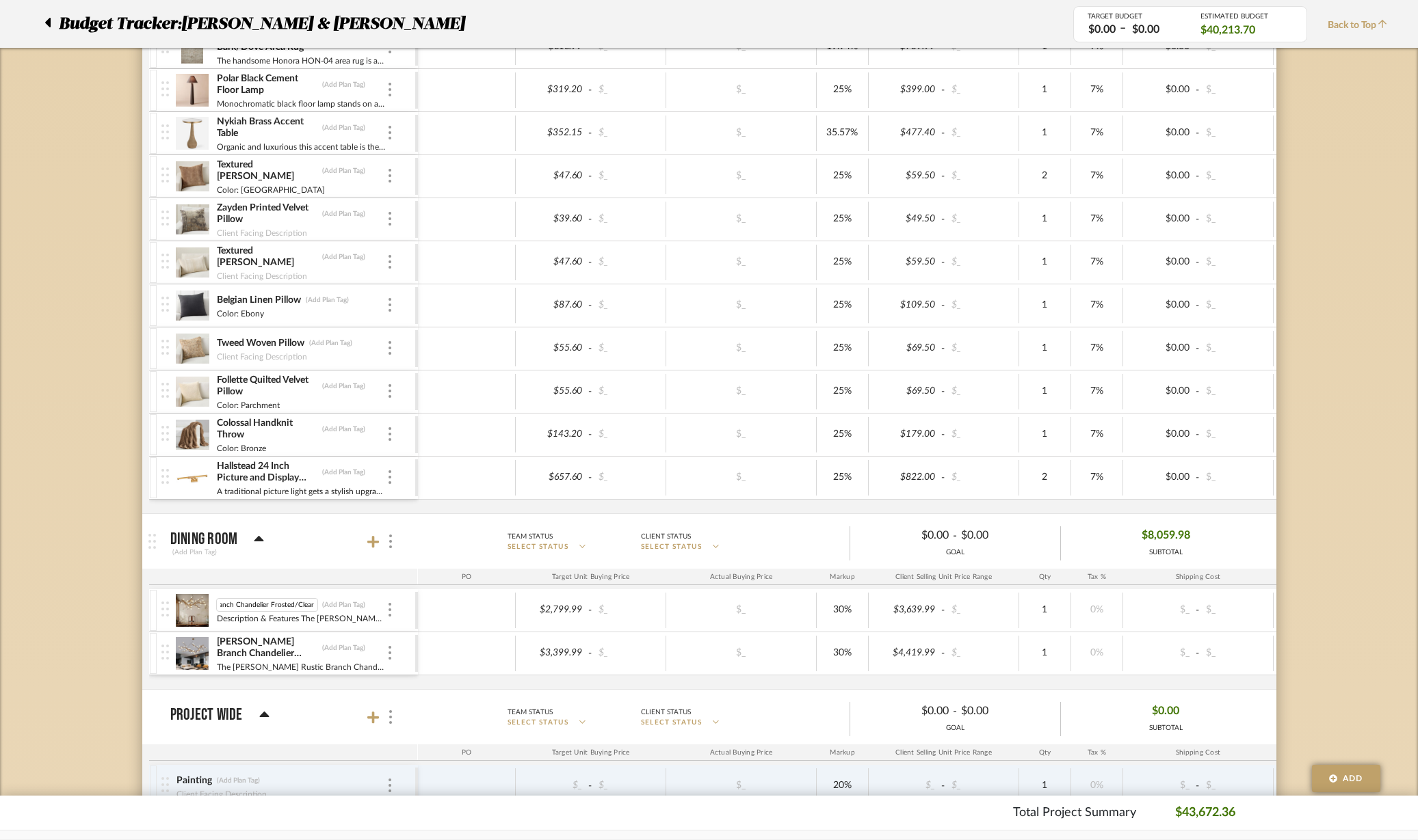
click at [388, 612] on img at bounding box center [389, 610] width 3 height 13
click at [417, 630] on button "Manage Item" at bounding box center [447, 639] width 123 height 32
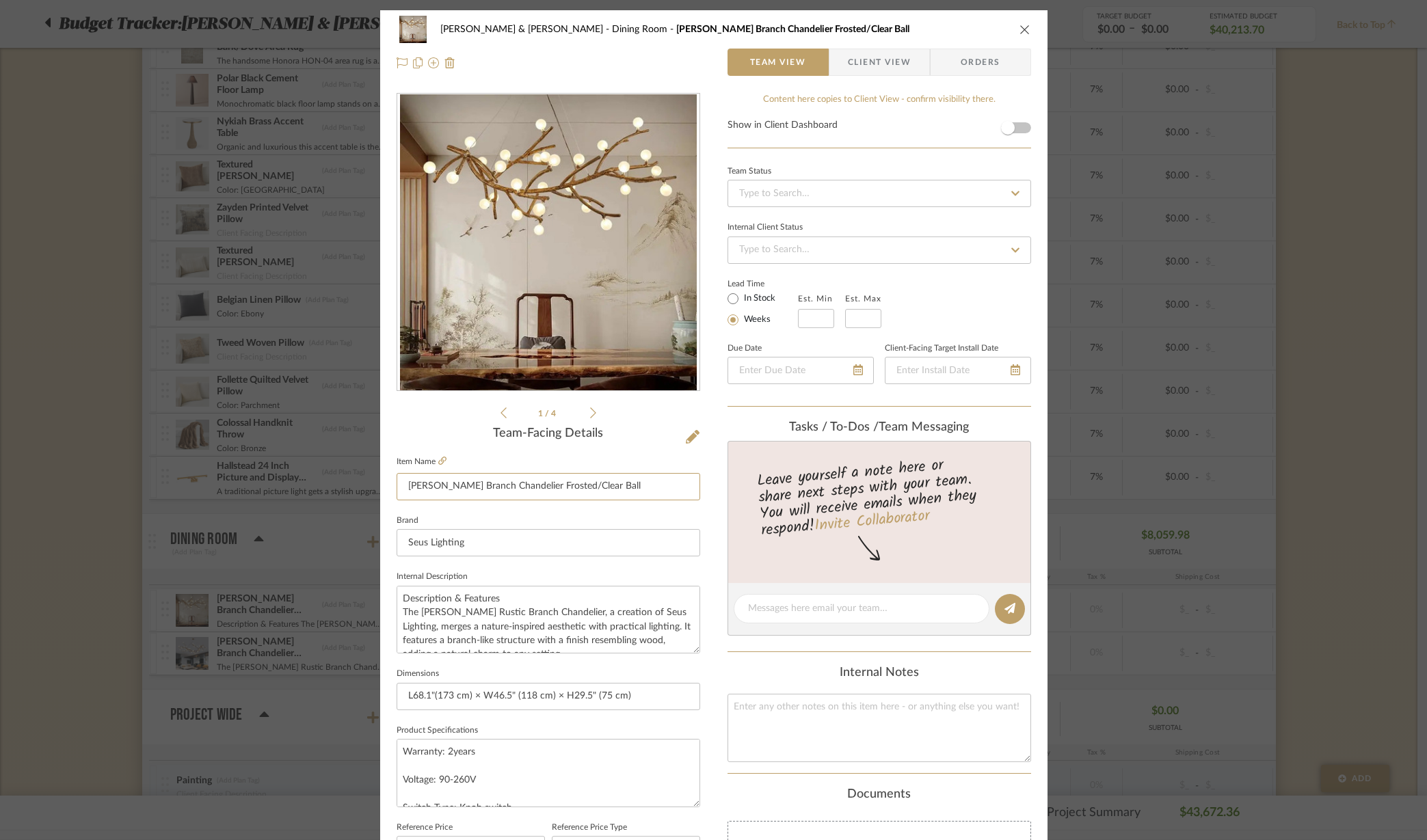
click at [443, 484] on input "Madelyn Rustic Branch Chandelier Frosted/Clear Ball" at bounding box center [549, 486] width 304 height 28
drag, startPoint x: 568, startPoint y: 483, endPoint x: 677, endPoint y: 490, distance: 109.2
click at [677, 490] on input "Madelyn 68" Rustic Branch Chandelier Frosted/Clear Ball" at bounding box center [549, 486] width 304 height 28
type input "Madelyn 68" Rustic Branch Chandelier"
click at [1020, 28] on icon "close" at bounding box center [1025, 29] width 11 height 11
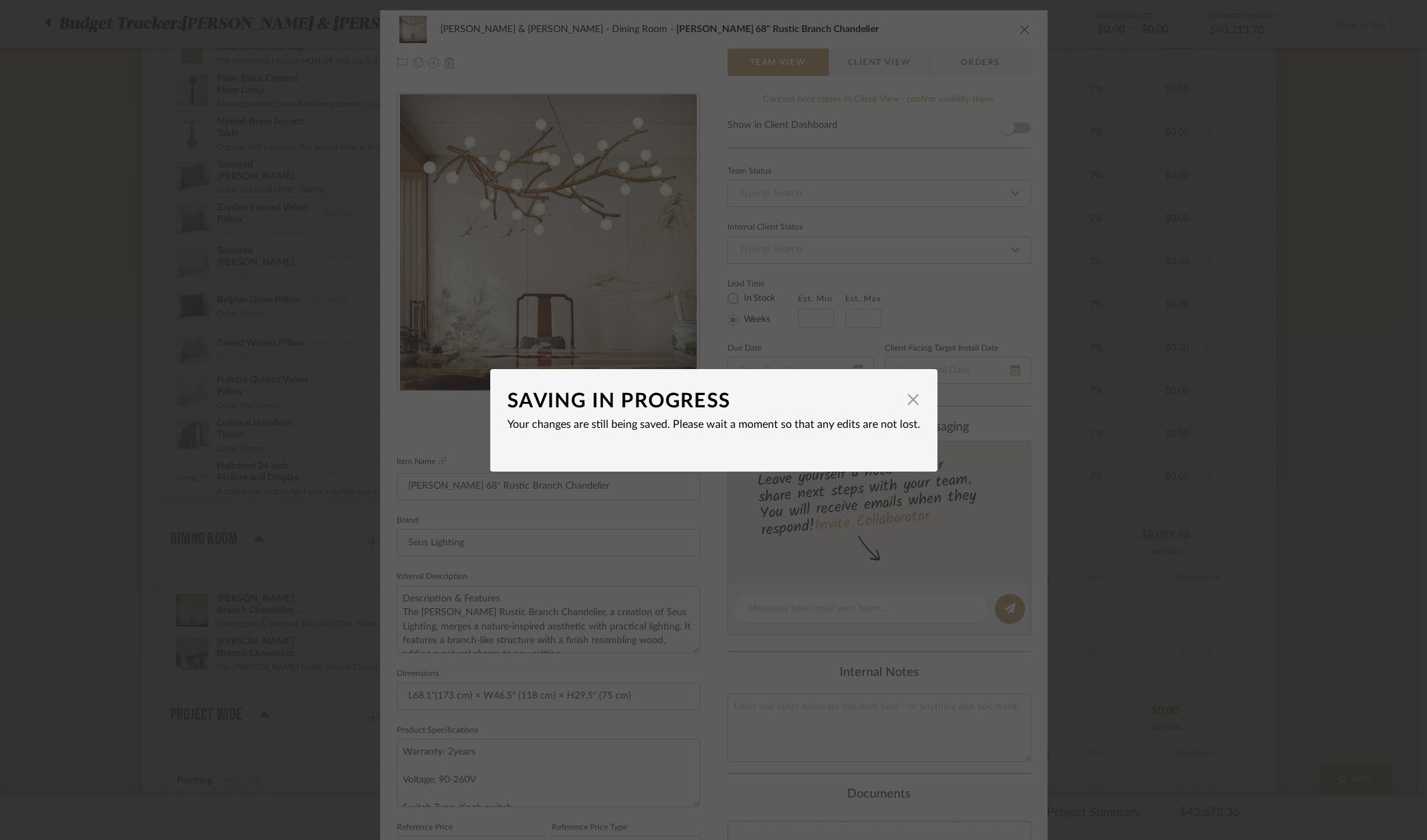
click at [904, 399] on span "button" at bounding box center [913, 399] width 28 height 28
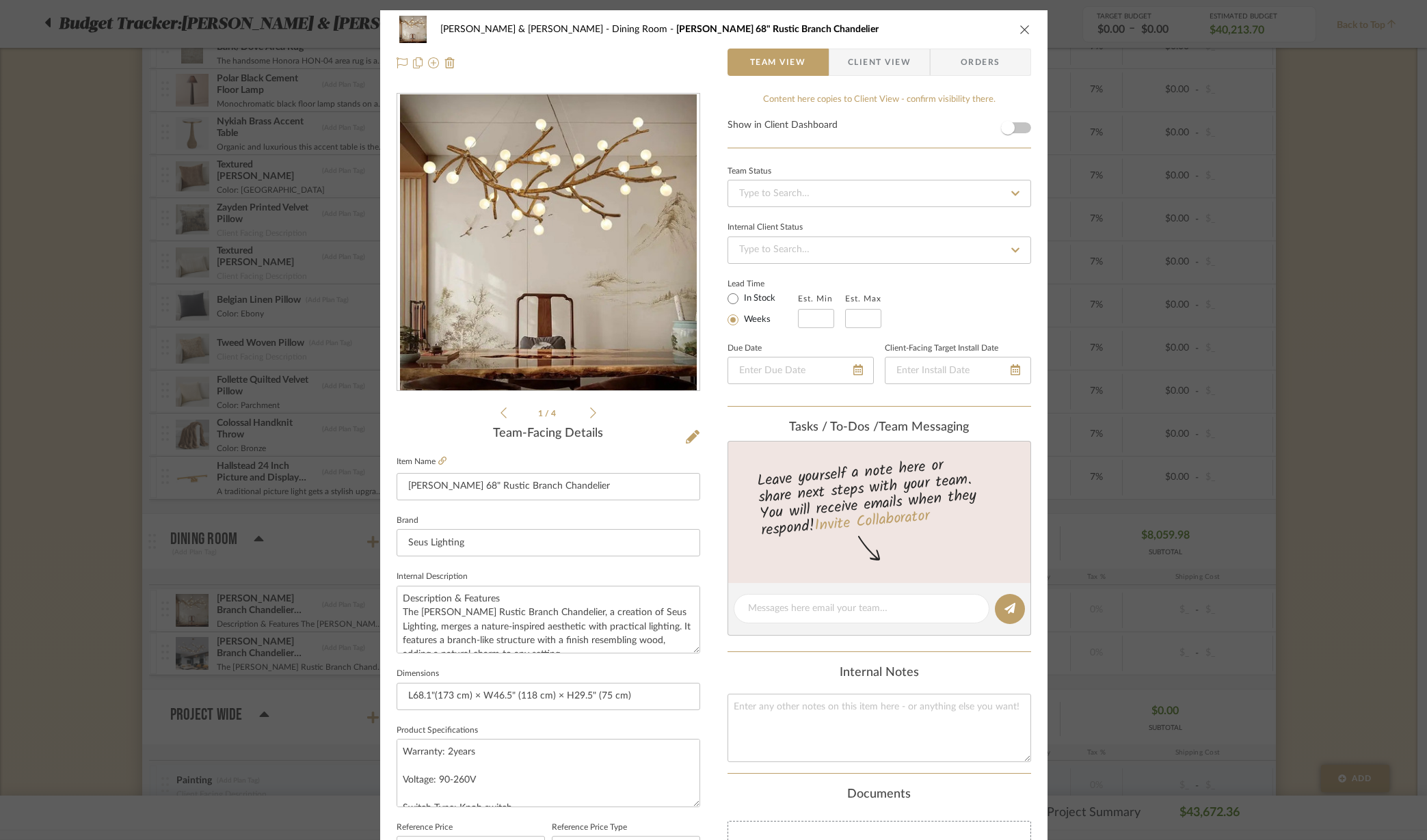
click at [1020, 34] on icon "close" at bounding box center [1025, 29] width 11 height 11
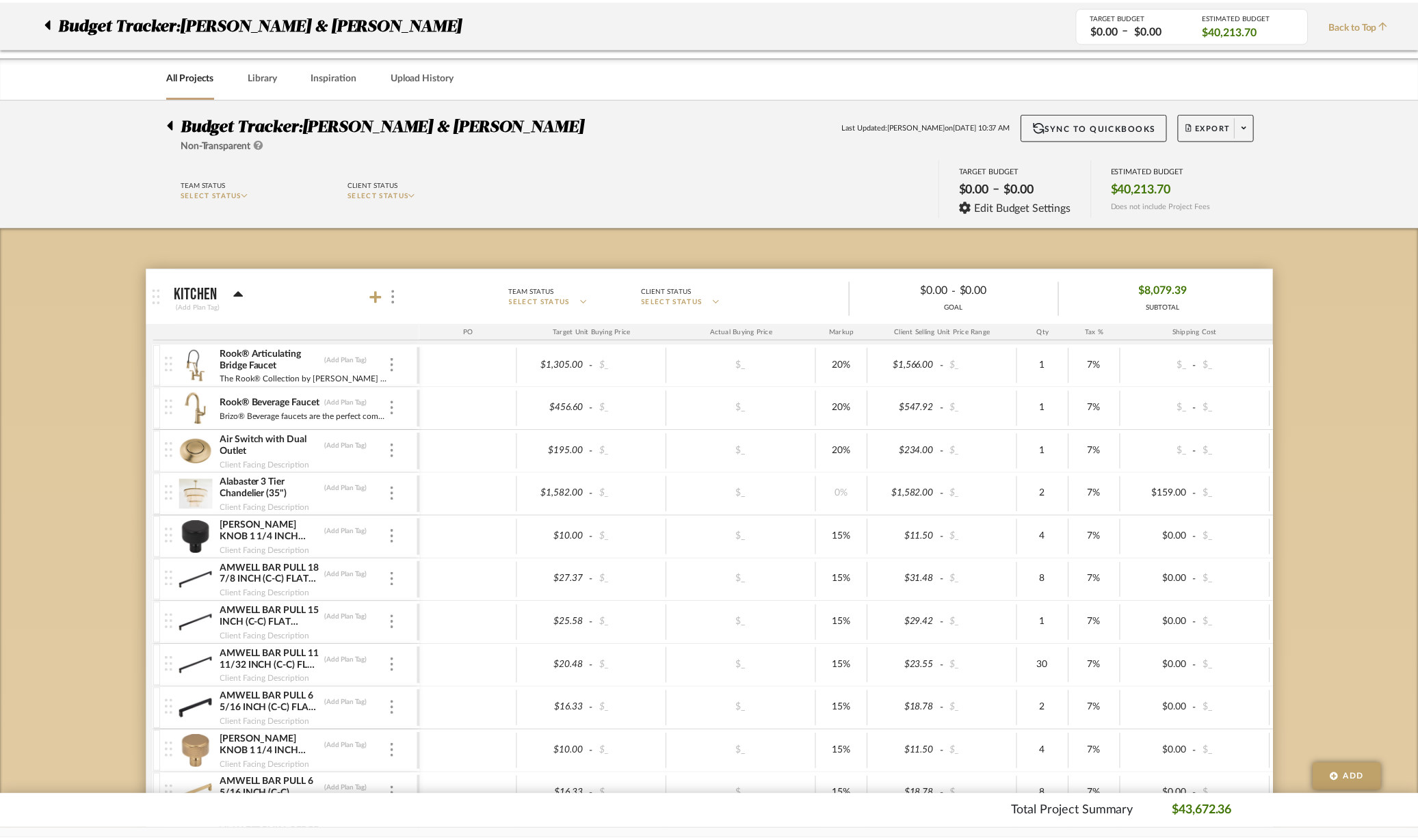
scroll to position [2051, 0]
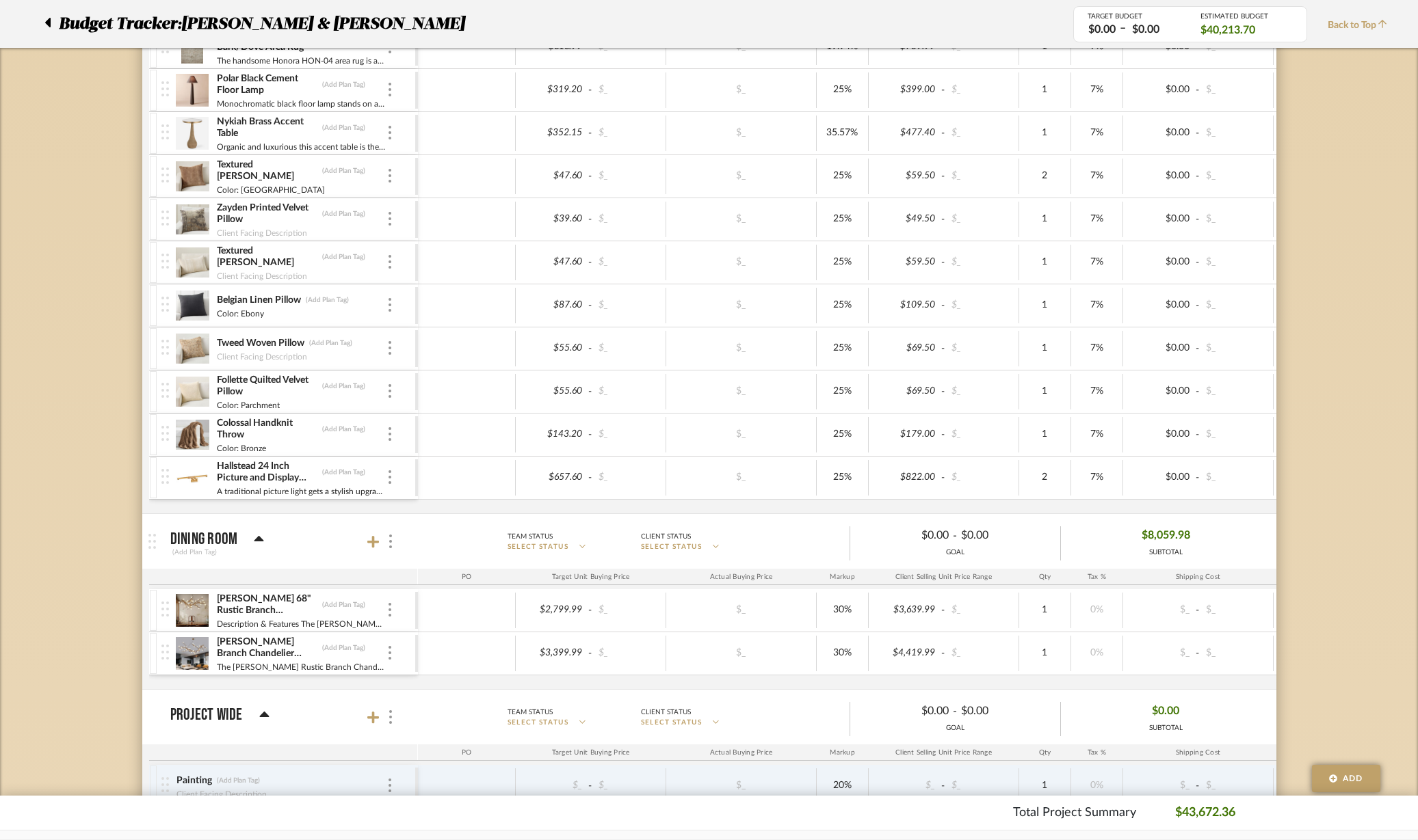
click at [388, 653] on img at bounding box center [389, 653] width 3 height 13
click at [431, 678] on span "Manage Item" at bounding box center [458, 683] width 82 height 11
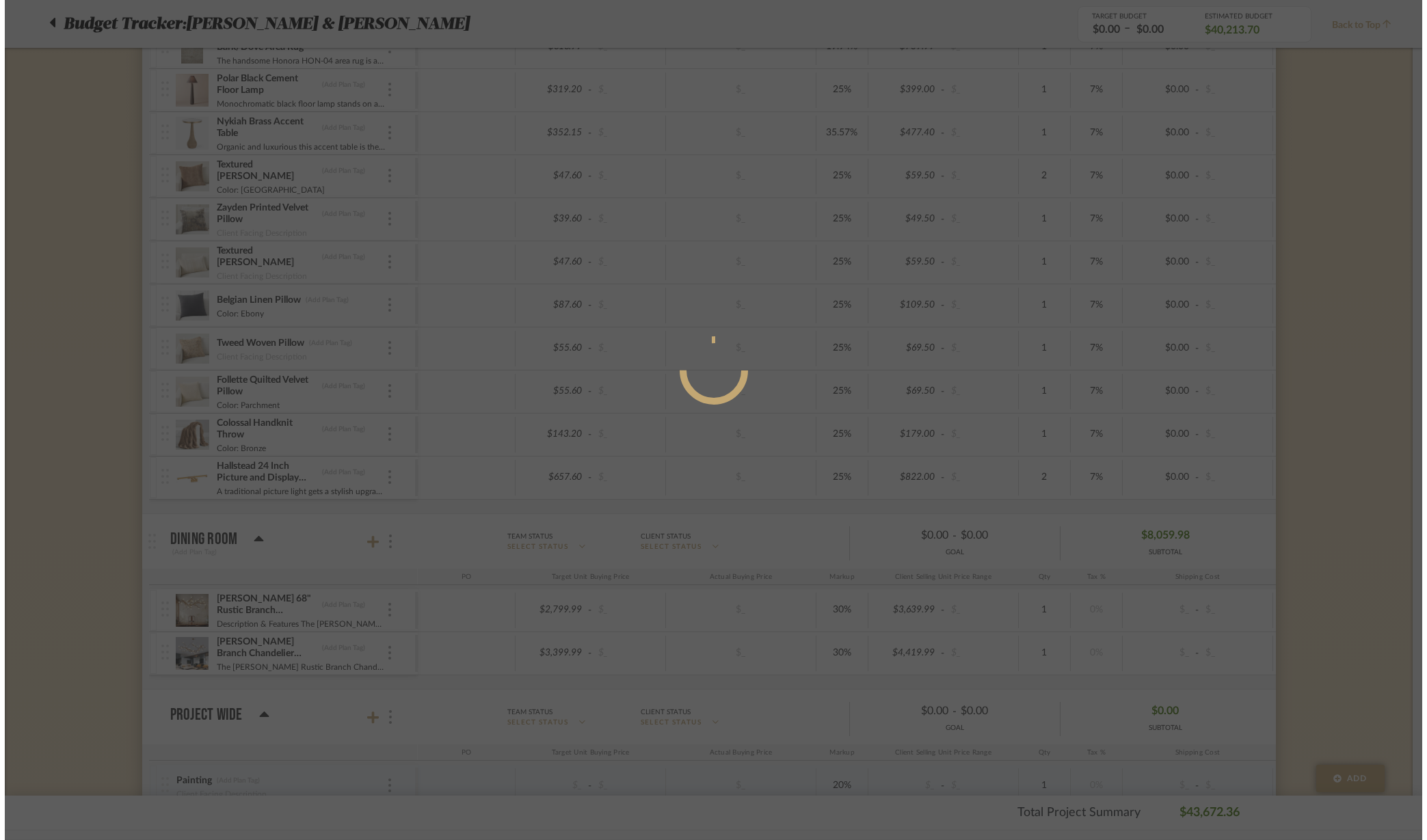
scroll to position [0, 0]
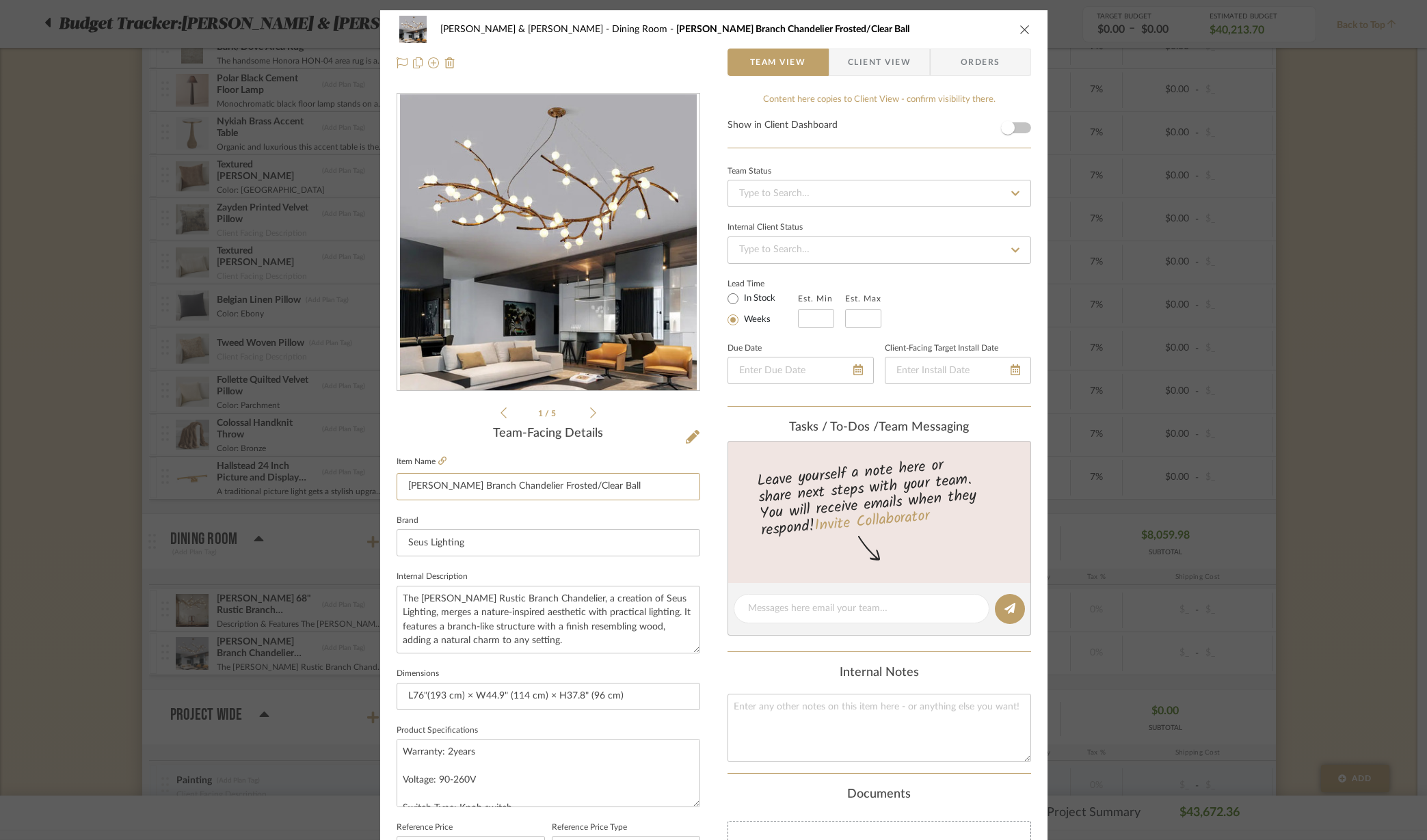
click at [443, 489] on input "Madelyn Rustic Branch Chandelier Frosted/Clear Ball" at bounding box center [549, 486] width 304 height 28
drag, startPoint x: 649, startPoint y: 482, endPoint x: 566, endPoint y: 486, distance: 83.1
click at [566, 486] on input "Madelyn 76" Rustic Branch Chandelier Frosted/Clear Ball" at bounding box center [549, 486] width 304 height 28
type input "Madelyn 76" Rustic Branch Chandelier"
click at [697, 522] on div "Ellen & Greg Feldman Dining Room Madelyn Rustic Branch Chandelier Frosted/Clear…" at bounding box center [714, 641] width 667 height 1262
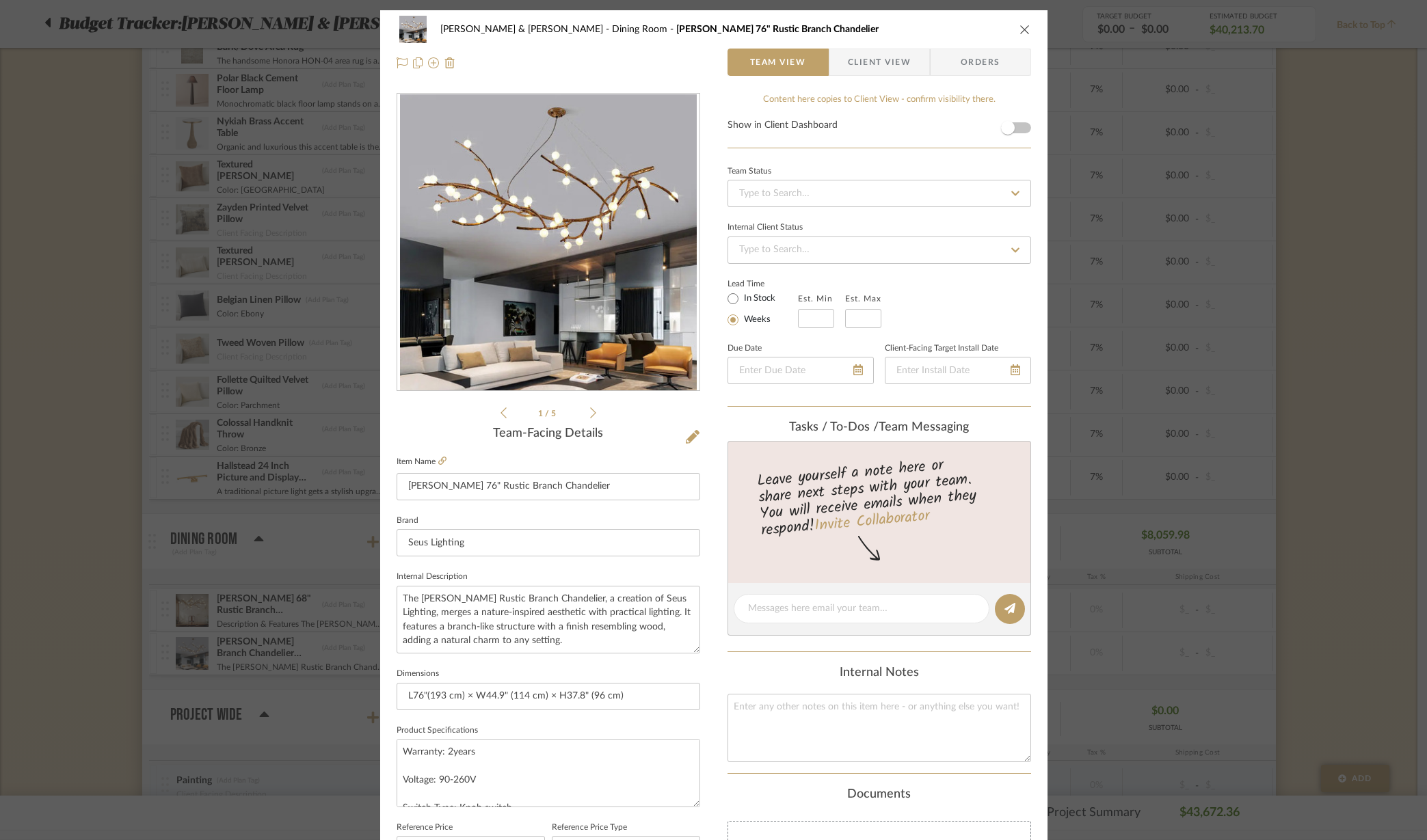
click at [1020, 28] on icon "close" at bounding box center [1025, 29] width 11 height 11
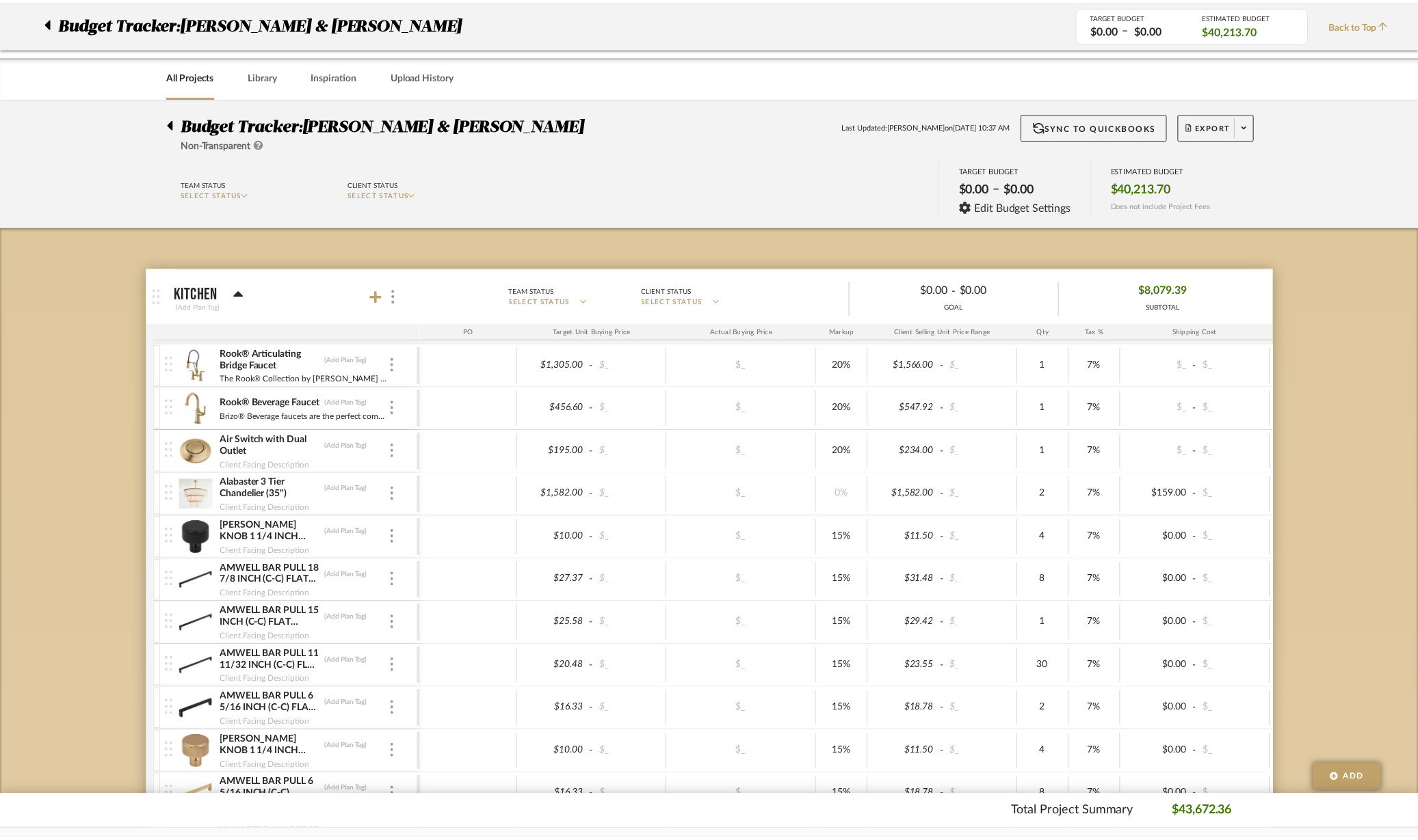
scroll to position [2051, 0]
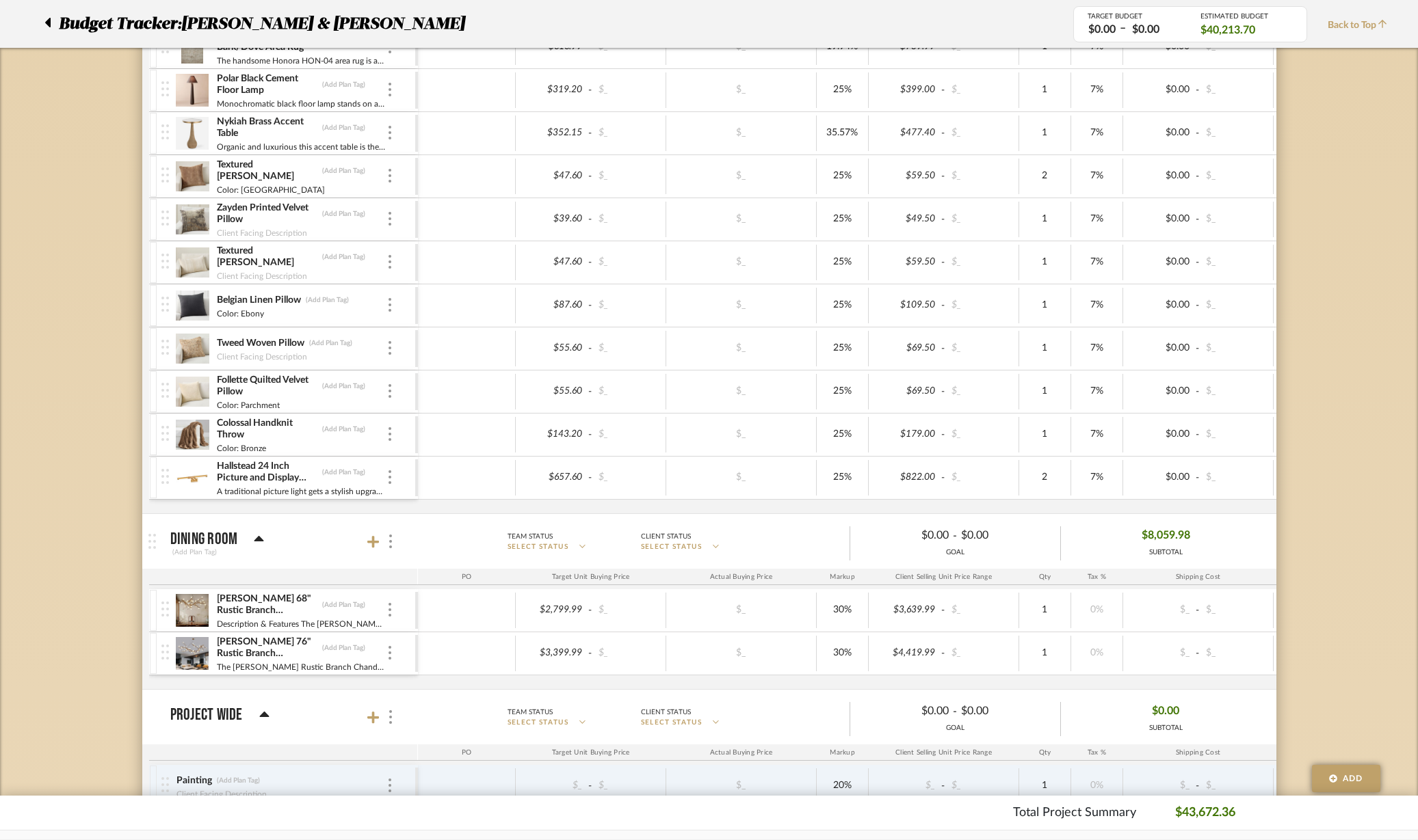
click at [566, 609] on div "$2,799.99" at bounding box center [554, 610] width 67 height 20
type input "2379.99"
type input "20"
type input "2799.99"
type input "2889.99"
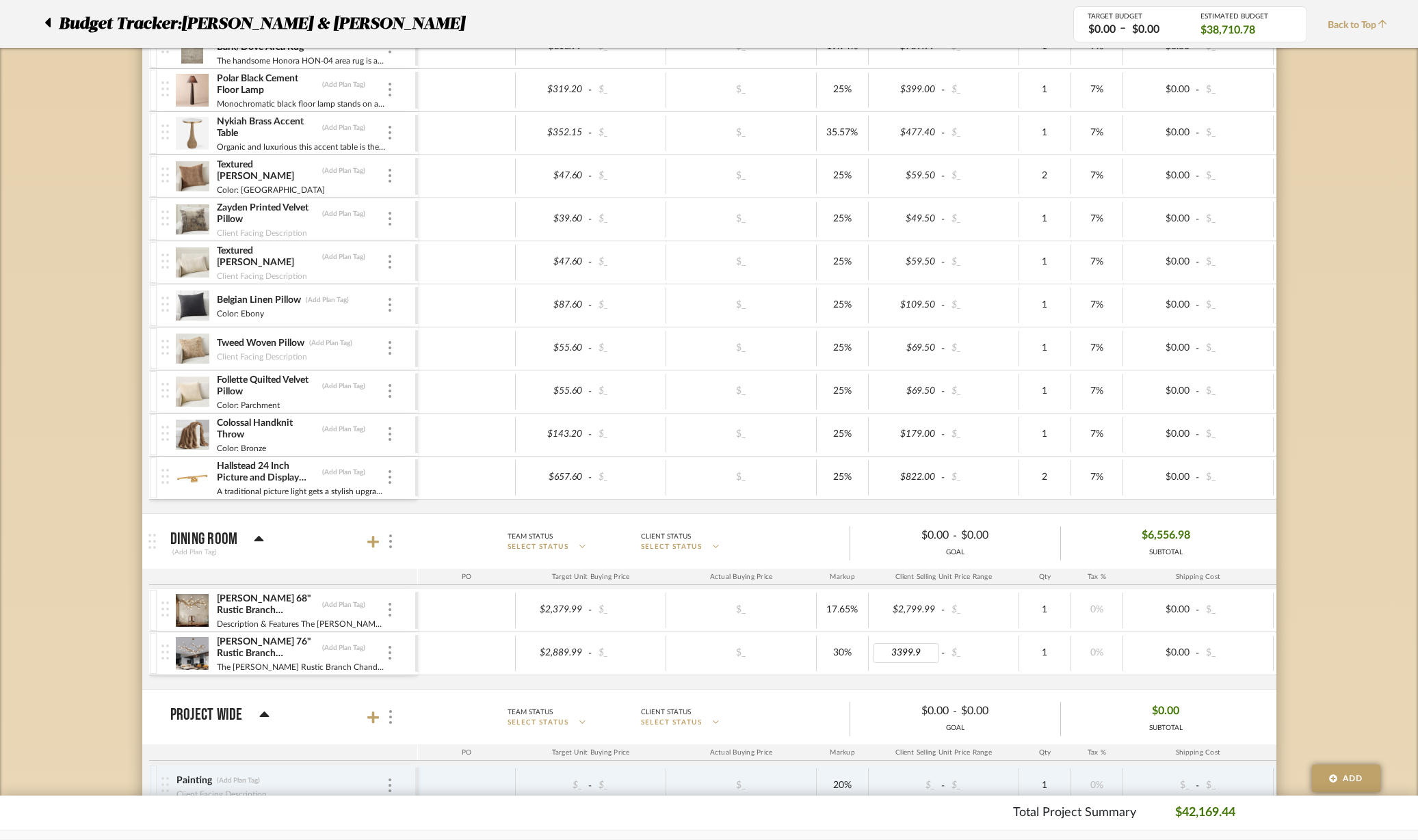
type input "3399.99"
click at [765, 676] on div "Madelyn 68" Rustic Branch Chandelier (Add Plan Tag) Description & Features The …" at bounding box center [856, 639] width 1414 height 99
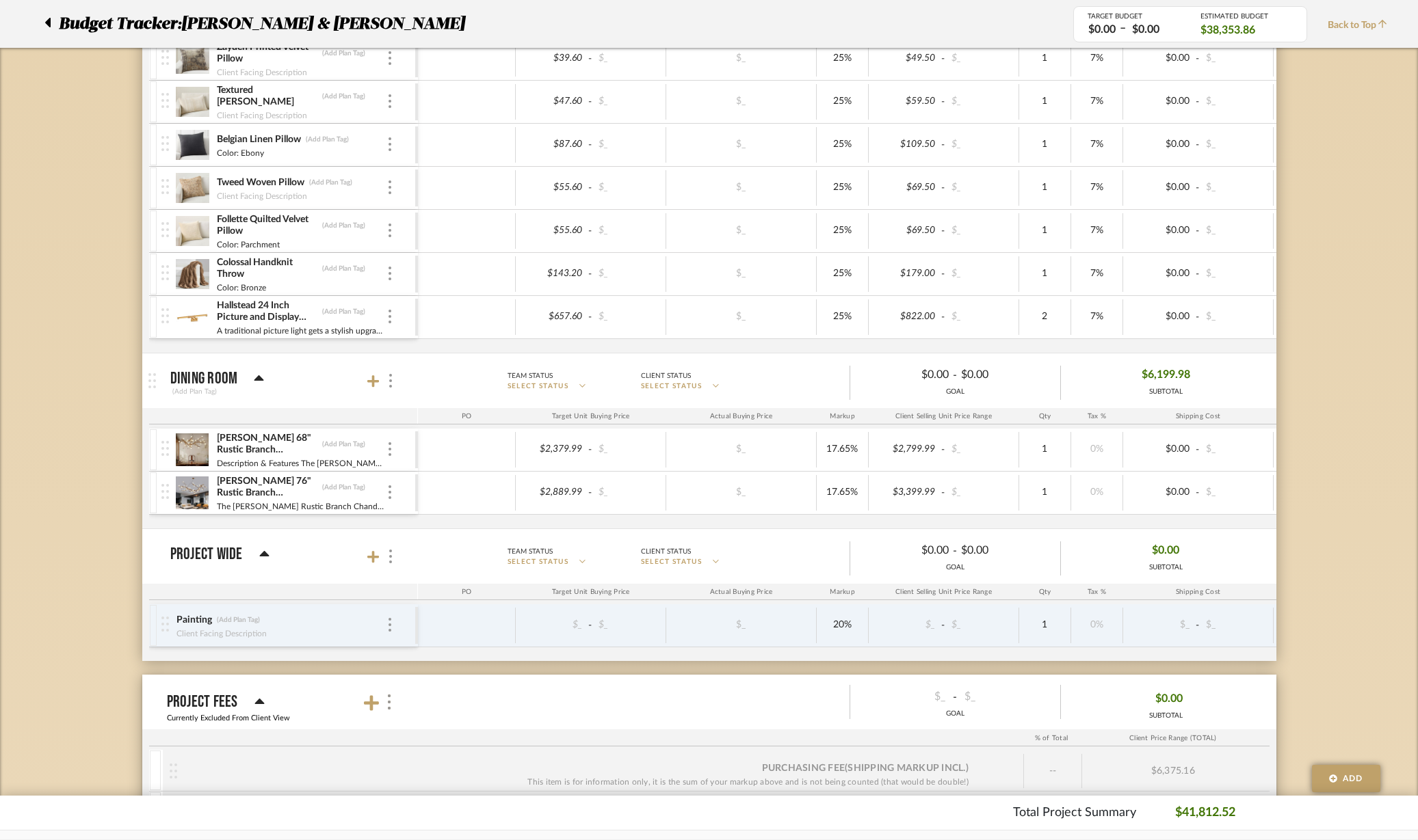
scroll to position [2307, 0]
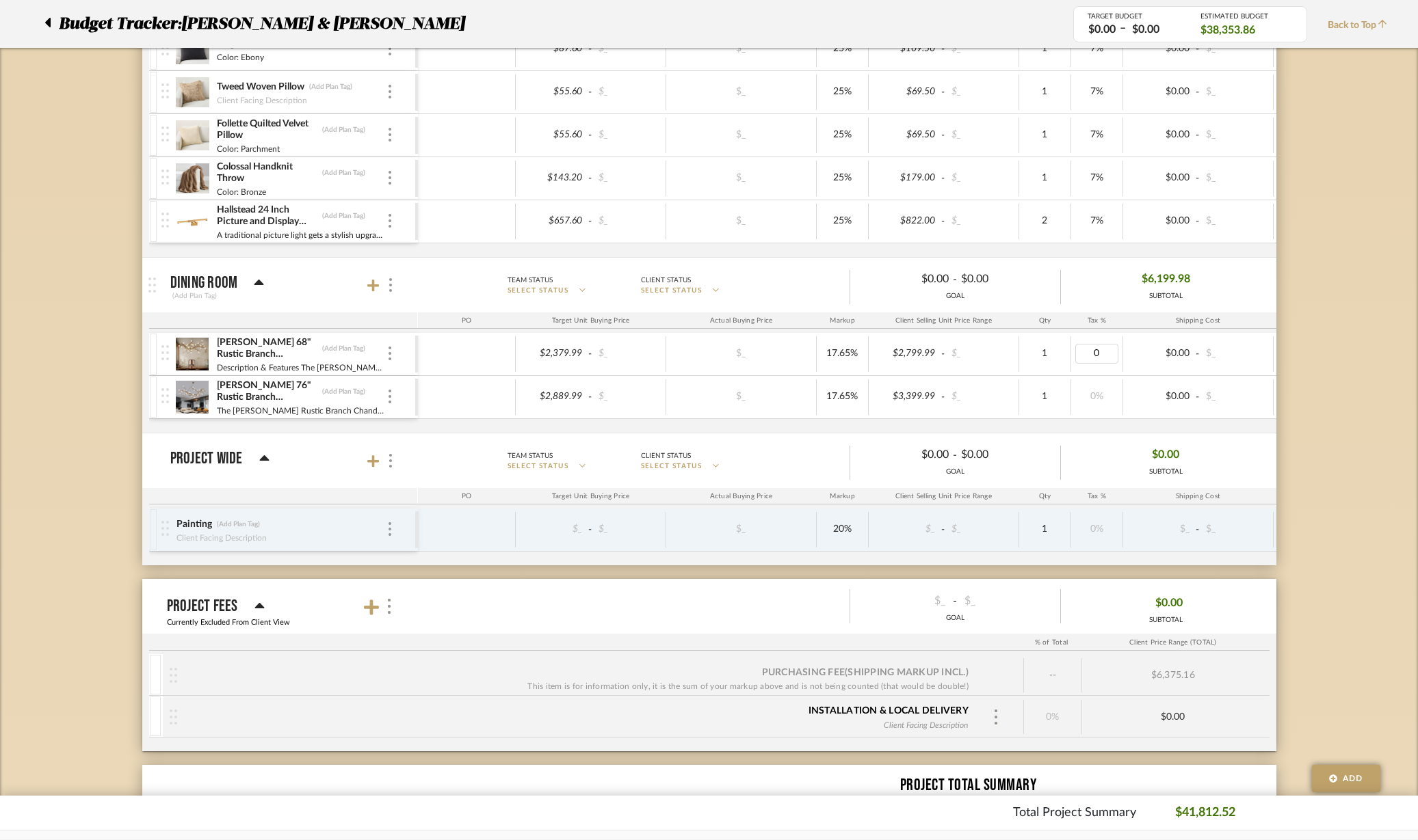
type input "7"
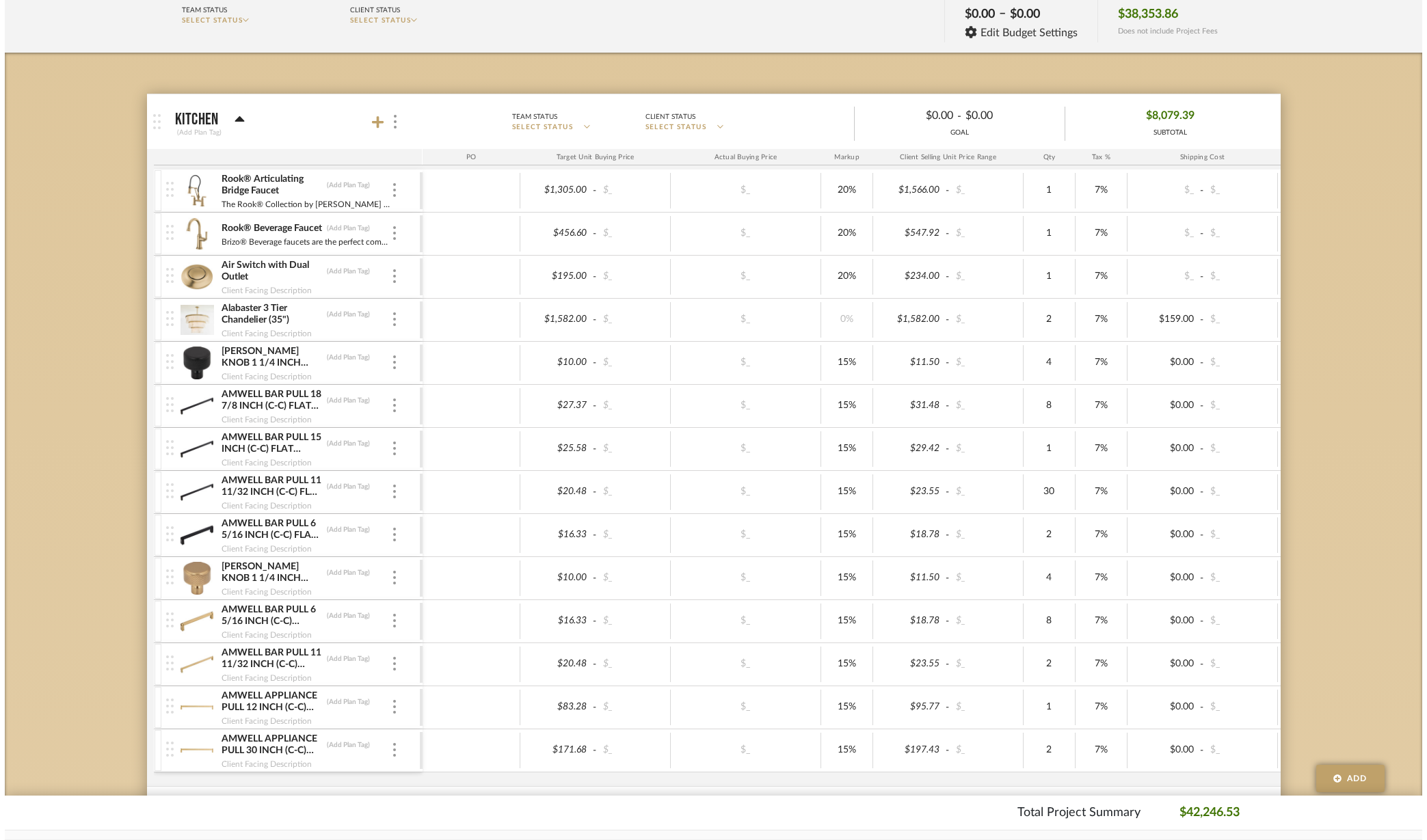
scroll to position [0, 0]
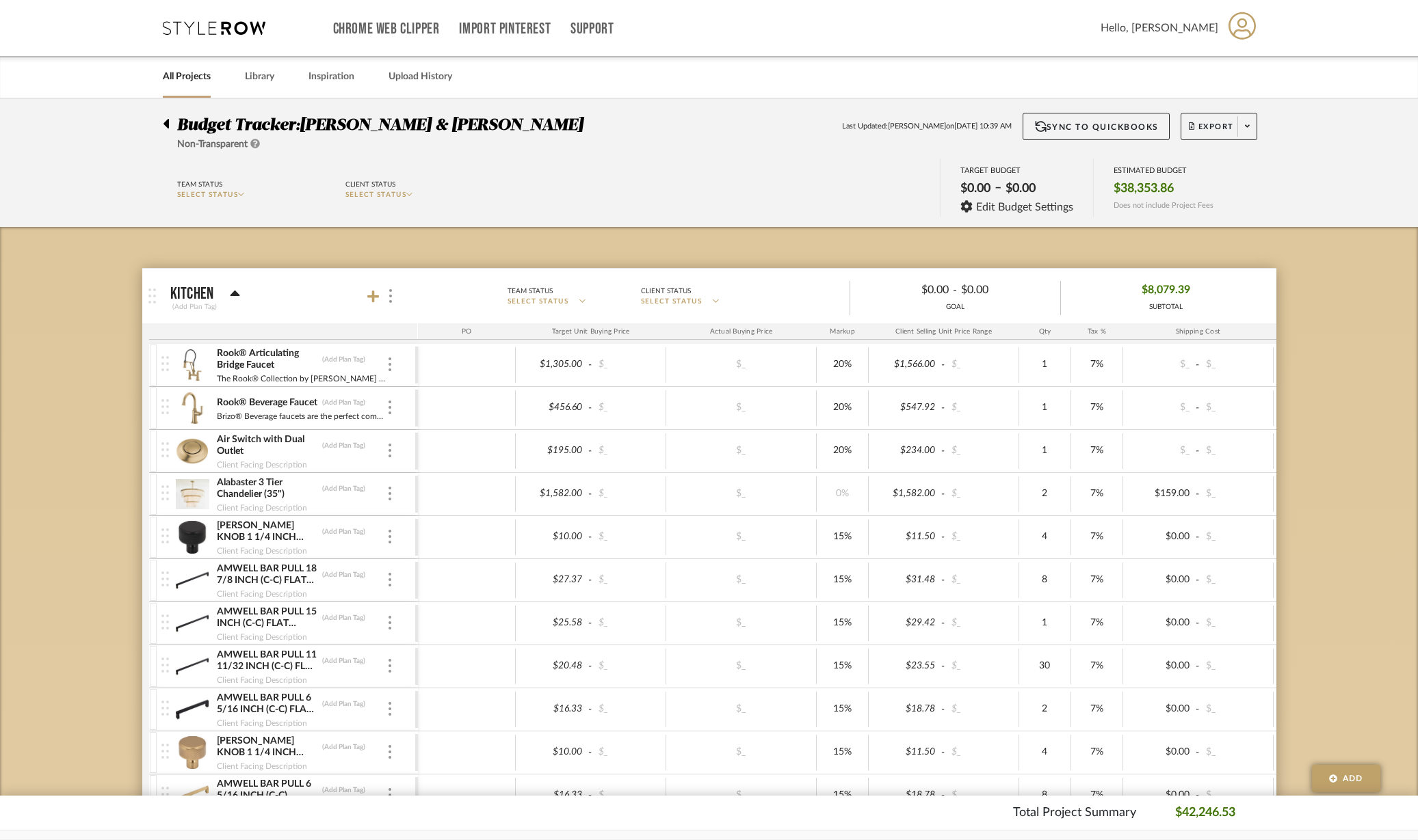
click at [1245, 128] on icon at bounding box center [1247, 126] width 5 height 8
click at [1234, 168] on span "Export PDF" at bounding box center [1242, 165] width 102 height 11
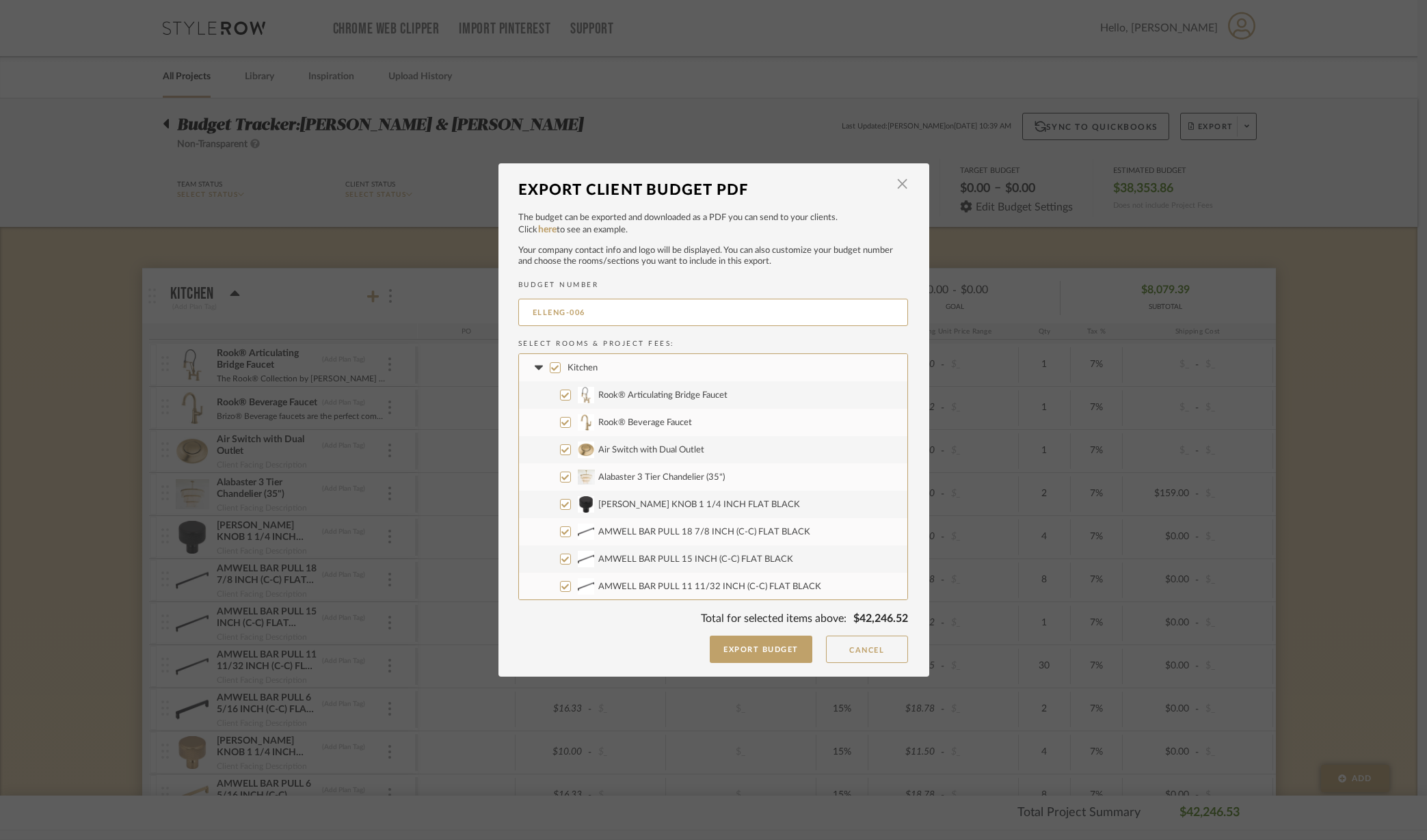
click at [645, 310] on input "ELLENG-006" at bounding box center [713, 312] width 390 height 28
drag, startPoint x: 681, startPoint y: 307, endPoint x: 487, endPoint y: 311, distance: 194.0
click at [487, 311] on div "Export Client Budget PDF × The budget can be exported and downloaded as a PDF y…" at bounding box center [713, 420] width 1427 height 840
type input "FELDMAN-004"
click at [551, 369] on input "Kitchen" at bounding box center [554, 367] width 11 height 11
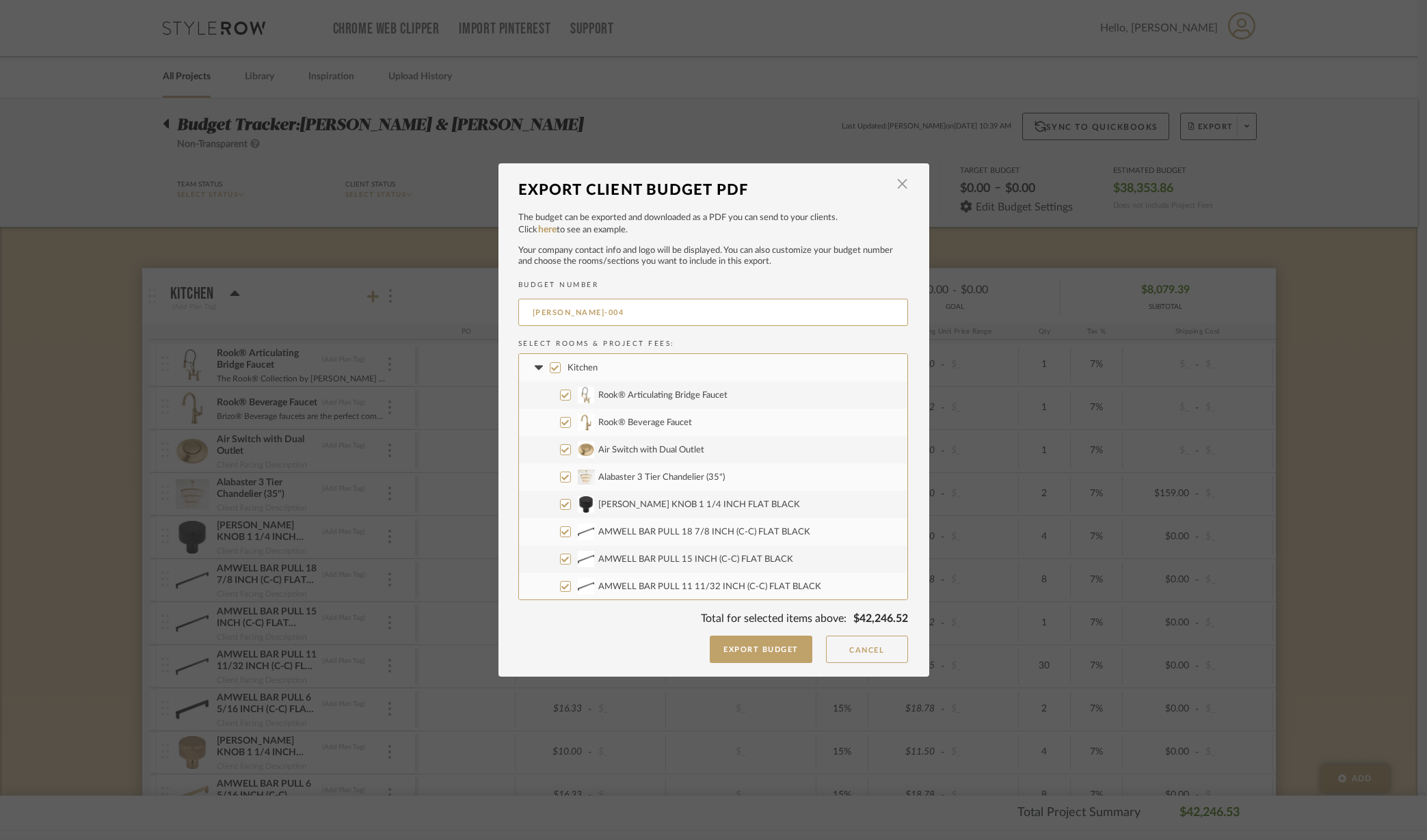
checkbox input "false"
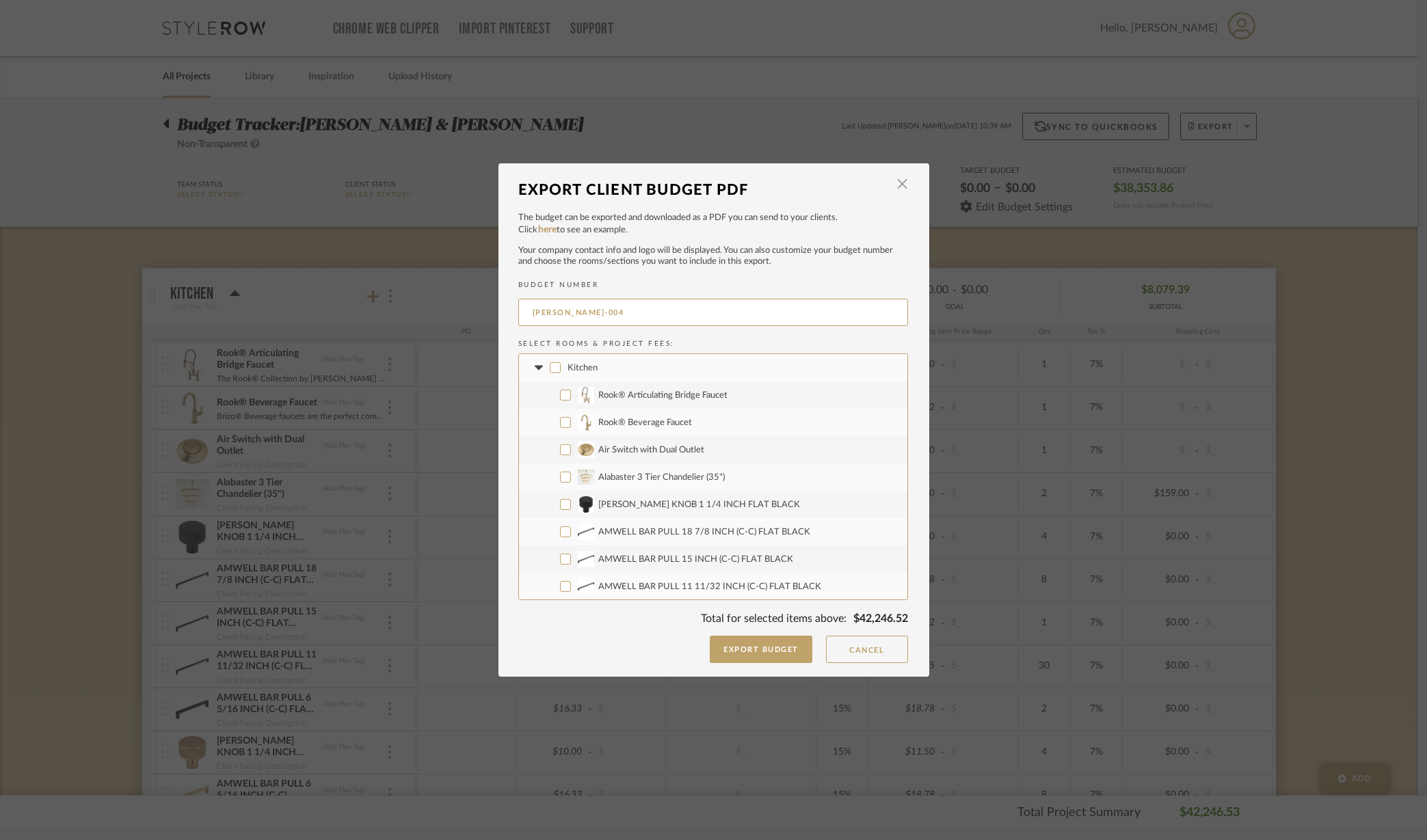
checkbox input "false"
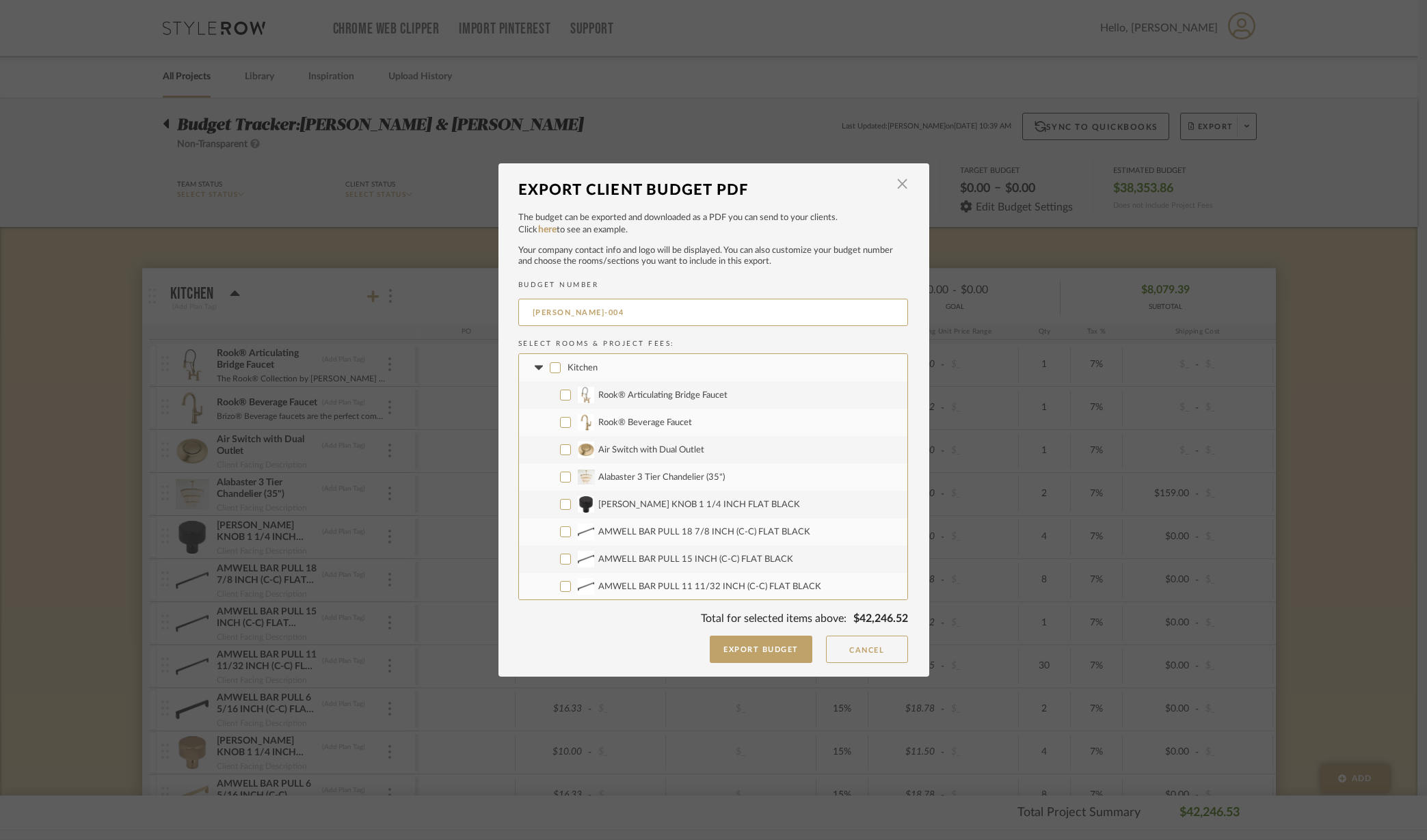
checkbox input "false"
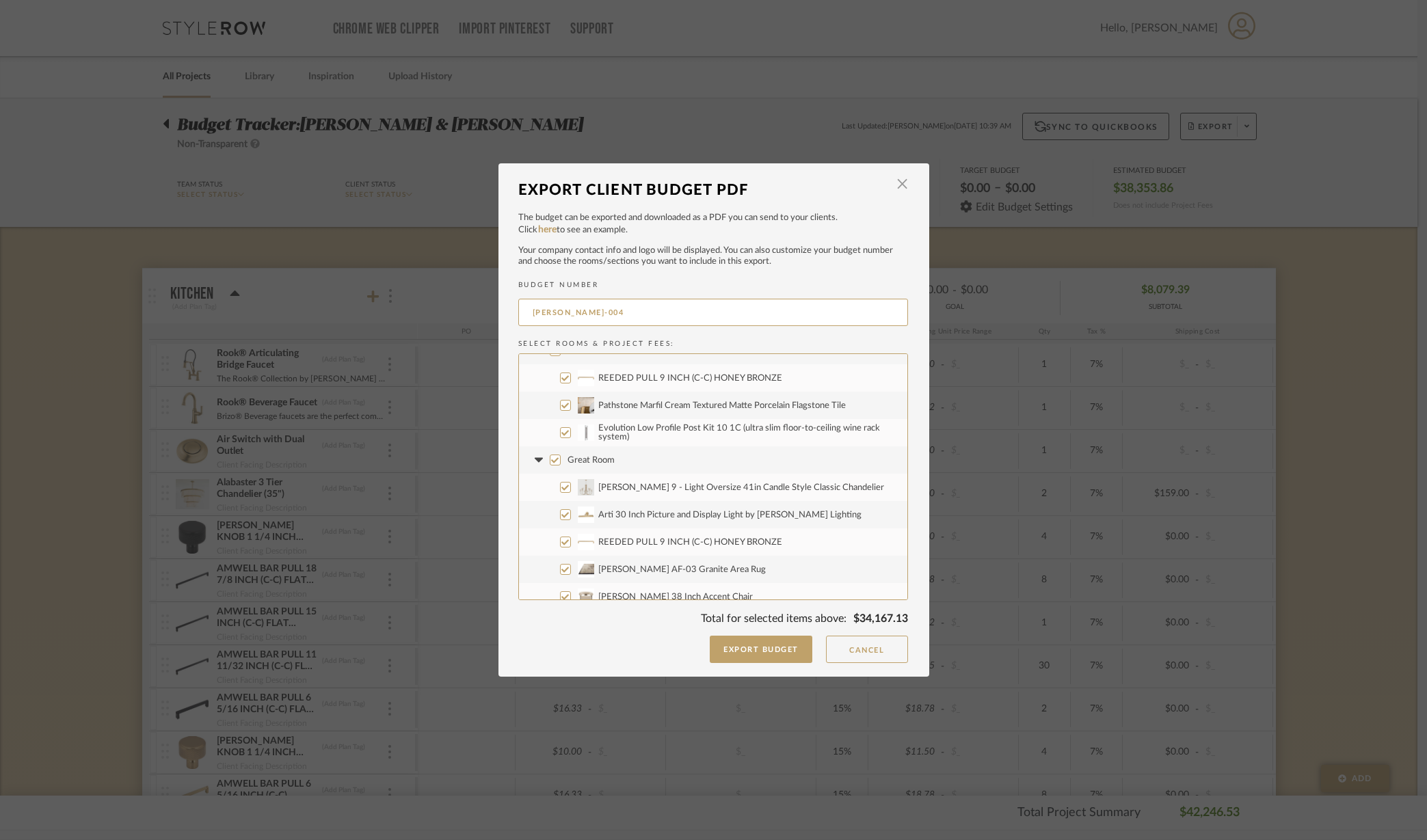
scroll to position [342, 0]
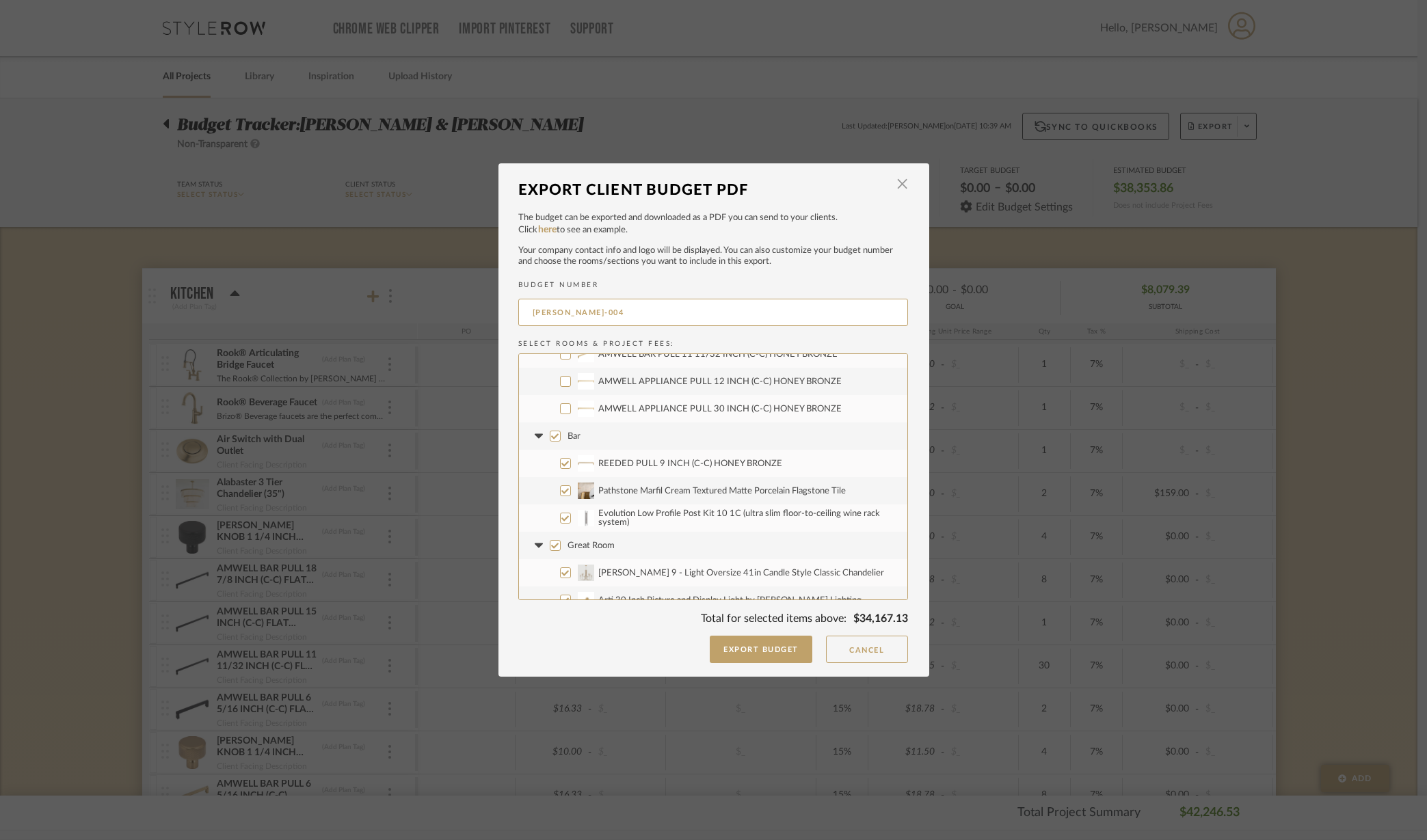
click at [550, 438] on input "Bar" at bounding box center [554, 436] width 11 height 11
checkbox input "false"
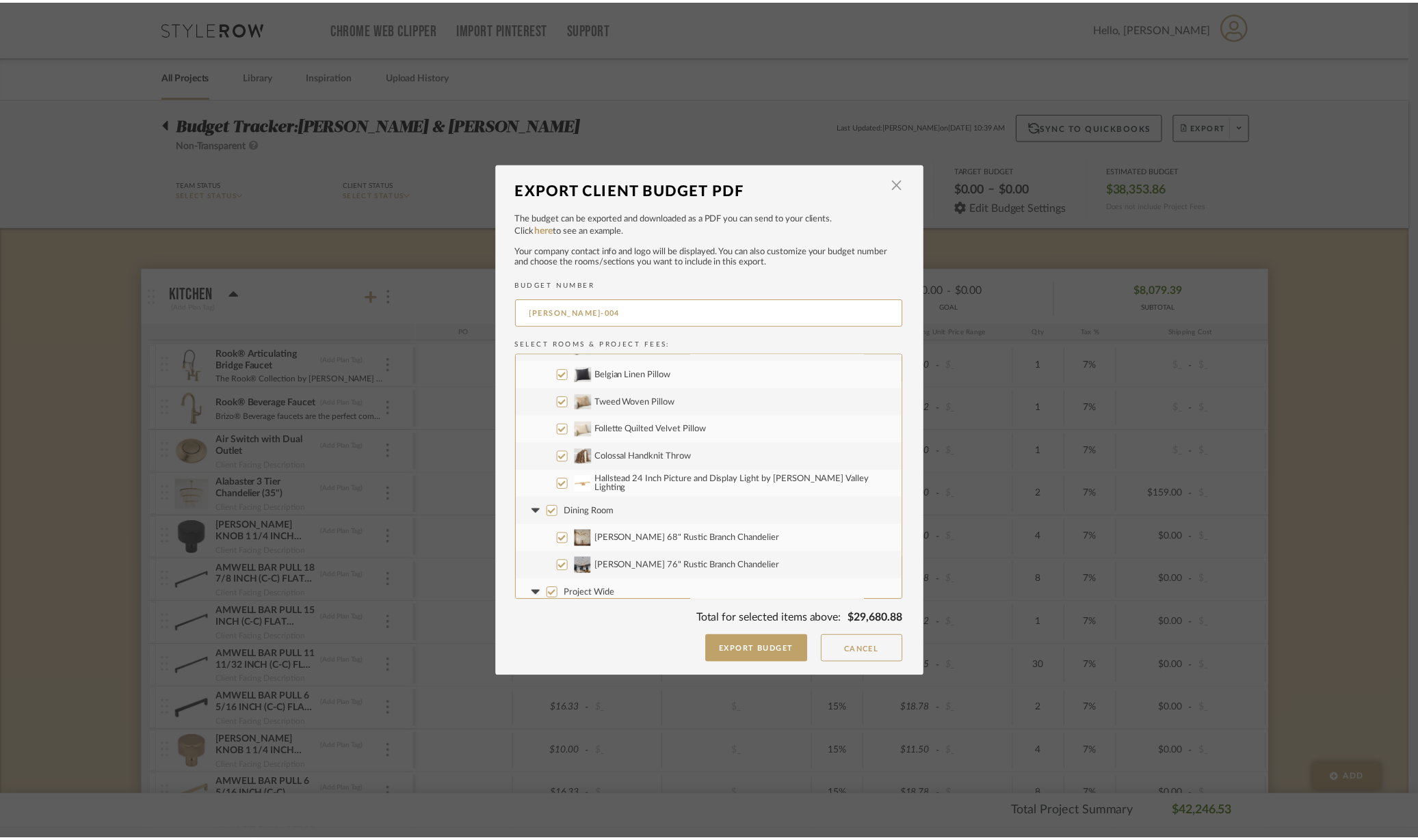
scroll to position [1286, 0]
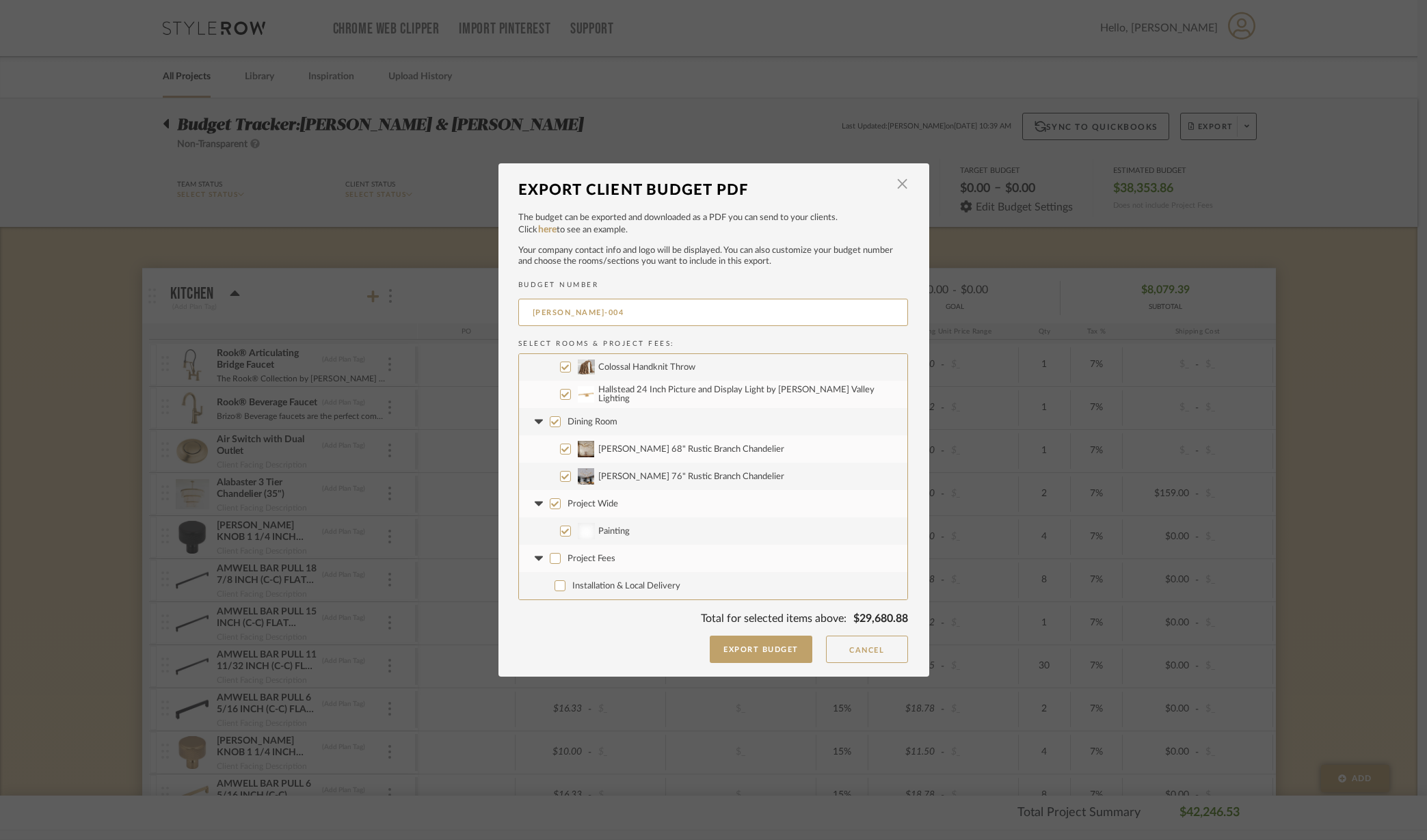
click at [550, 506] on input "Project Wide" at bounding box center [554, 503] width 11 height 11
checkbox input "false"
click at [758, 651] on button "Export Budget" at bounding box center [761, 649] width 102 height 28
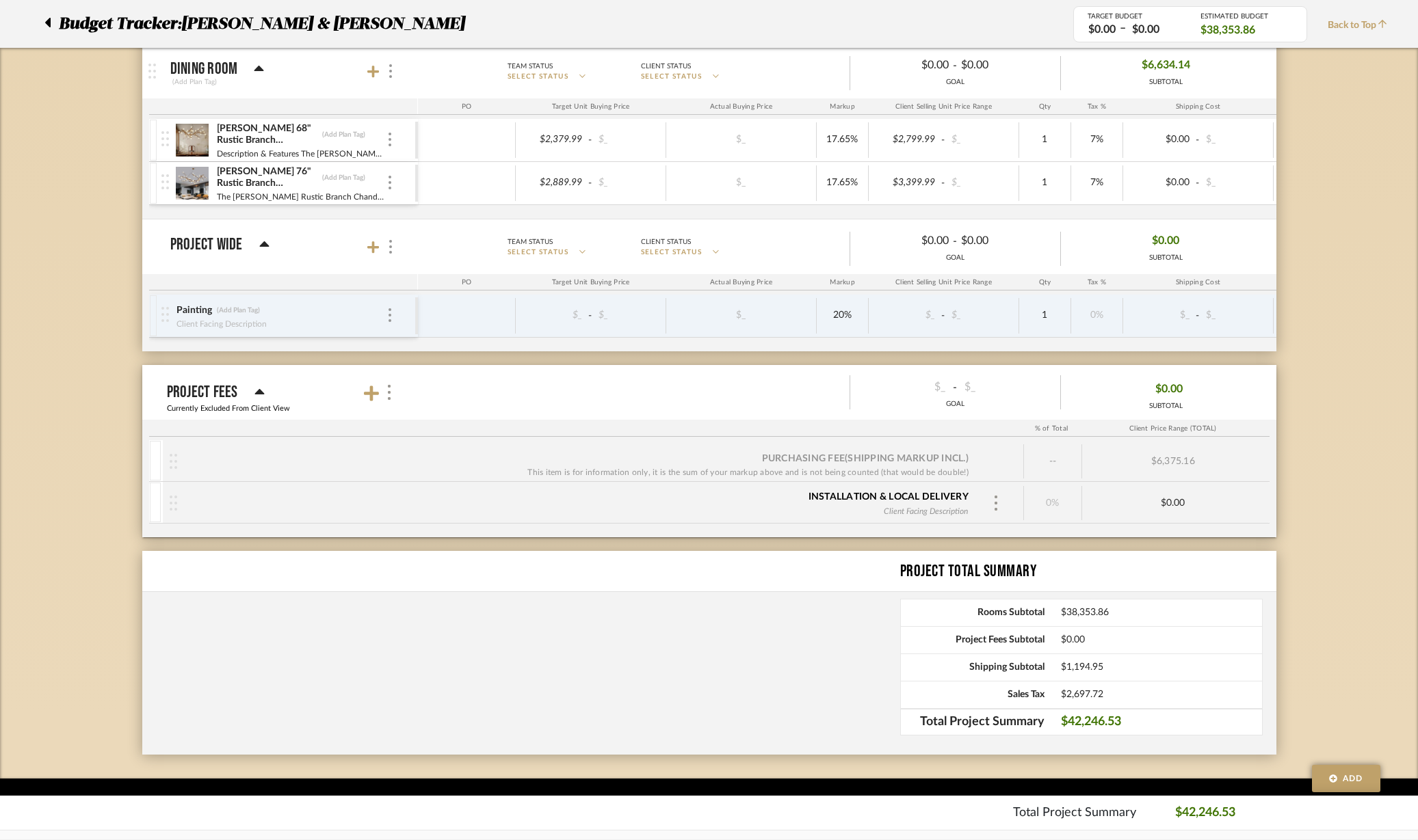
scroll to position [2523, 0]
